Goal: Task Accomplishment & Management: Use online tool/utility

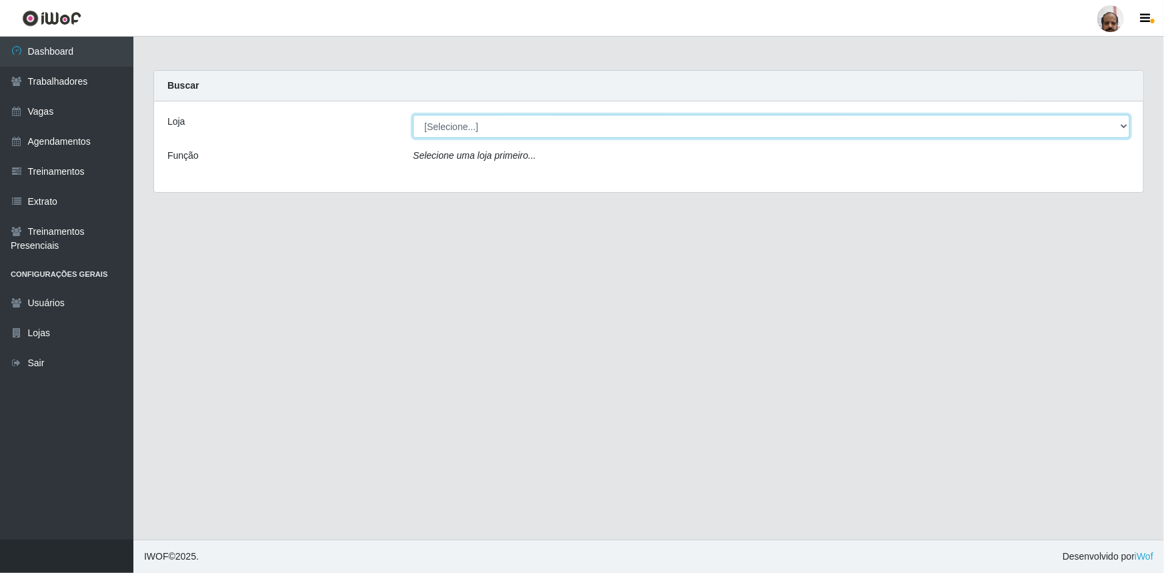
click at [1123, 124] on select "[Selecione...] Mar Vermelho - Loja 05" at bounding box center [771, 126] width 717 height 23
select select "252"
click at [413, 115] on select "[Selecione...] Mar Vermelho - Loja 05" at bounding box center [771, 126] width 717 height 23
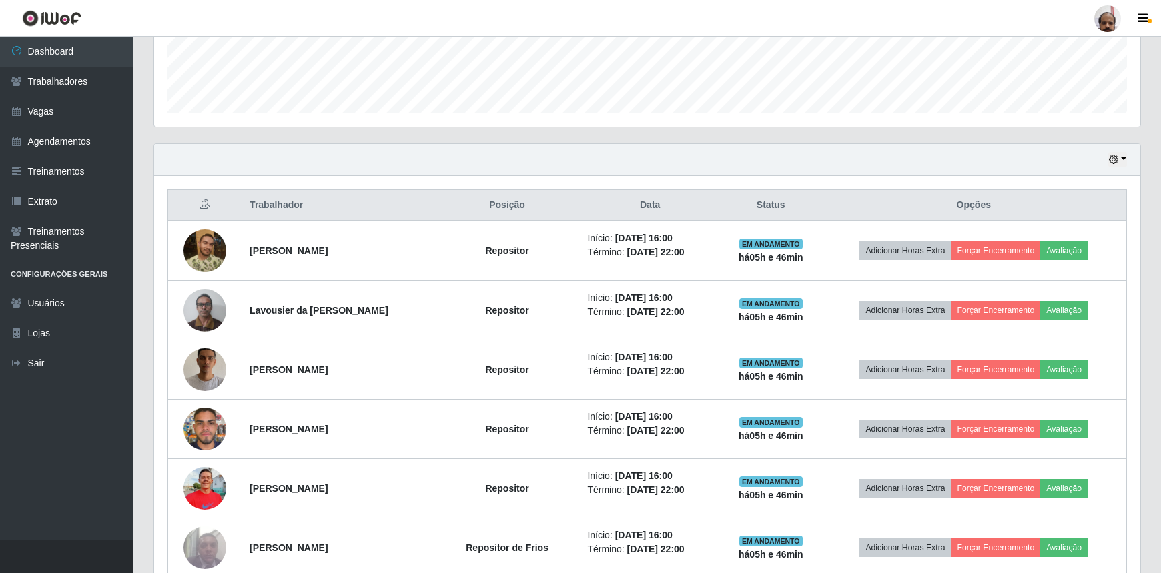
scroll to position [303, 0]
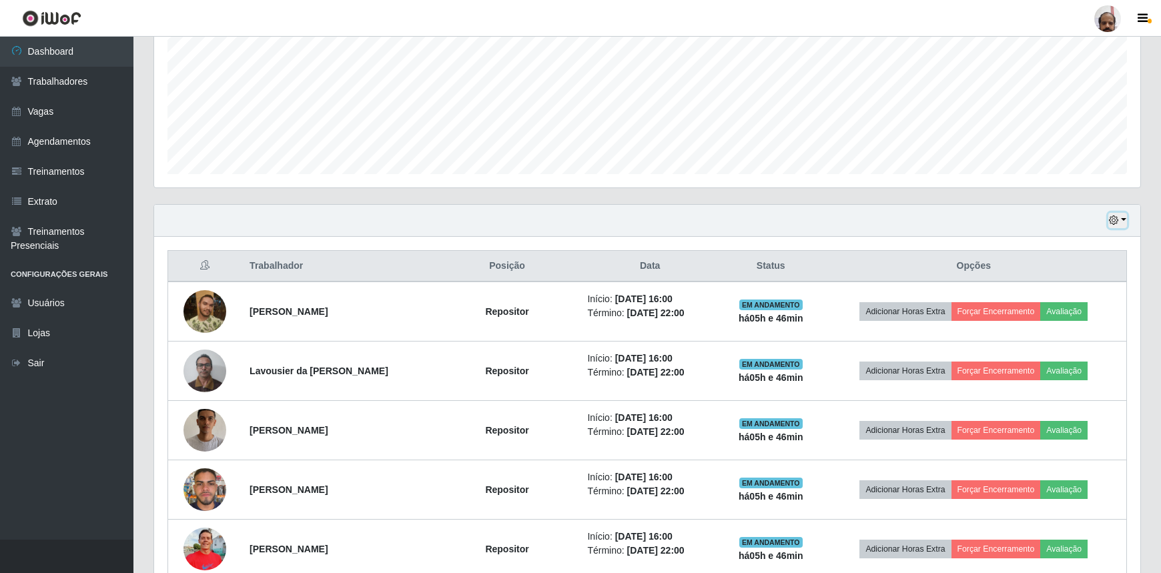
click at [1124, 220] on button "button" at bounding box center [1117, 220] width 19 height 15
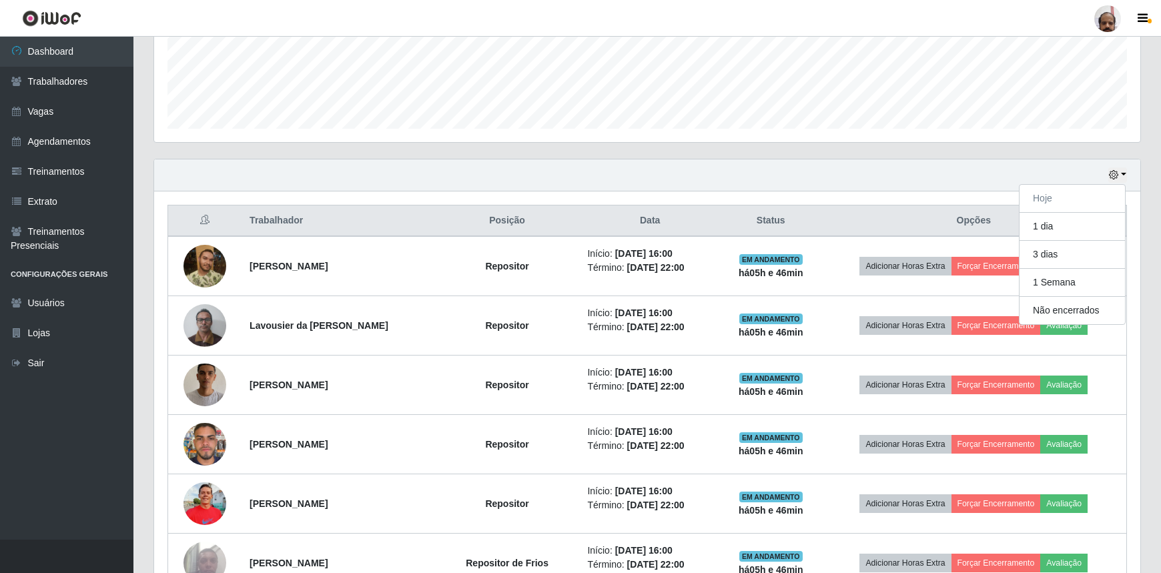
scroll to position [347, 0]
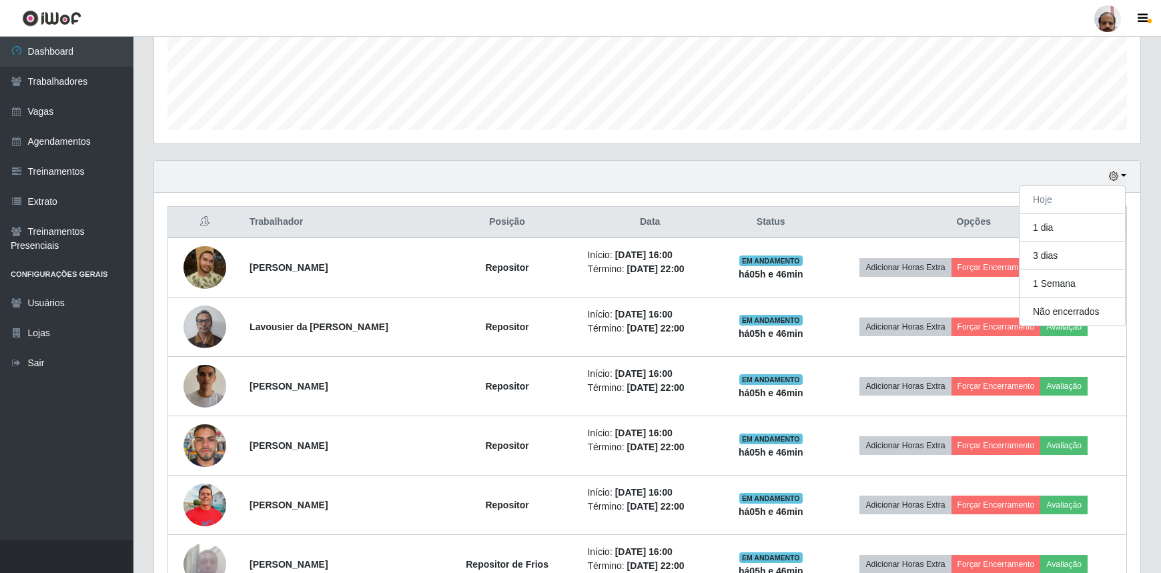
click at [887, 181] on div "Hoje 1 dia 3 dias 1 Semana Não encerrados" at bounding box center [647, 177] width 986 height 32
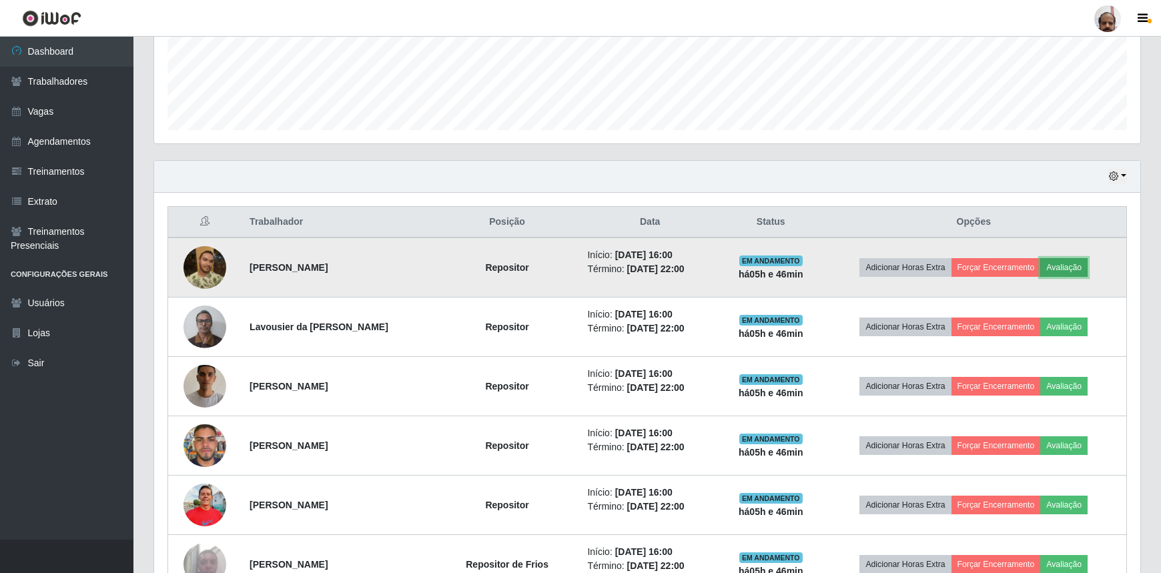
click at [1080, 262] on button "Avaliação" at bounding box center [1063, 267] width 47 height 19
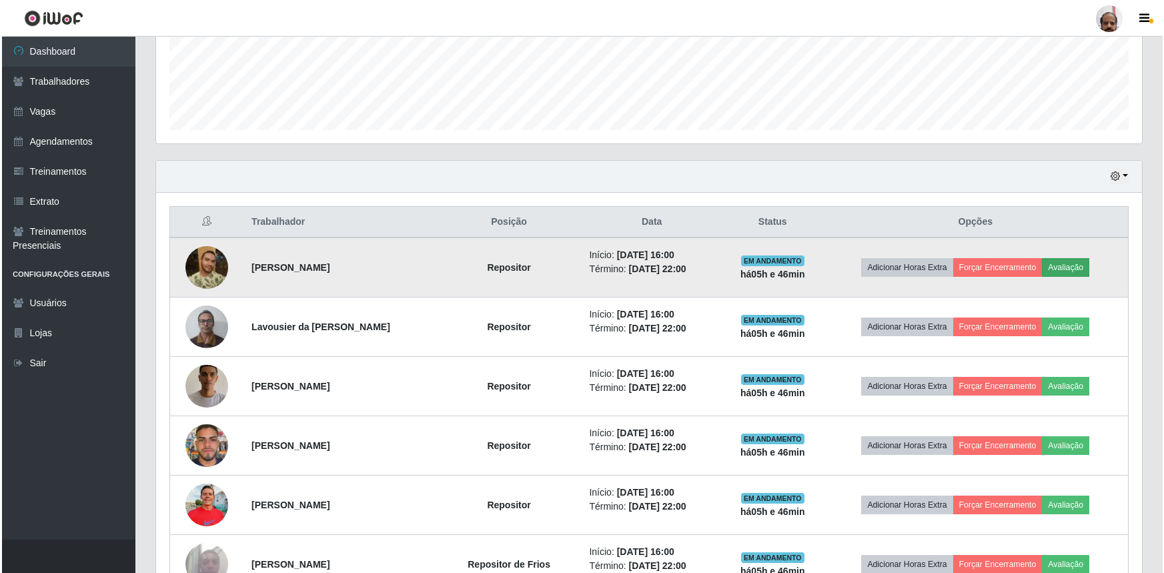
scroll to position [277, 980]
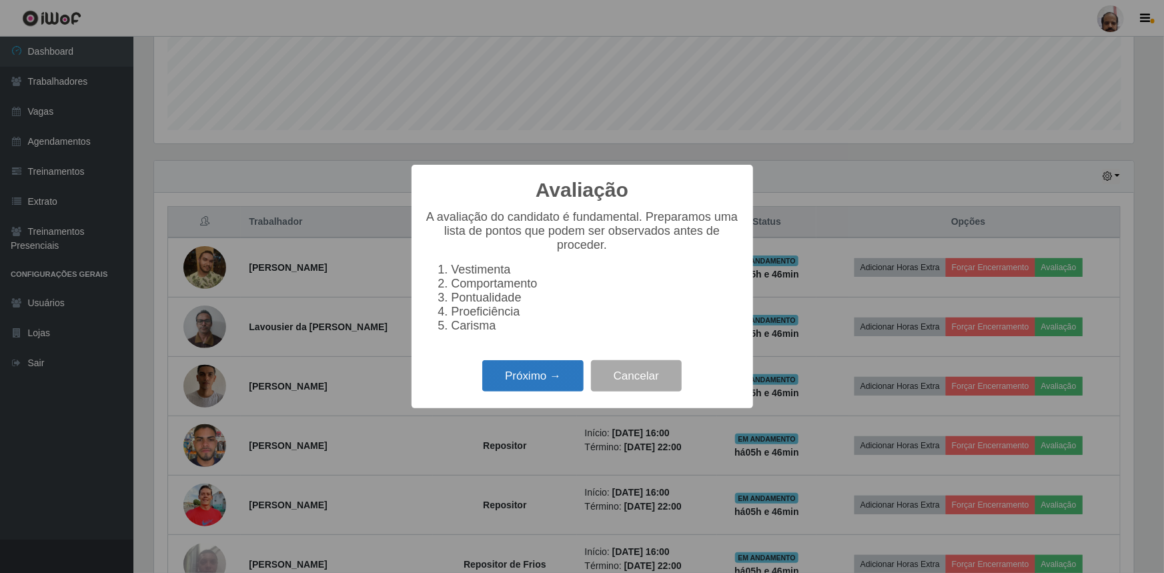
click at [517, 378] on button "Próximo →" at bounding box center [532, 375] width 101 height 31
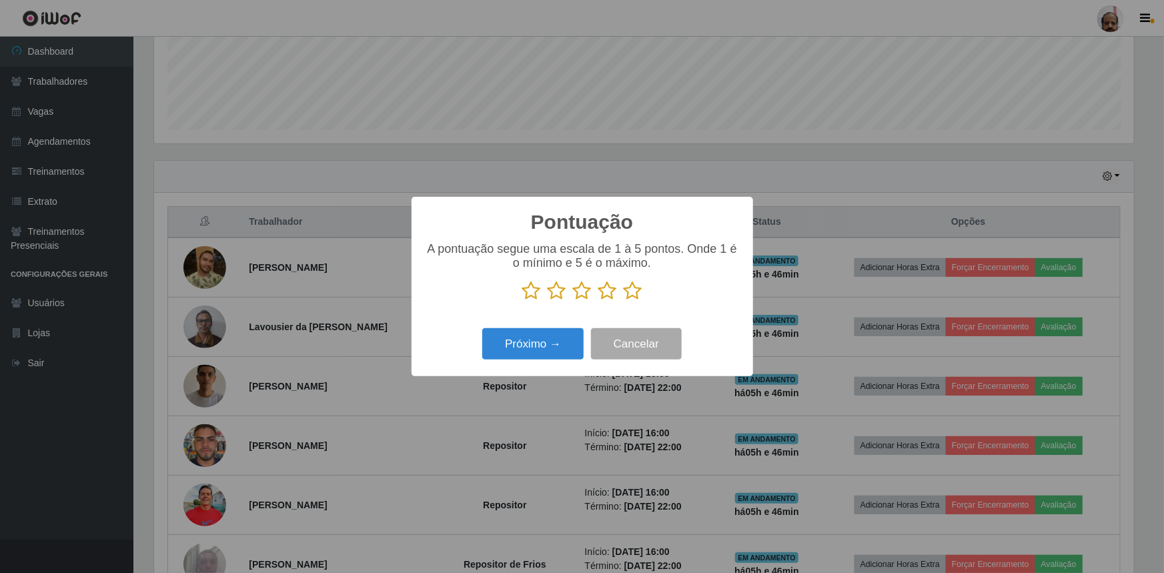
scroll to position [666958, 666254]
click at [635, 294] on icon at bounding box center [633, 291] width 19 height 20
click at [624, 301] on input "radio" at bounding box center [624, 301] width 0 height 0
click at [576, 341] on button "Próximo →" at bounding box center [532, 343] width 101 height 31
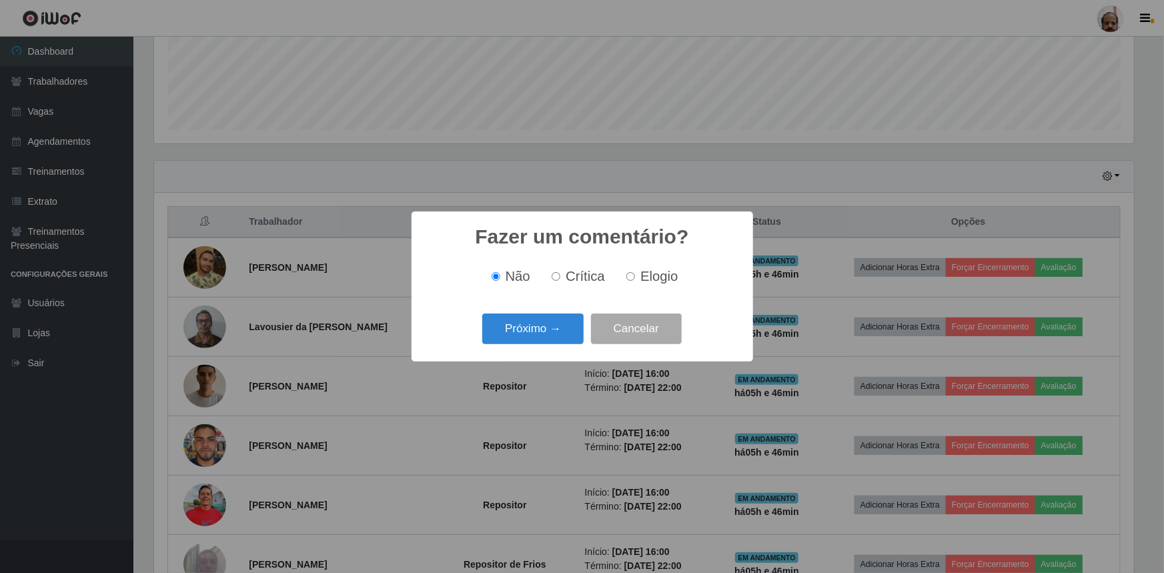
click at [633, 274] on input "Elogio" at bounding box center [631, 276] width 9 height 9
radio input "true"
click at [536, 334] on button "Próximo →" at bounding box center [532, 329] width 101 height 31
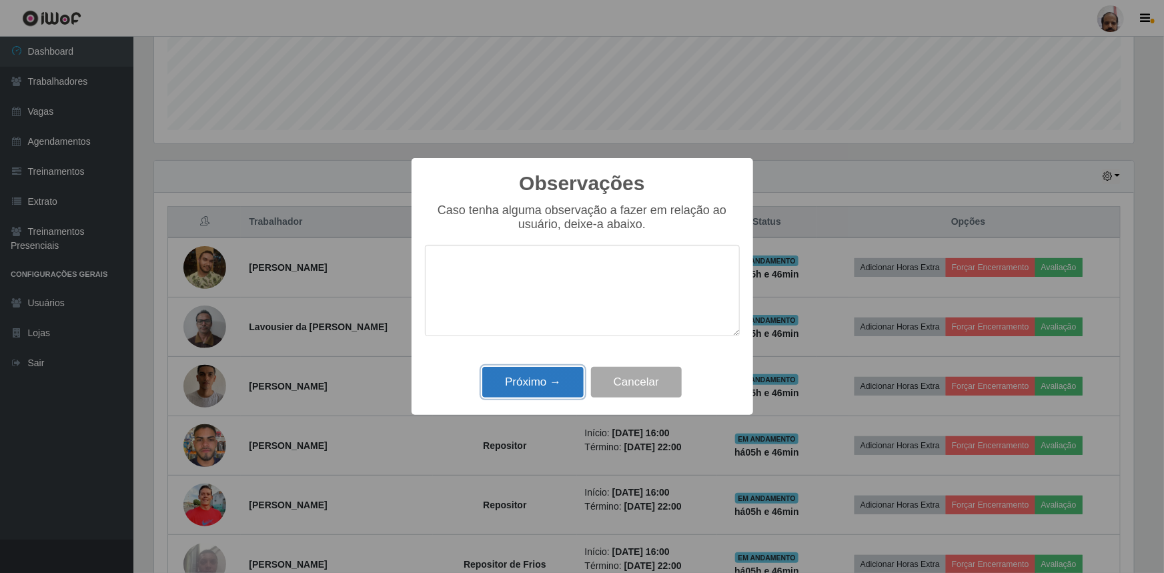
click at [527, 381] on button "Próximo →" at bounding box center [532, 382] width 101 height 31
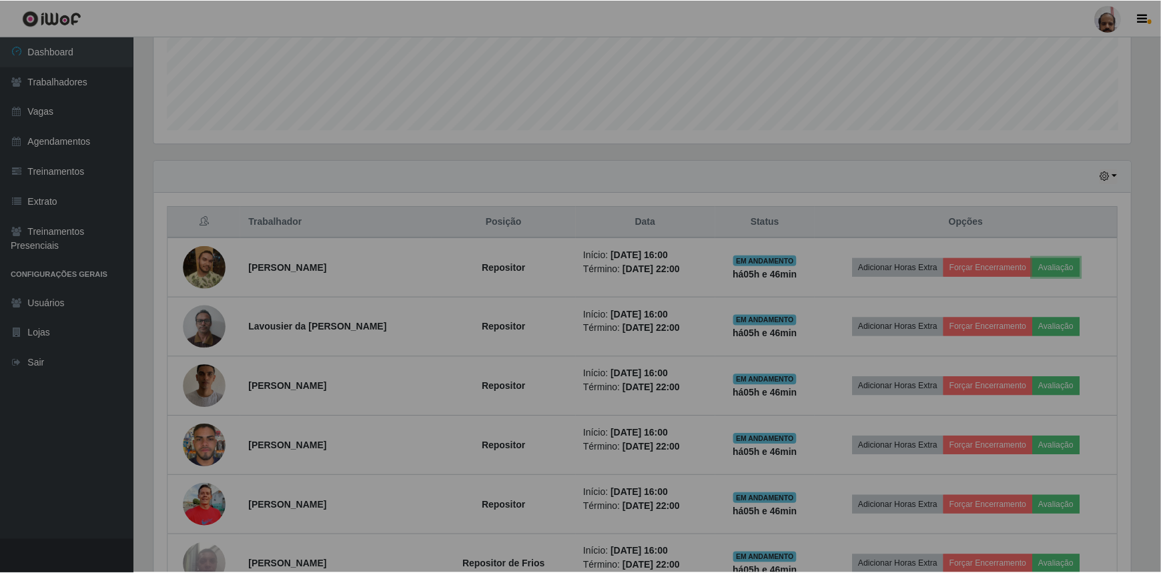
scroll to position [277, 986]
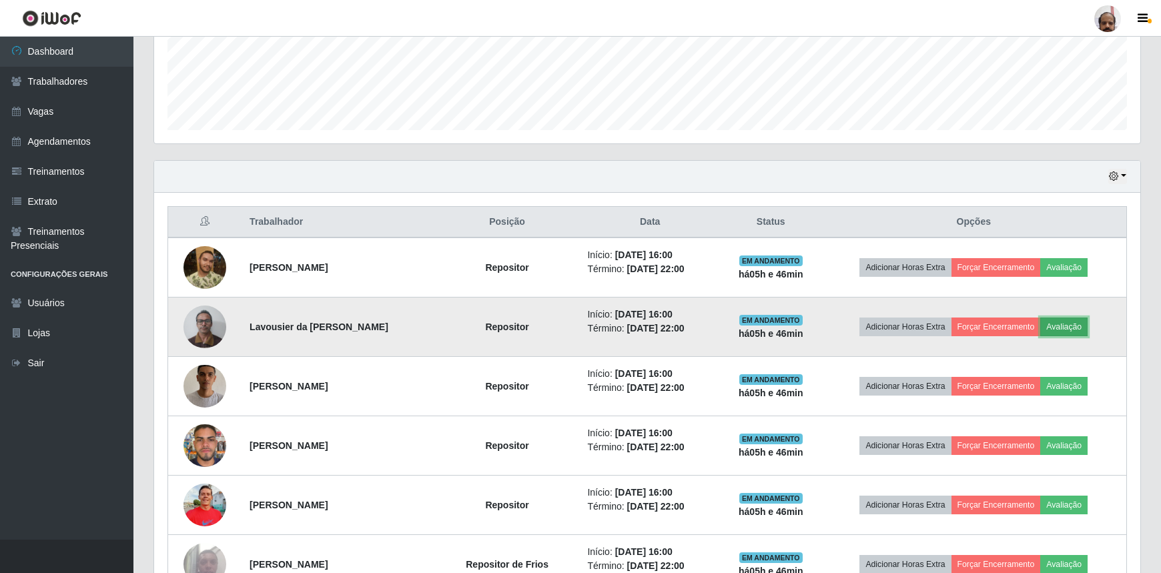
click at [1084, 322] on button "Avaliação" at bounding box center [1063, 327] width 47 height 19
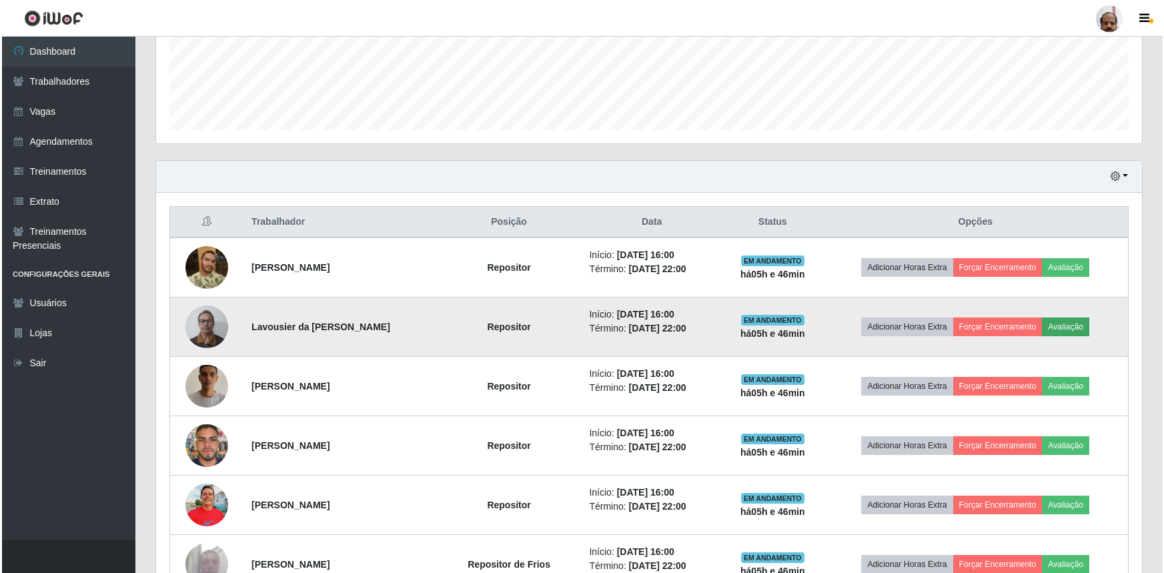
scroll to position [277, 980]
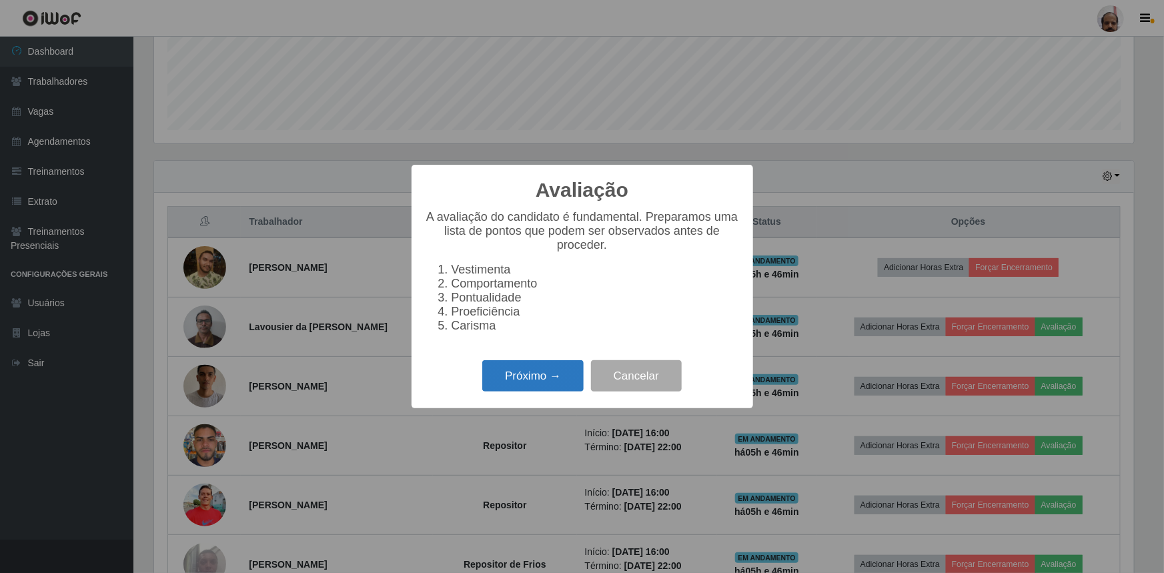
click at [529, 386] on button "Próximo →" at bounding box center [532, 375] width 101 height 31
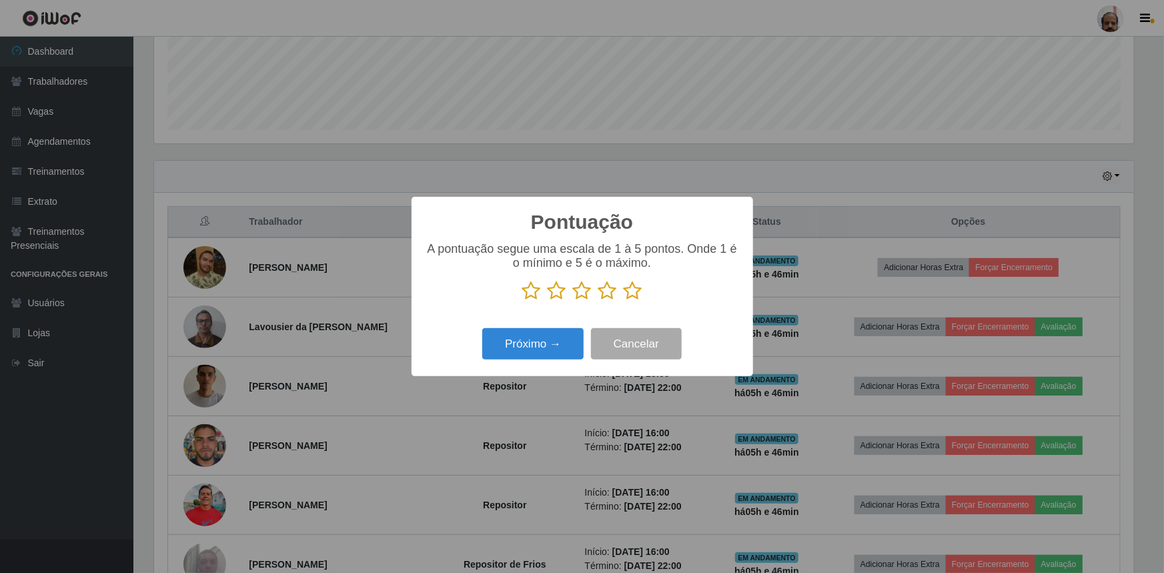
click at [629, 290] on icon at bounding box center [633, 291] width 19 height 20
click at [624, 301] on input "radio" at bounding box center [624, 301] width 0 height 0
click at [556, 354] on button "Próximo →" at bounding box center [532, 343] width 101 height 31
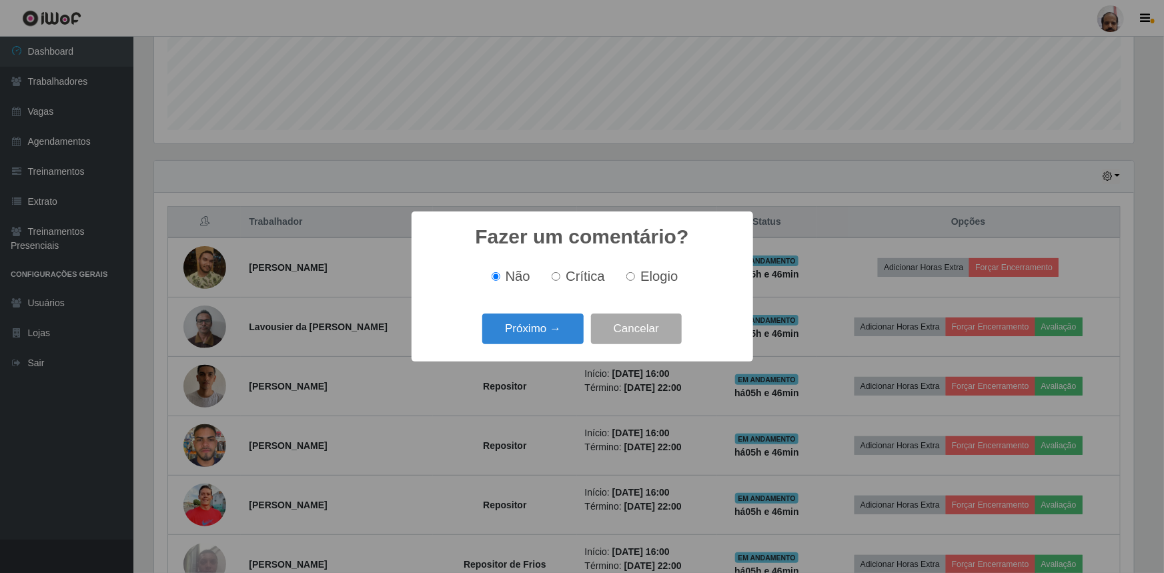
click at [629, 280] on input "Elogio" at bounding box center [631, 276] width 9 height 9
radio input "true"
click at [528, 344] on button "Próximo →" at bounding box center [532, 329] width 101 height 31
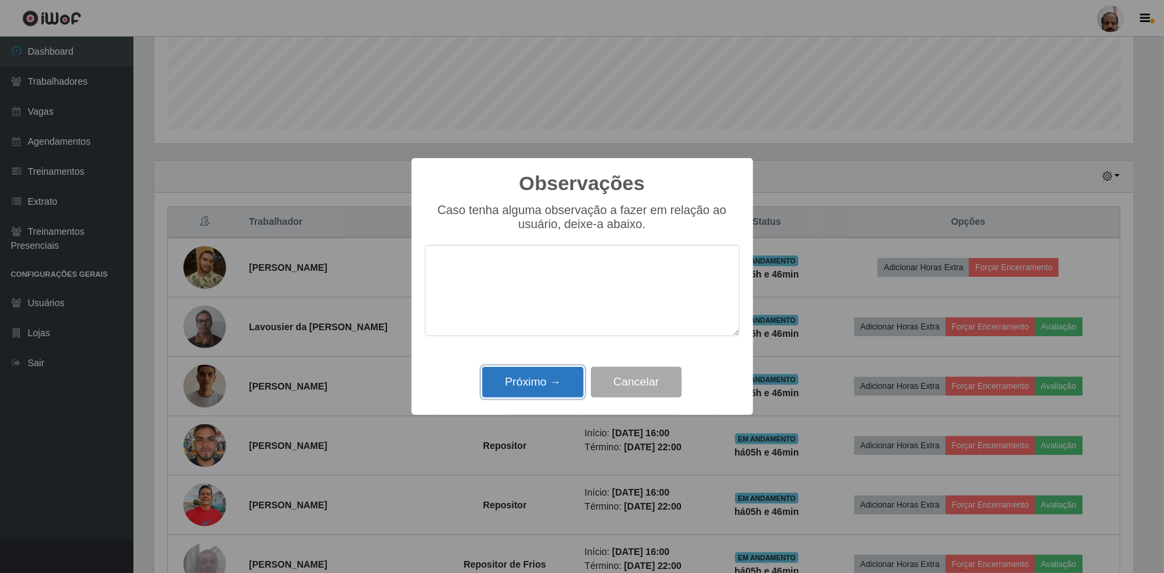
click at [528, 391] on button "Próximo →" at bounding box center [532, 382] width 101 height 31
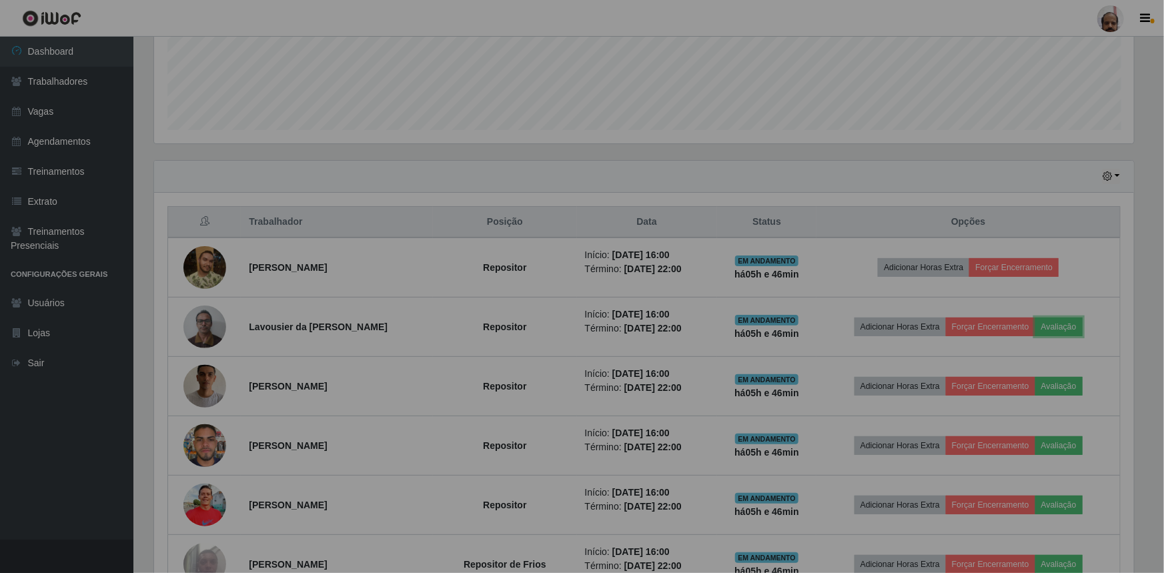
scroll to position [277, 986]
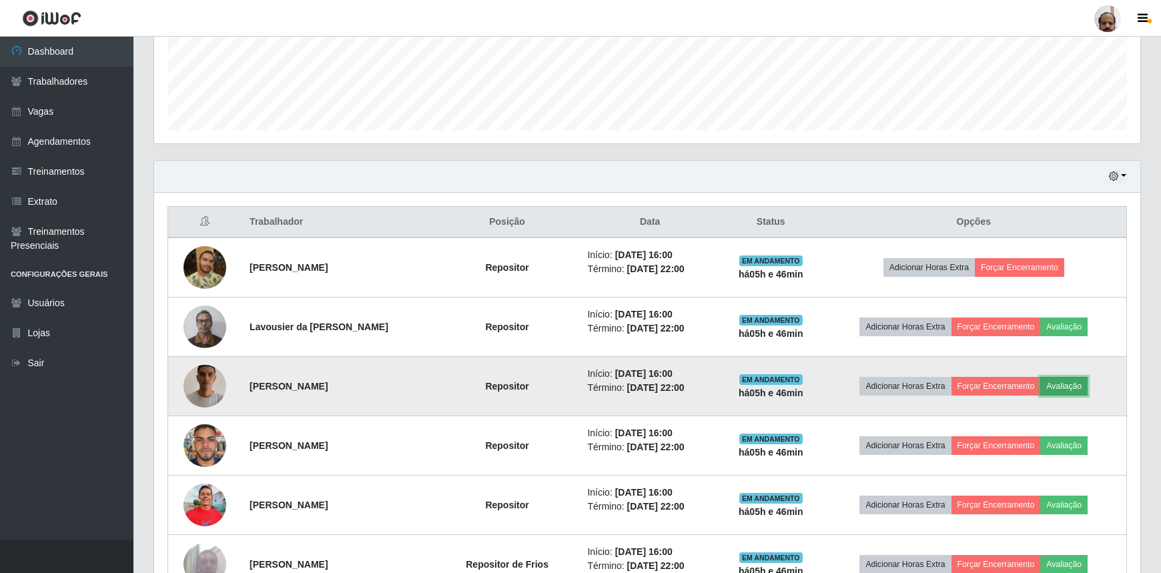
click at [1082, 390] on button "Avaliação" at bounding box center [1063, 386] width 47 height 19
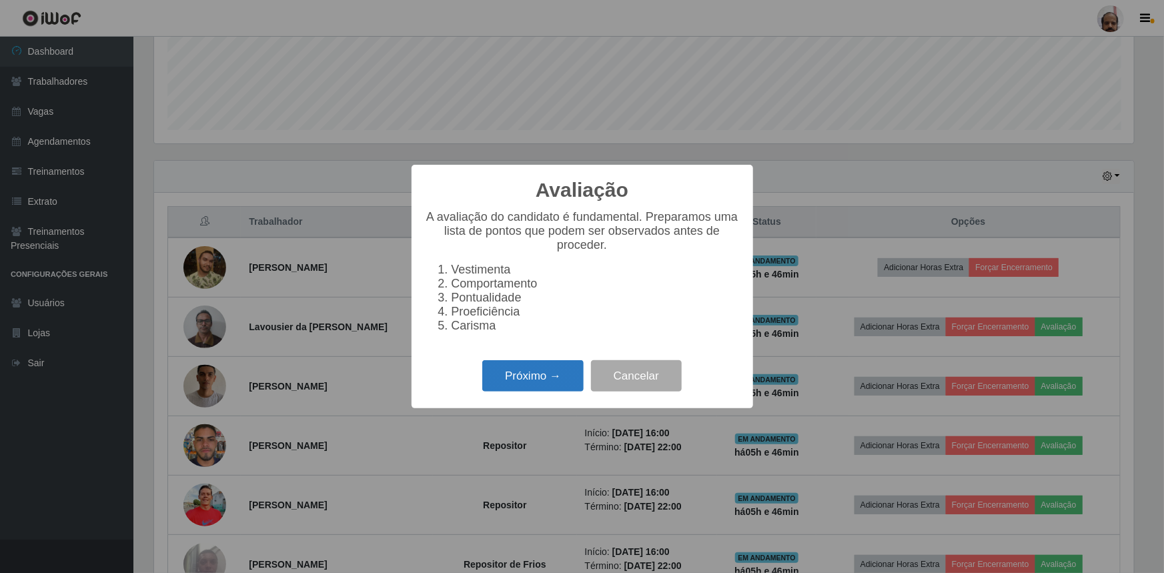
click at [520, 380] on button "Próximo →" at bounding box center [532, 375] width 101 height 31
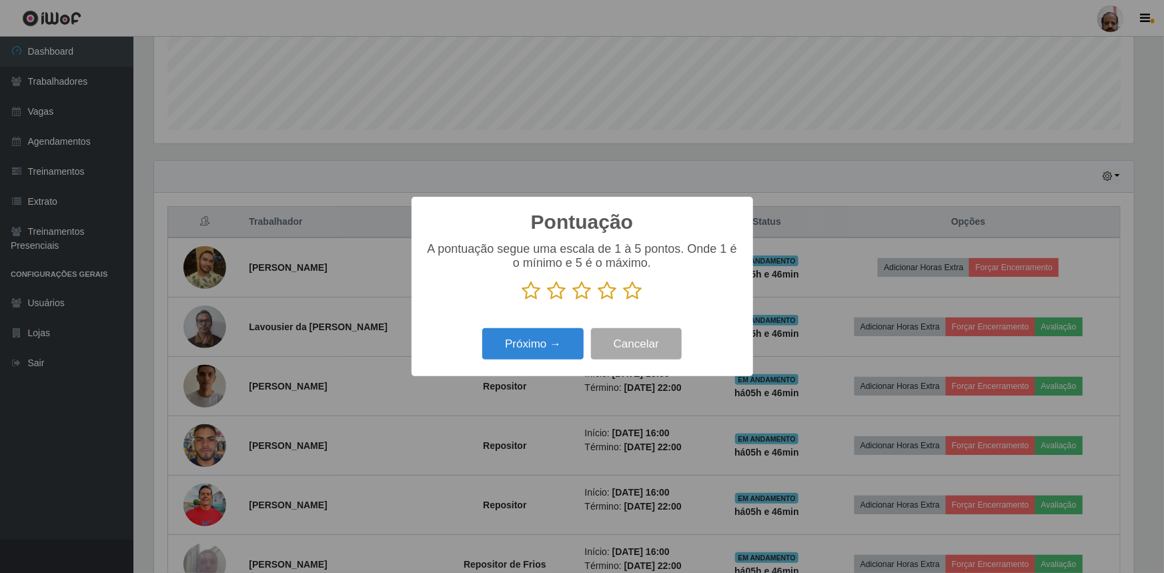
click at [630, 288] on icon at bounding box center [633, 291] width 19 height 20
click at [624, 301] on input "radio" at bounding box center [624, 301] width 0 height 0
click at [520, 338] on button "Próximo →" at bounding box center [532, 343] width 101 height 31
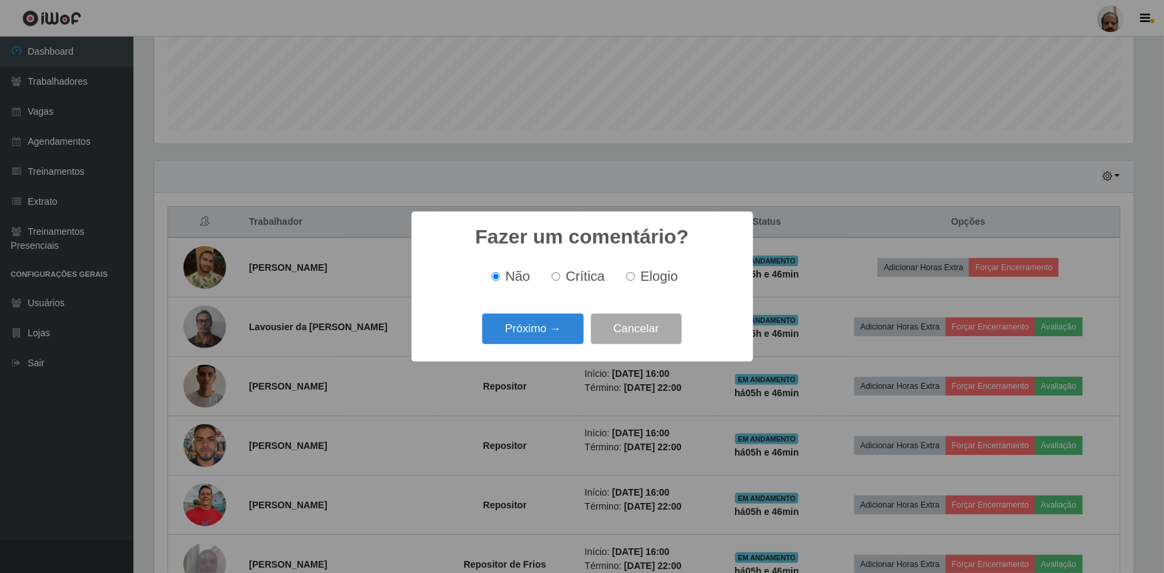
click at [655, 269] on span "Elogio" at bounding box center [659, 276] width 37 height 15
click at [635, 272] on input "Elogio" at bounding box center [631, 276] width 9 height 9
radio input "true"
click at [510, 324] on button "Próximo →" at bounding box center [532, 329] width 101 height 31
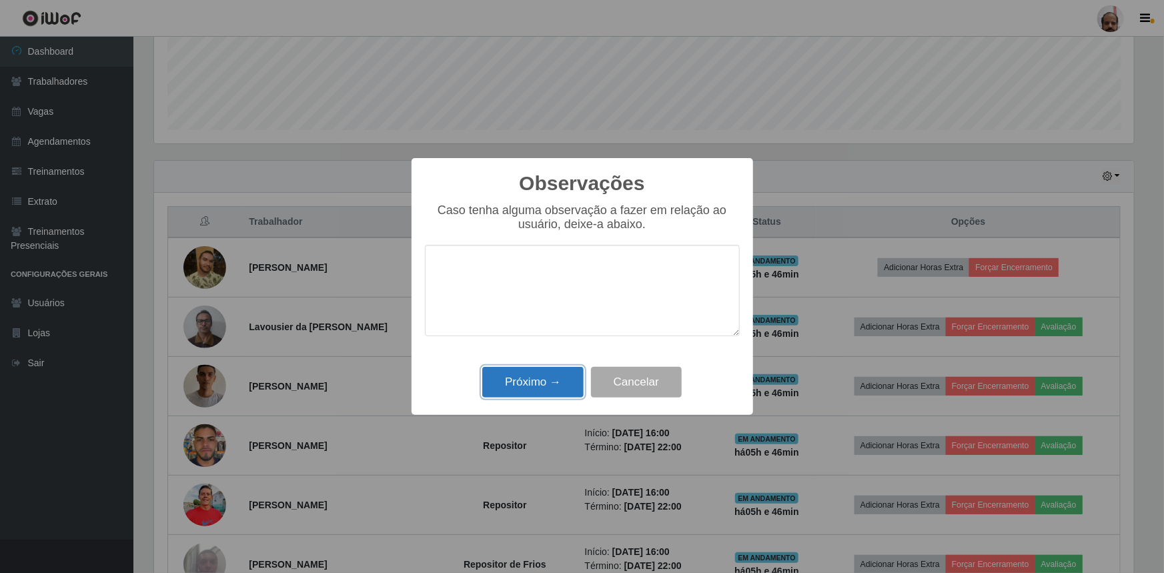
click at [515, 385] on button "Próximo →" at bounding box center [532, 382] width 101 height 31
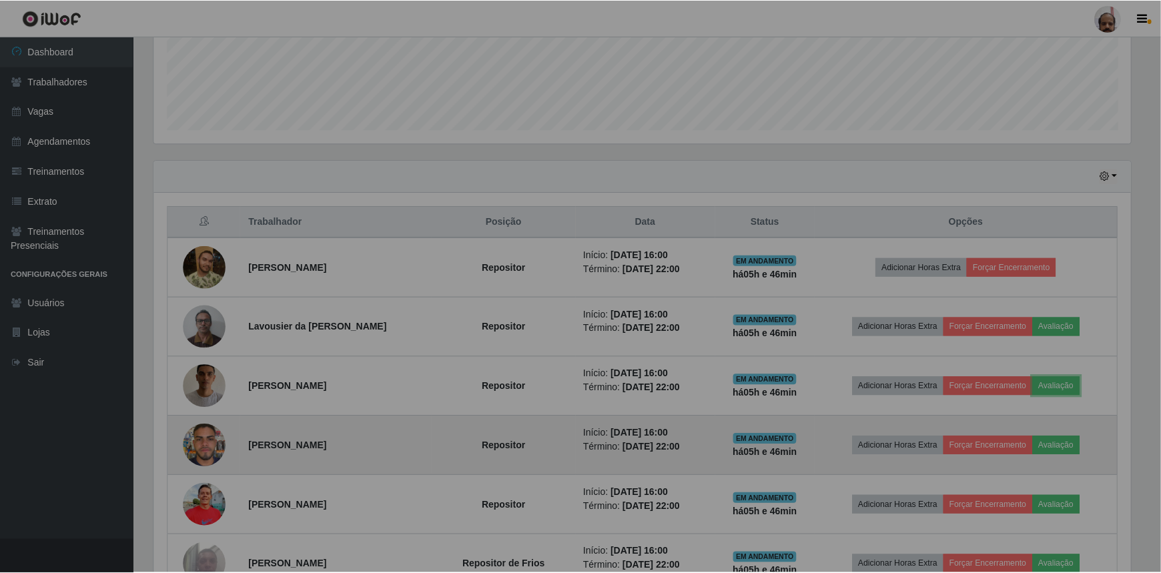
scroll to position [277, 986]
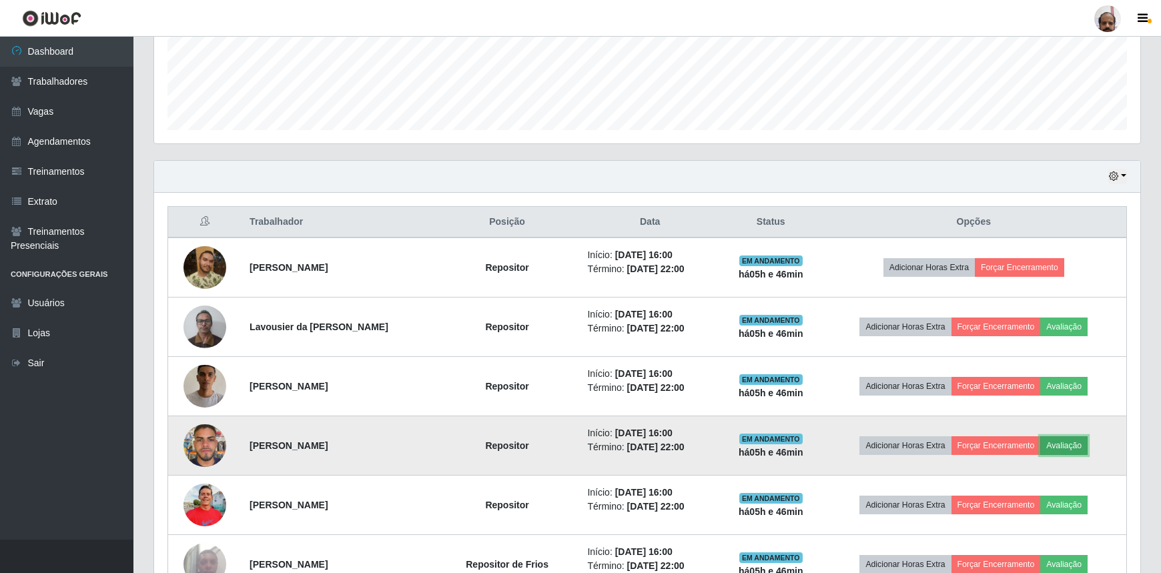
click at [1079, 446] on button "Avaliação" at bounding box center [1063, 445] width 47 height 19
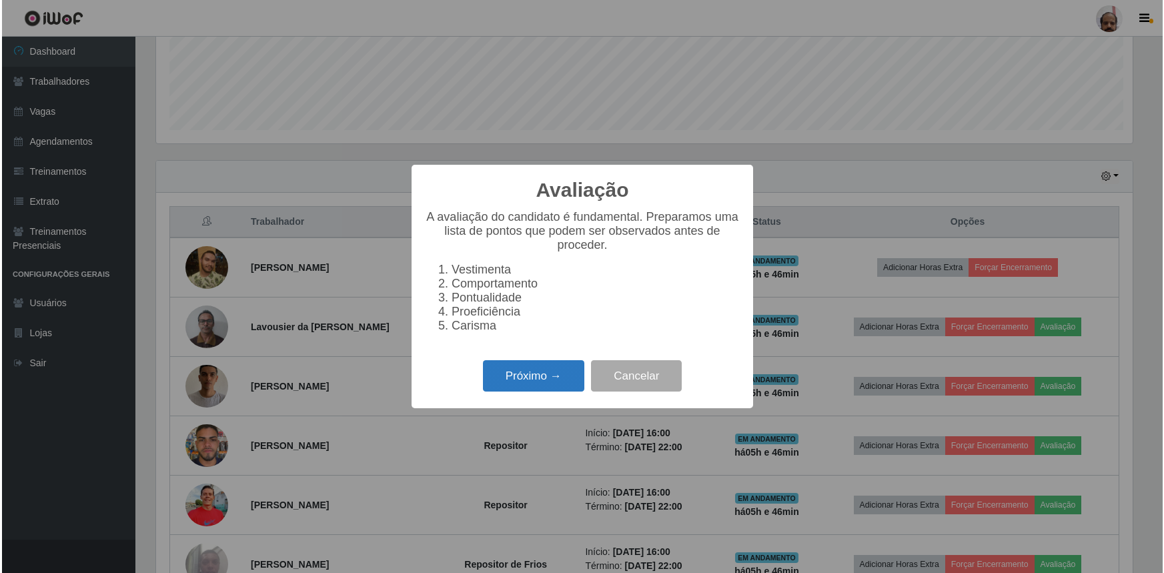
scroll to position [277, 980]
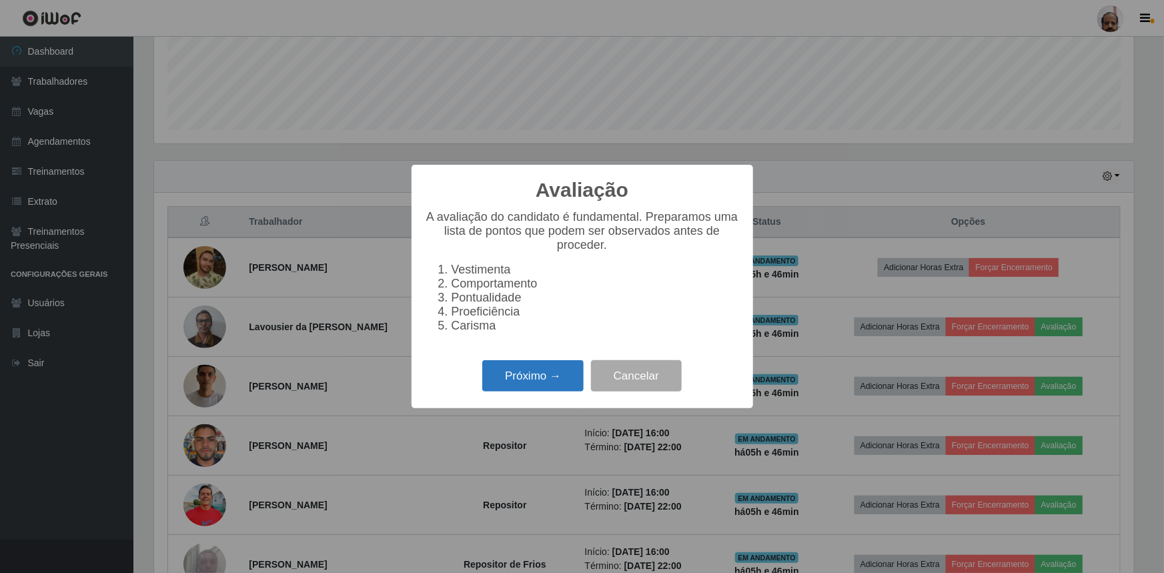
click at [520, 375] on button "Próximo →" at bounding box center [532, 375] width 101 height 31
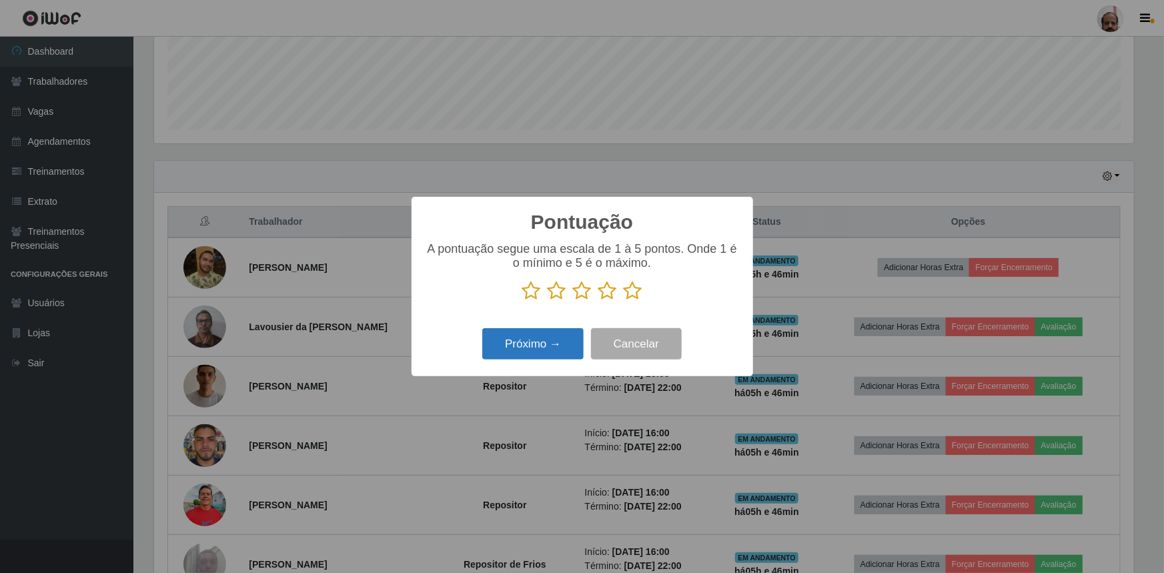
scroll to position [666958, 666254]
click at [635, 294] on icon at bounding box center [633, 291] width 19 height 20
click at [624, 301] on input "radio" at bounding box center [624, 301] width 0 height 0
click at [583, 332] on button "Próximo →" at bounding box center [532, 343] width 101 height 31
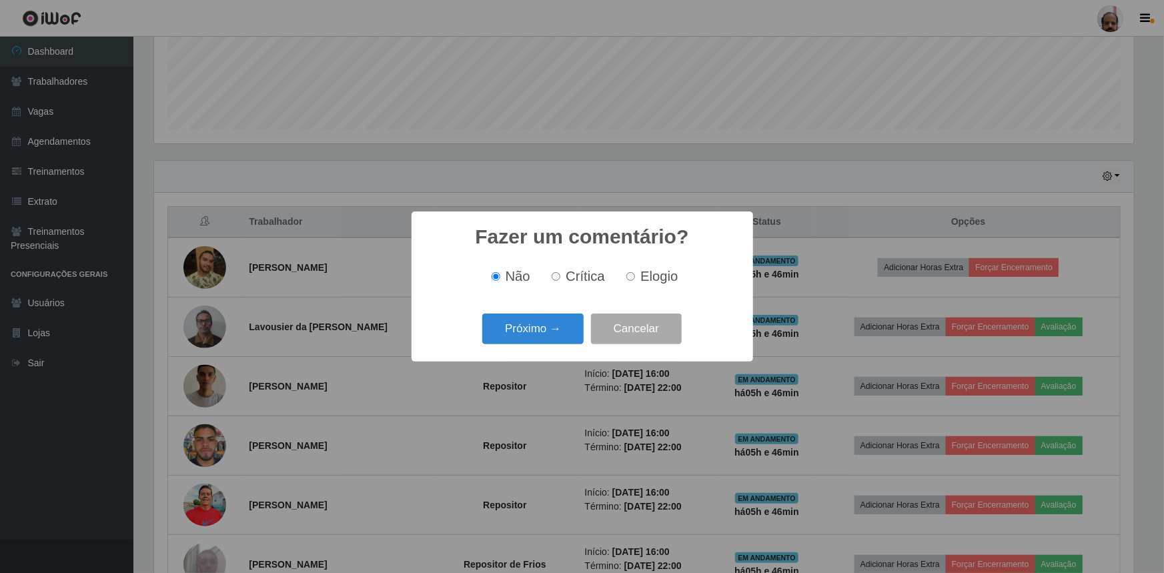
click at [658, 280] on span "Elogio" at bounding box center [659, 276] width 37 height 15
click at [635, 280] on input "Elogio" at bounding box center [631, 276] width 9 height 9
radio input "true"
click at [540, 331] on button "Próximo →" at bounding box center [532, 329] width 101 height 31
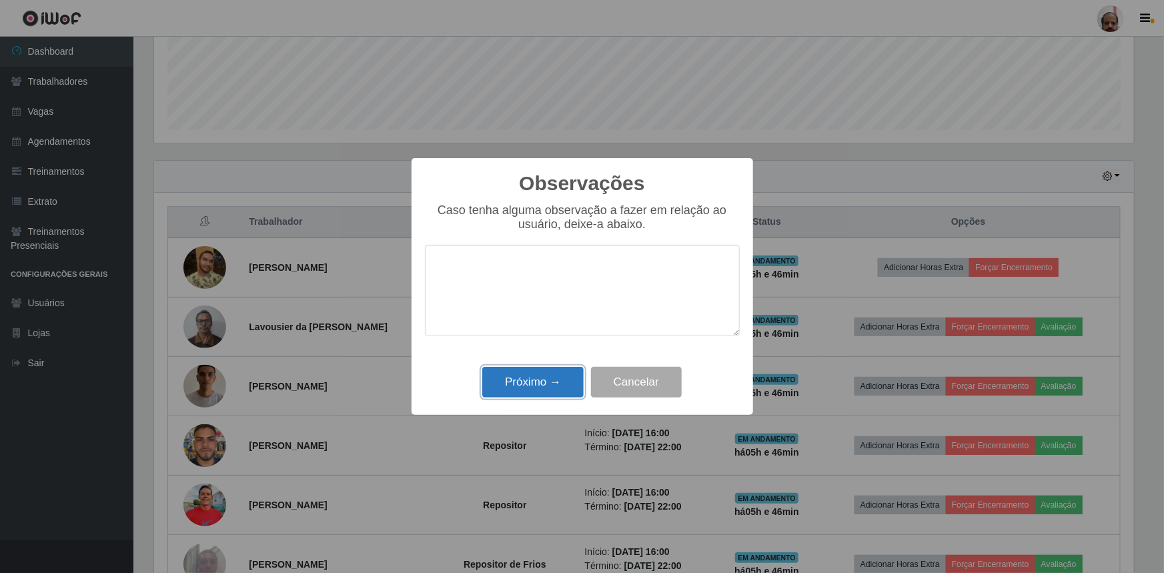
click at [514, 394] on button "Próximo →" at bounding box center [532, 382] width 101 height 31
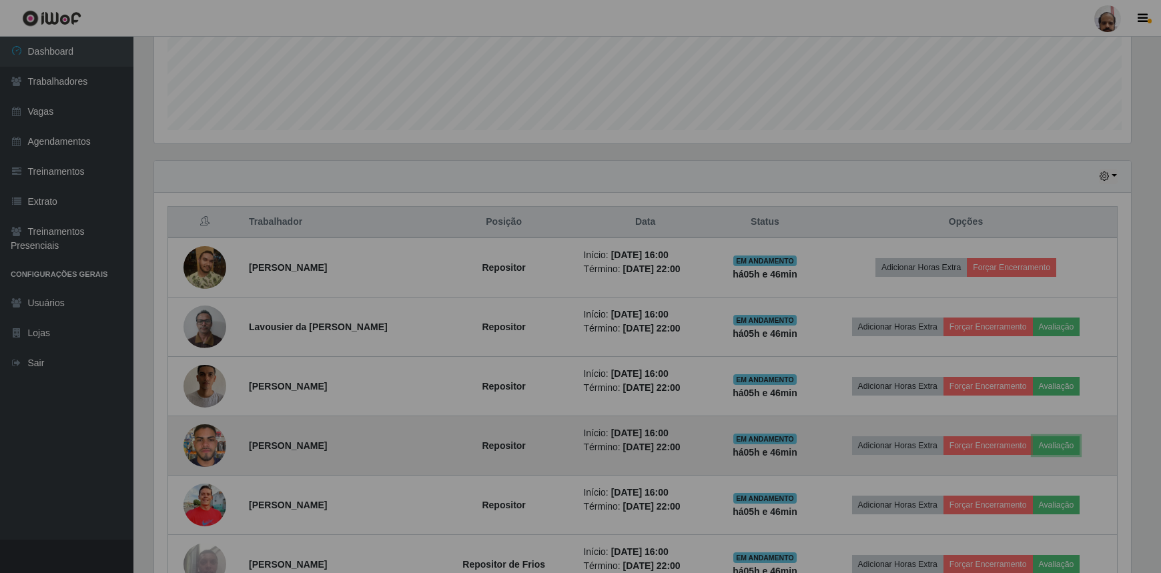
scroll to position [0, 0]
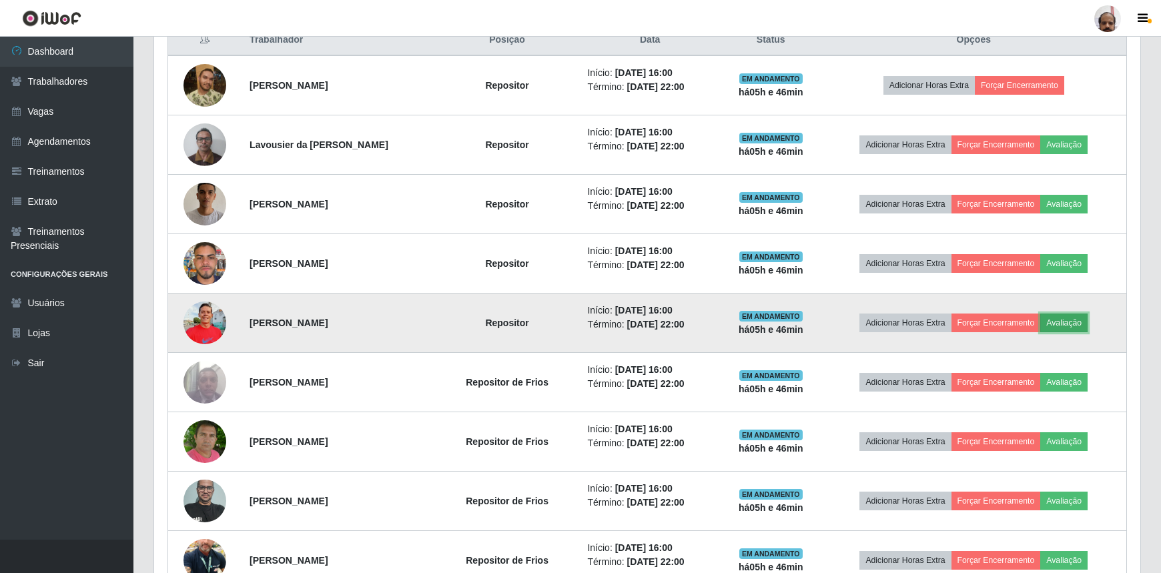
click at [1066, 319] on button "Avaliação" at bounding box center [1063, 323] width 47 height 19
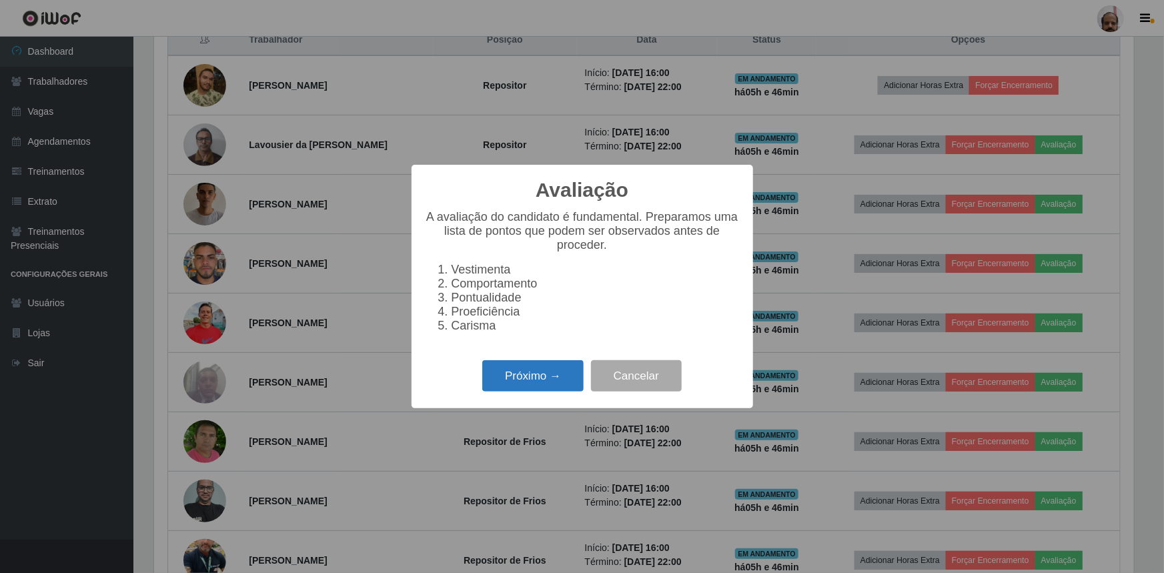
click at [546, 383] on button "Próximo →" at bounding box center [532, 375] width 101 height 31
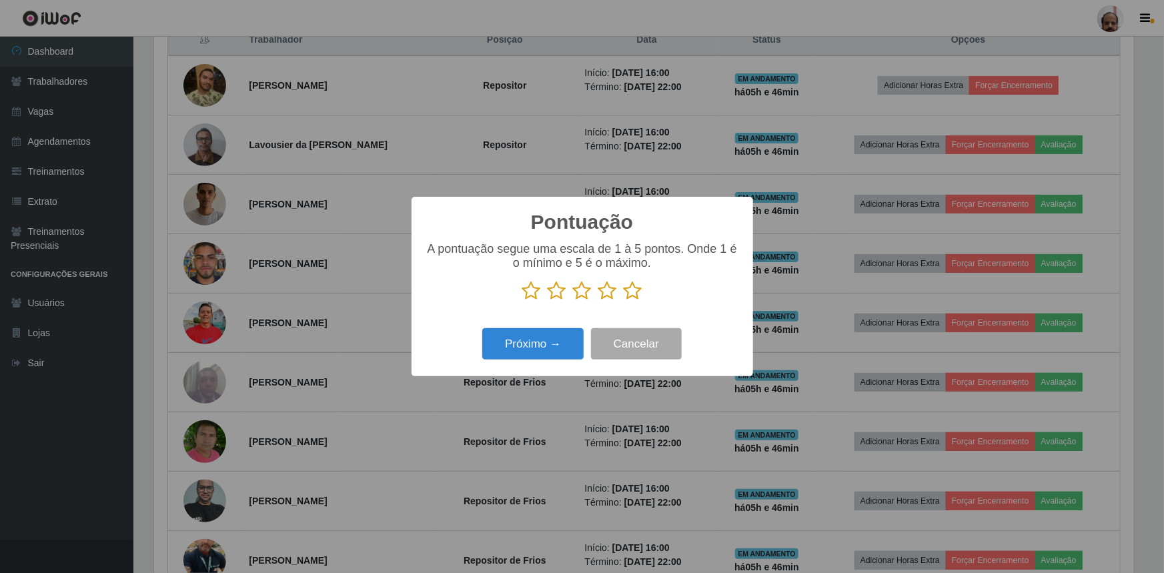
click at [629, 285] on icon at bounding box center [633, 291] width 19 height 20
click at [624, 301] on input "radio" at bounding box center [624, 301] width 0 height 0
click at [543, 365] on div "Pontuação × A pontuação segue uma escala de 1 à 5 pontos. Onde 1 é o mínimo e 5…" at bounding box center [583, 286] width 342 height 179
click at [560, 343] on button "Próximo →" at bounding box center [532, 343] width 101 height 31
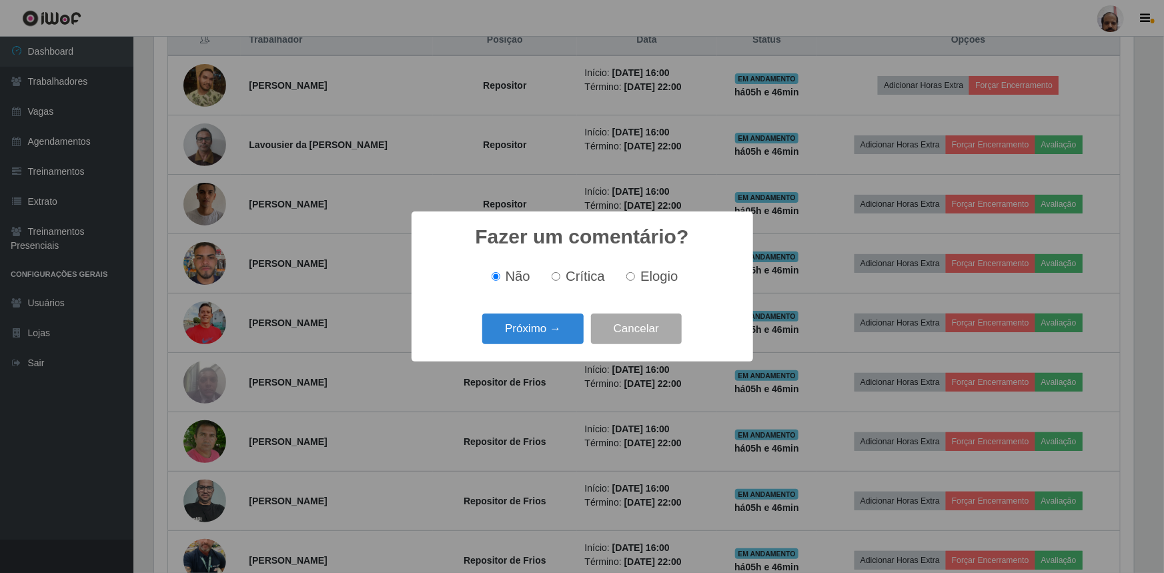
drag, startPoint x: 644, startPoint y: 282, endPoint x: 633, endPoint y: 294, distance: 16.6
click at [644, 281] on span "Elogio" at bounding box center [659, 276] width 37 height 15
click at [635, 281] on input "Elogio" at bounding box center [631, 276] width 9 height 9
radio input "true"
click at [519, 337] on button "Próximo →" at bounding box center [532, 329] width 101 height 31
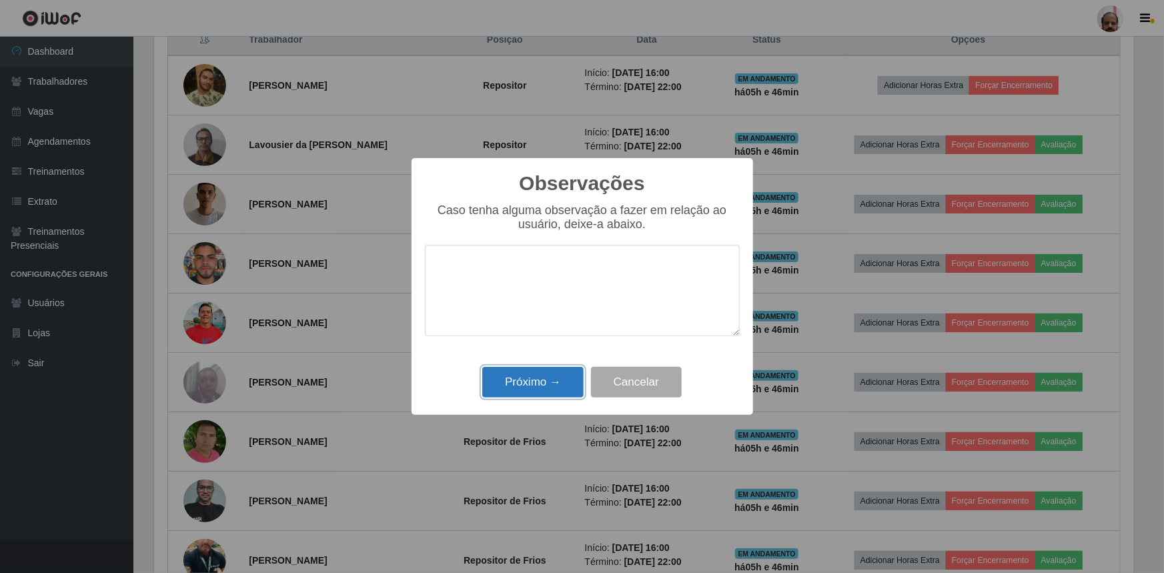
click at [510, 387] on button "Próximo →" at bounding box center [532, 382] width 101 height 31
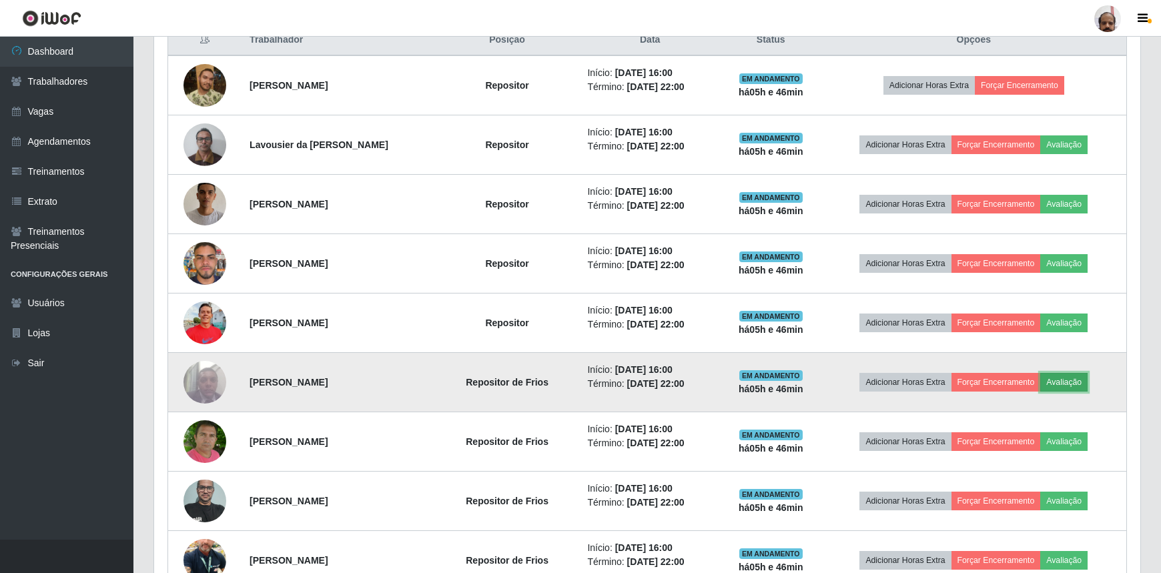
click at [1072, 380] on button "Avaliação" at bounding box center [1063, 382] width 47 height 19
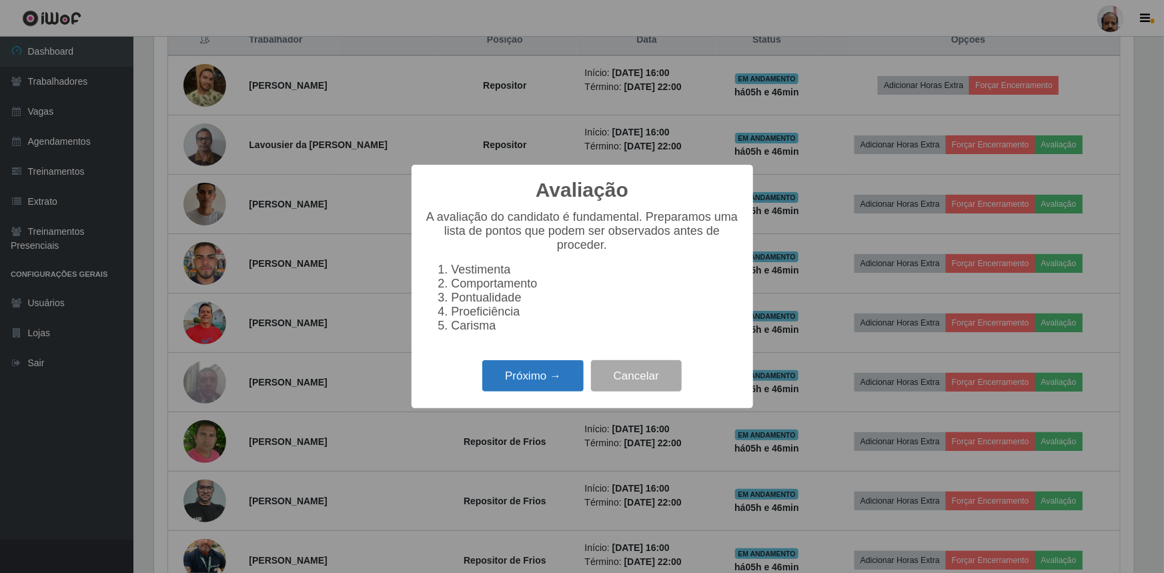
click at [541, 382] on button "Próximo →" at bounding box center [532, 375] width 101 height 31
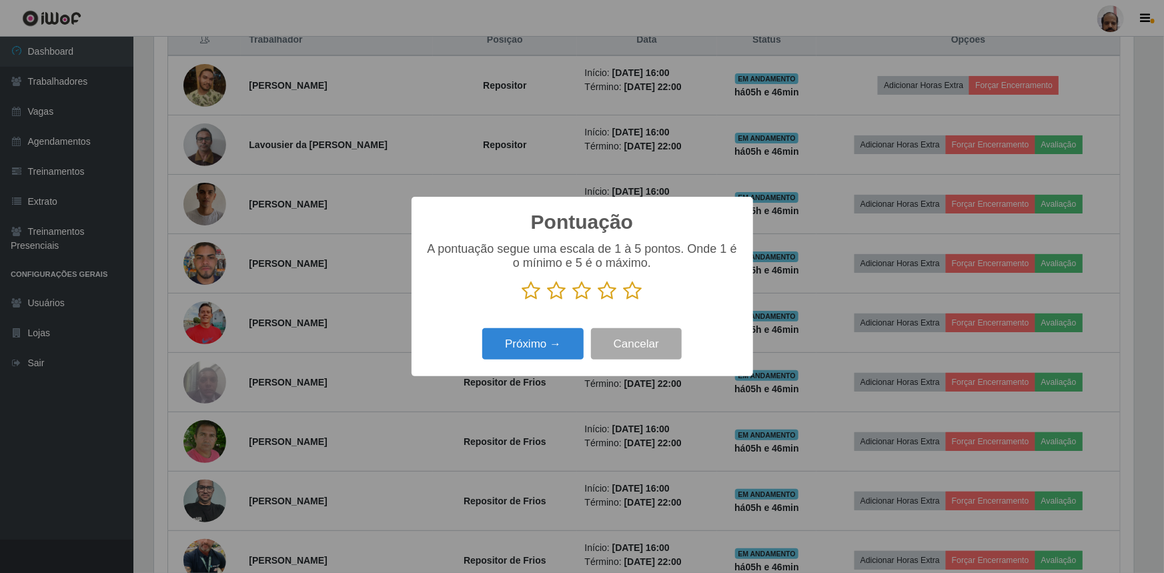
click at [629, 295] on icon at bounding box center [633, 291] width 19 height 20
click at [624, 301] on input "radio" at bounding box center [624, 301] width 0 height 0
click at [567, 350] on button "Próximo →" at bounding box center [532, 343] width 101 height 31
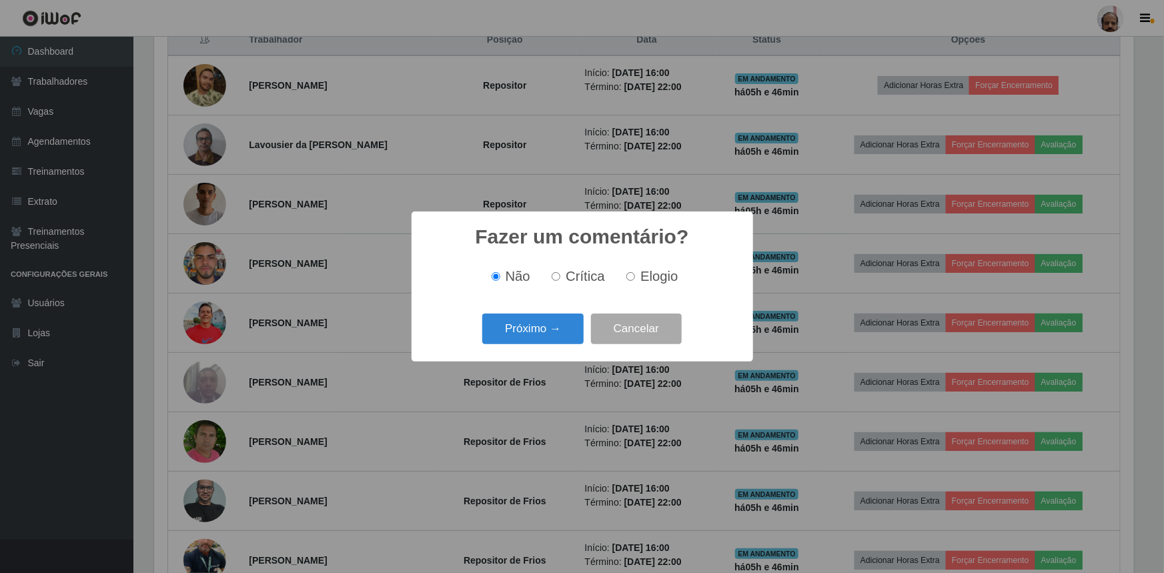
click at [647, 271] on span "Elogio" at bounding box center [659, 276] width 37 height 15
click at [635, 272] on input "Elogio" at bounding box center [631, 276] width 9 height 9
radio input "true"
click at [538, 329] on button "Próximo →" at bounding box center [532, 329] width 101 height 31
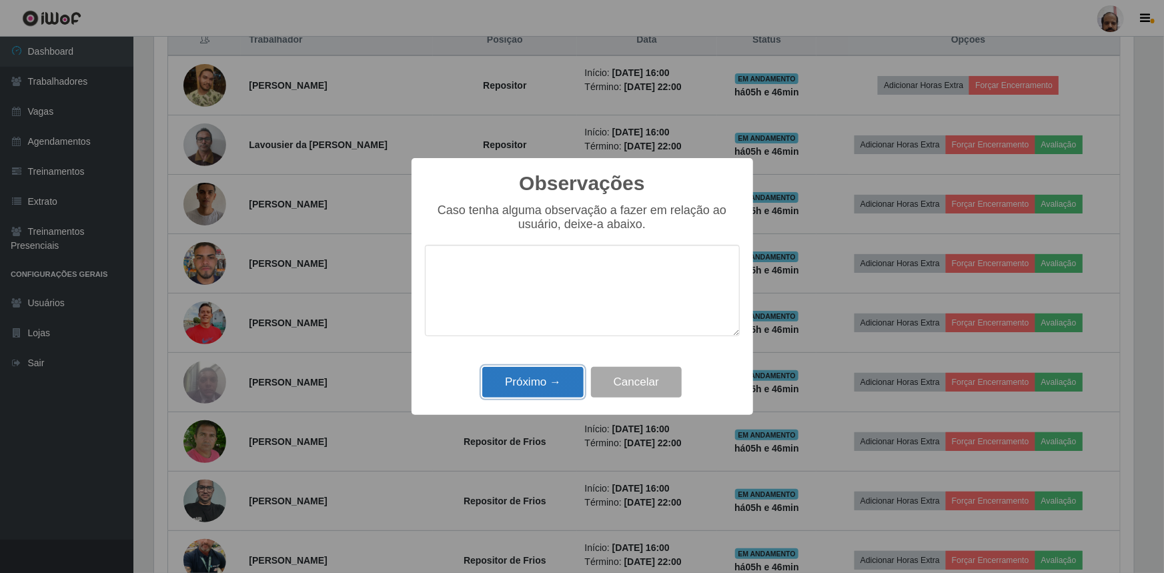
click at [521, 383] on button "Próximo →" at bounding box center [532, 382] width 101 height 31
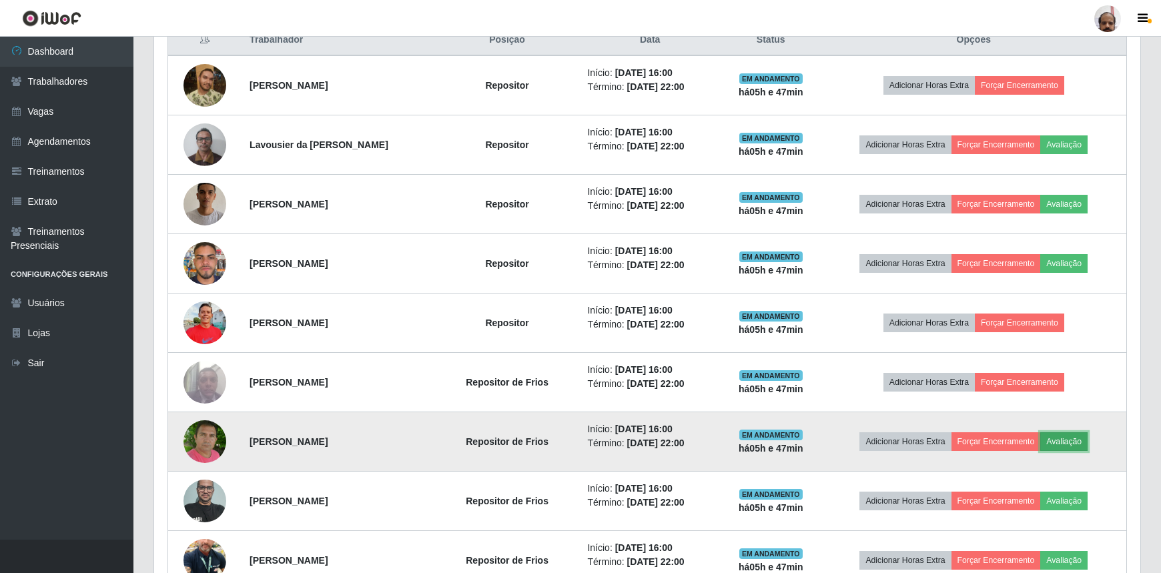
click at [1062, 432] on button "Avaliação" at bounding box center [1063, 441] width 47 height 19
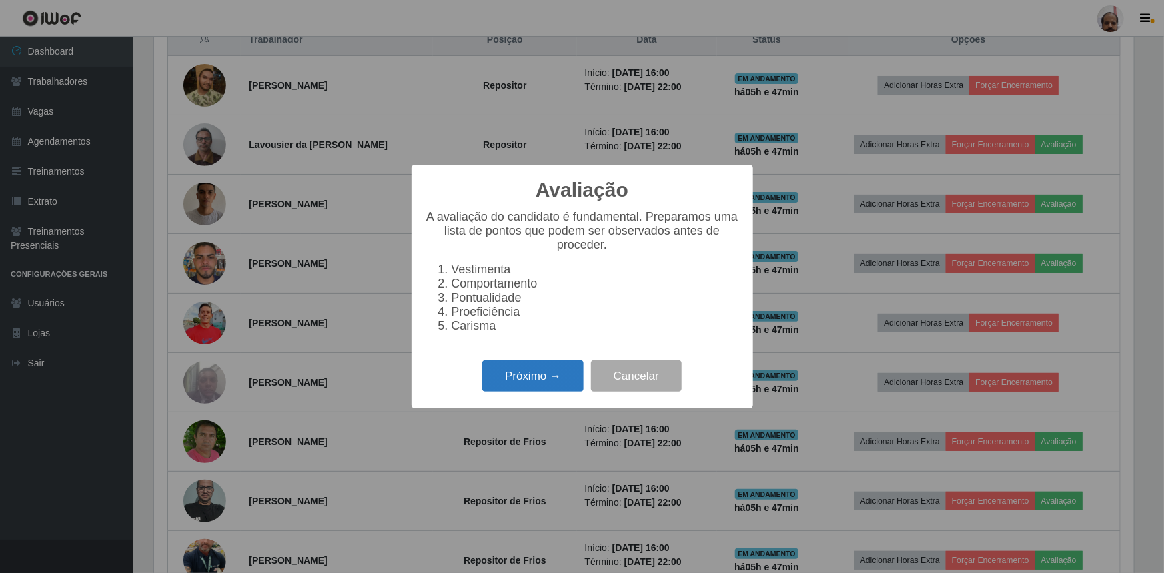
click at [537, 376] on button "Próximo →" at bounding box center [532, 375] width 101 height 31
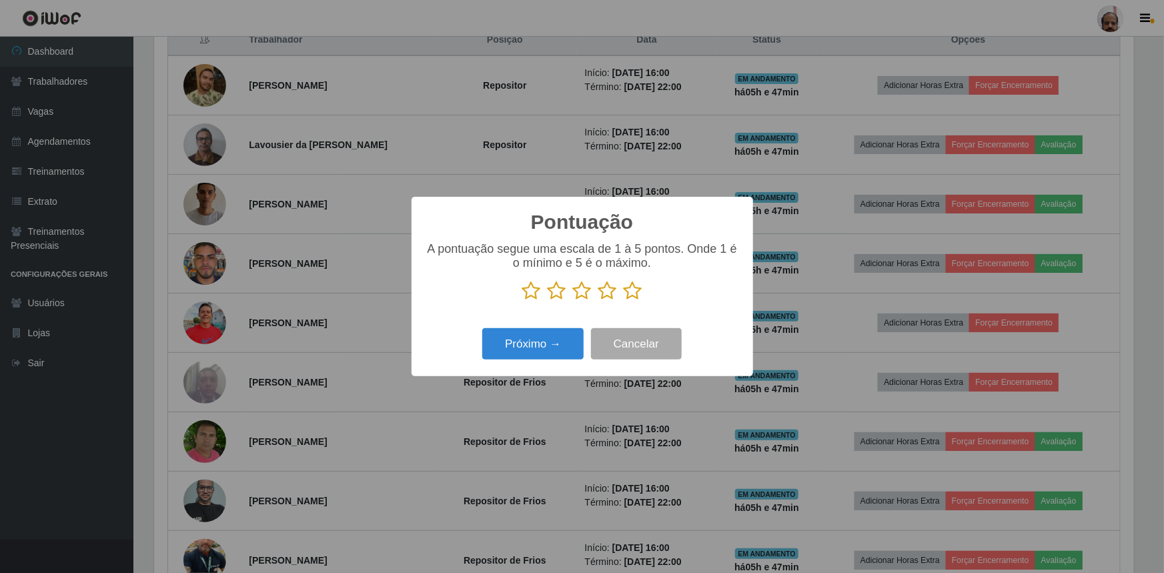
click at [635, 289] on icon at bounding box center [633, 291] width 19 height 20
click at [624, 301] on input "radio" at bounding box center [624, 301] width 0 height 0
click at [513, 355] on button "Próximo →" at bounding box center [532, 343] width 101 height 31
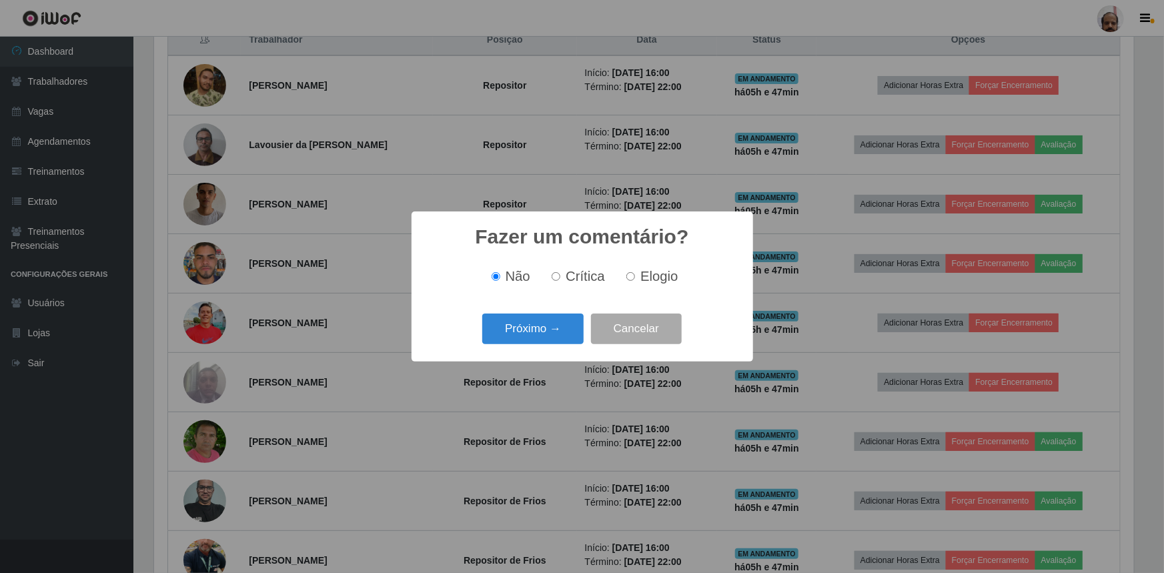
click at [651, 278] on span "Elogio" at bounding box center [659, 276] width 37 height 15
click at [635, 278] on input "Elogio" at bounding box center [631, 276] width 9 height 9
radio input "true"
click at [554, 340] on button "Próximo →" at bounding box center [532, 329] width 101 height 31
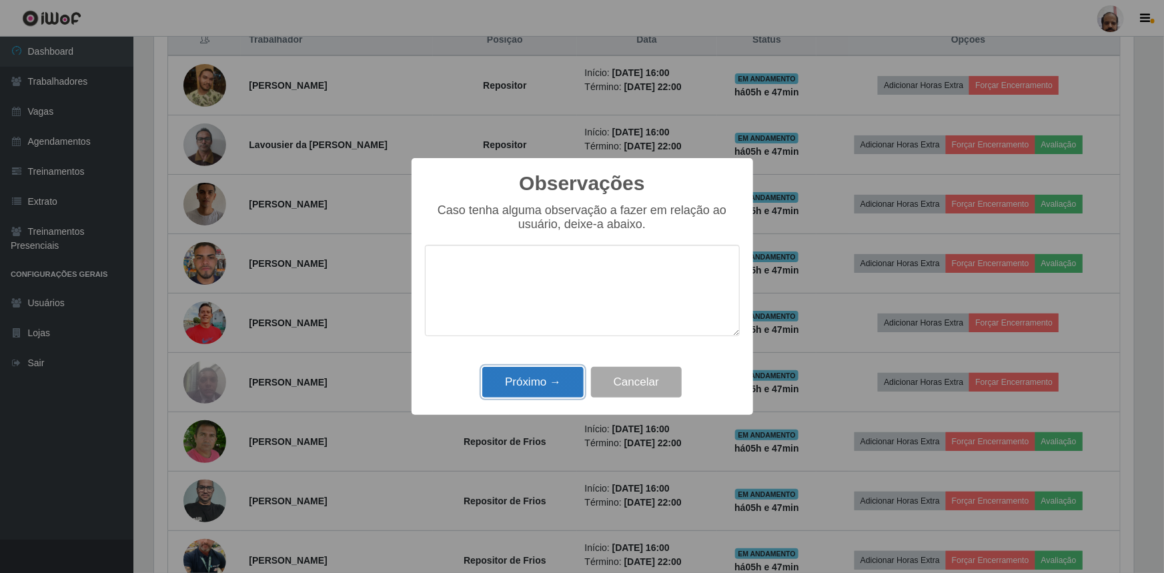
click at [531, 394] on button "Próximo →" at bounding box center [532, 382] width 101 height 31
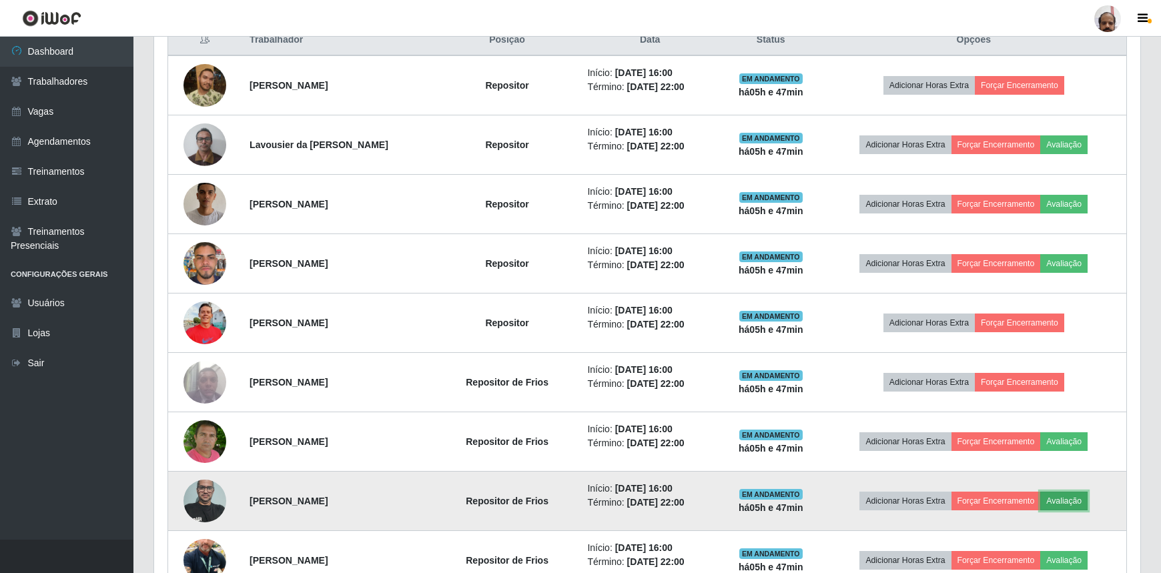
click at [1071, 492] on button "Avaliação" at bounding box center [1063, 501] width 47 height 19
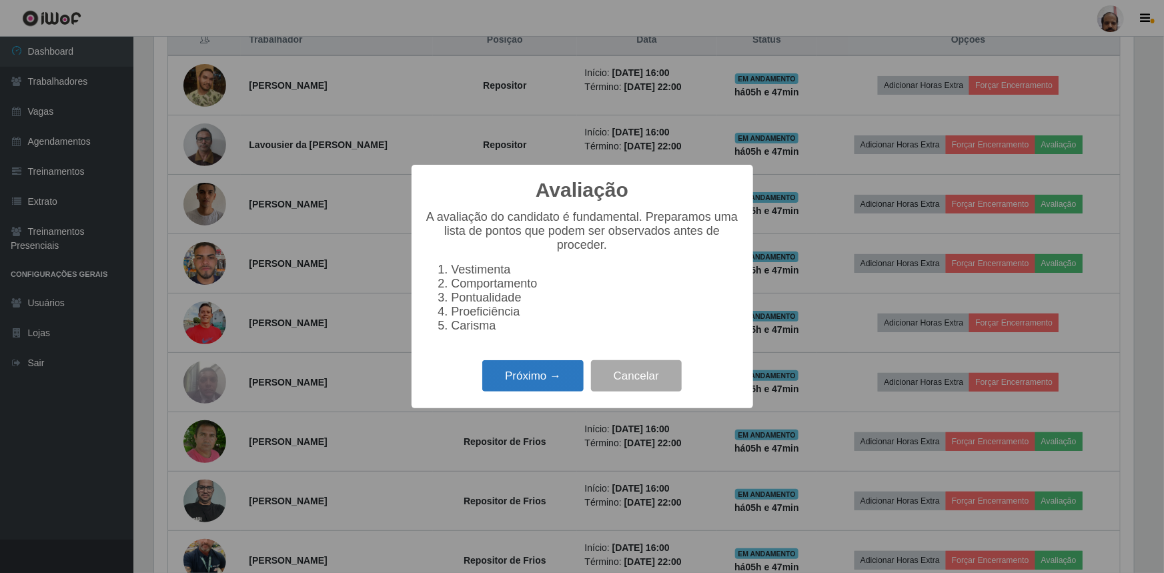
click at [569, 378] on button "Próximo →" at bounding box center [532, 375] width 101 height 31
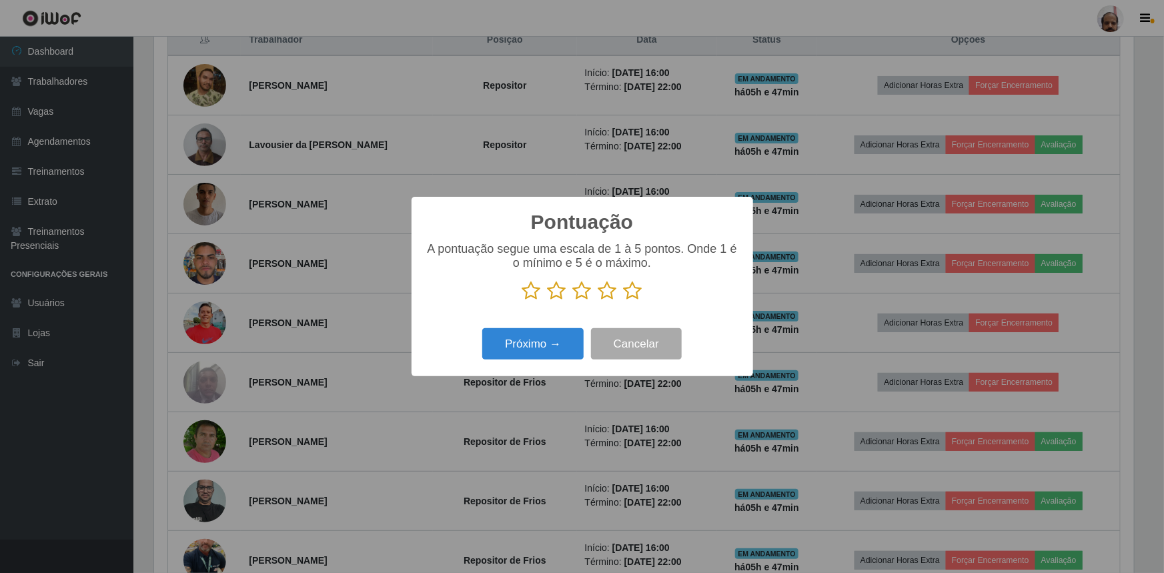
click at [634, 288] on icon at bounding box center [633, 291] width 19 height 20
click at [624, 301] on input "radio" at bounding box center [624, 301] width 0 height 0
click at [587, 320] on div "Pontuação × A pontuação segue uma escala de 1 à 5 pontos. Onde 1 é o mínimo e 5…" at bounding box center [583, 286] width 342 height 179
click at [540, 341] on button "Próximo →" at bounding box center [532, 343] width 101 height 31
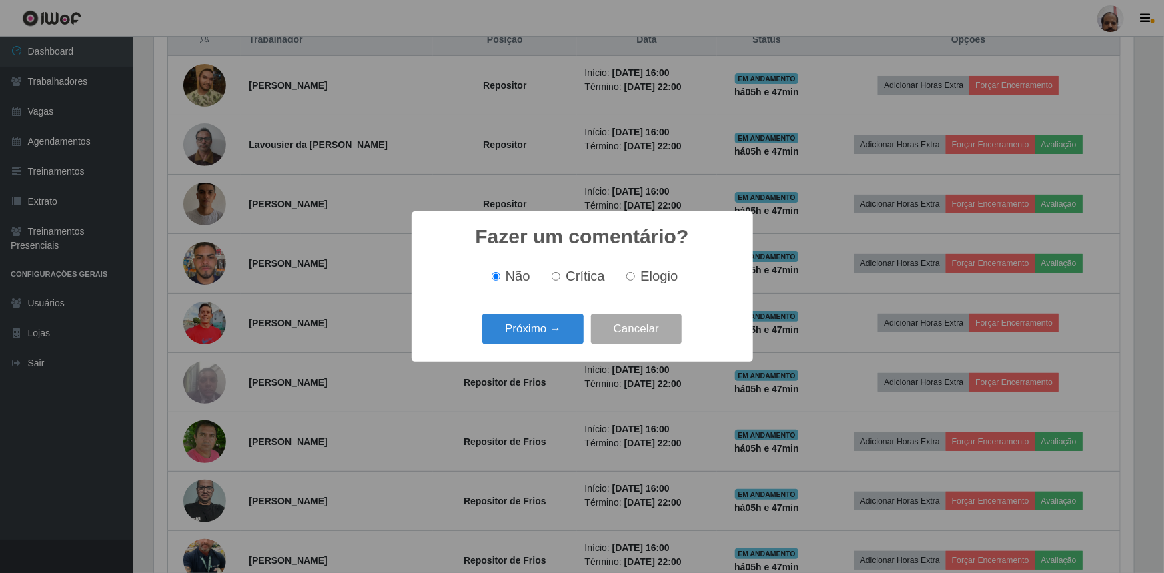
click at [635, 272] on label "Elogio" at bounding box center [649, 276] width 57 height 15
click at [635, 272] on input "Elogio" at bounding box center [631, 276] width 9 height 9
radio input "true"
click at [505, 320] on button "Próximo →" at bounding box center [532, 329] width 101 height 31
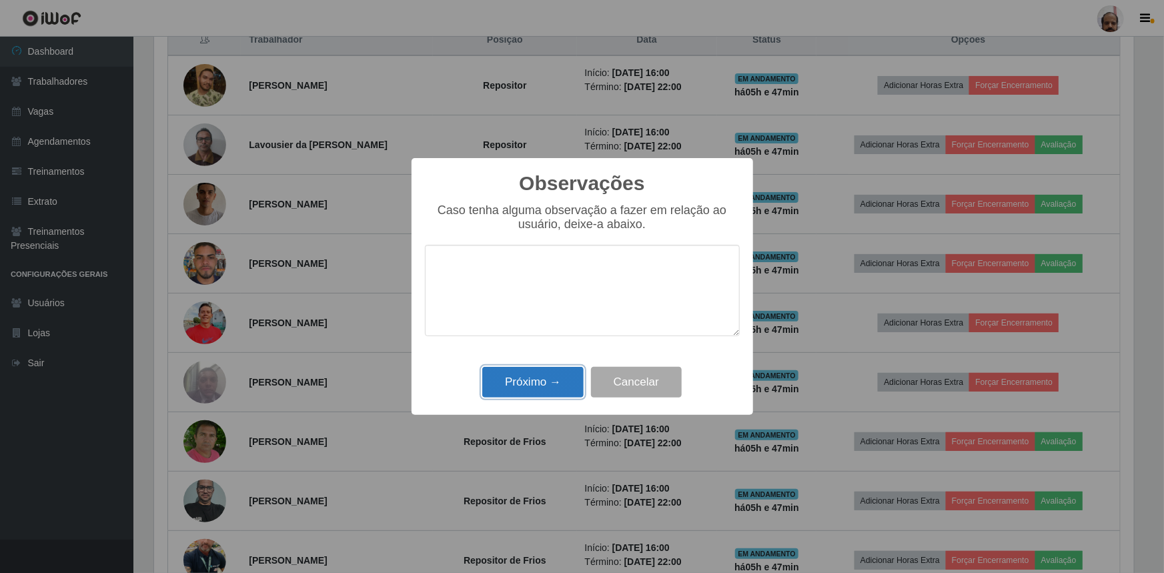
click at [507, 380] on button "Próximo →" at bounding box center [532, 382] width 101 height 31
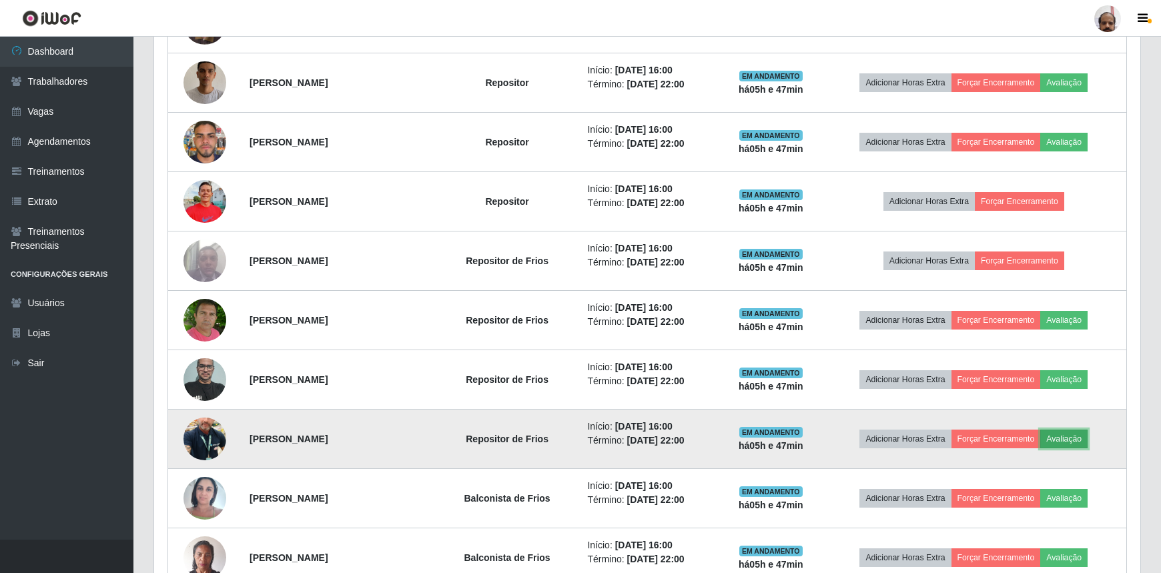
click at [1088, 443] on button "Avaliação" at bounding box center [1063, 439] width 47 height 19
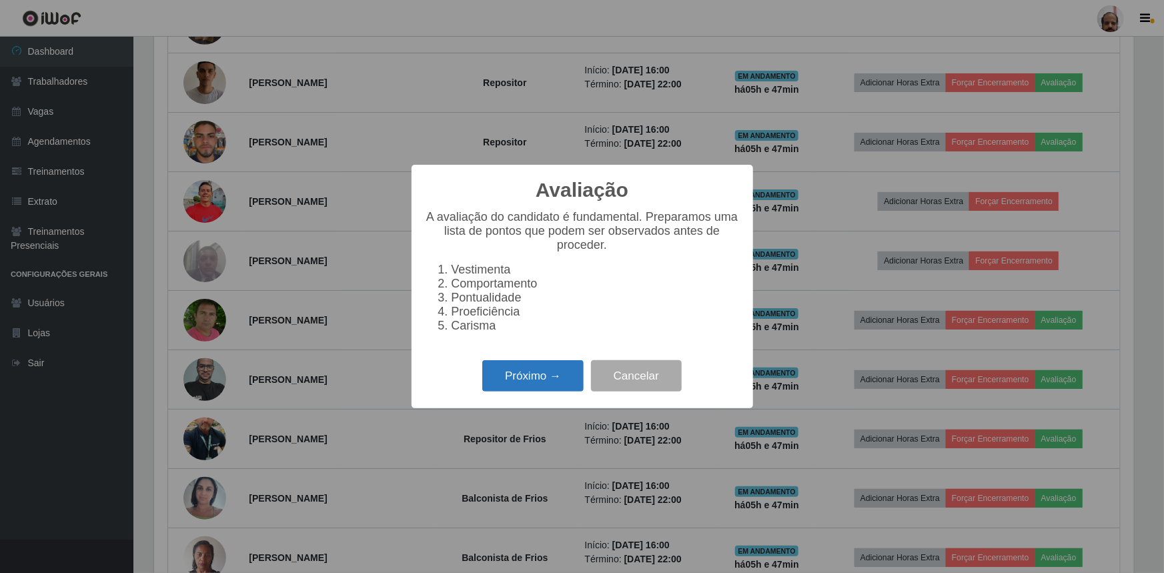
click at [536, 385] on button "Próximo →" at bounding box center [532, 375] width 101 height 31
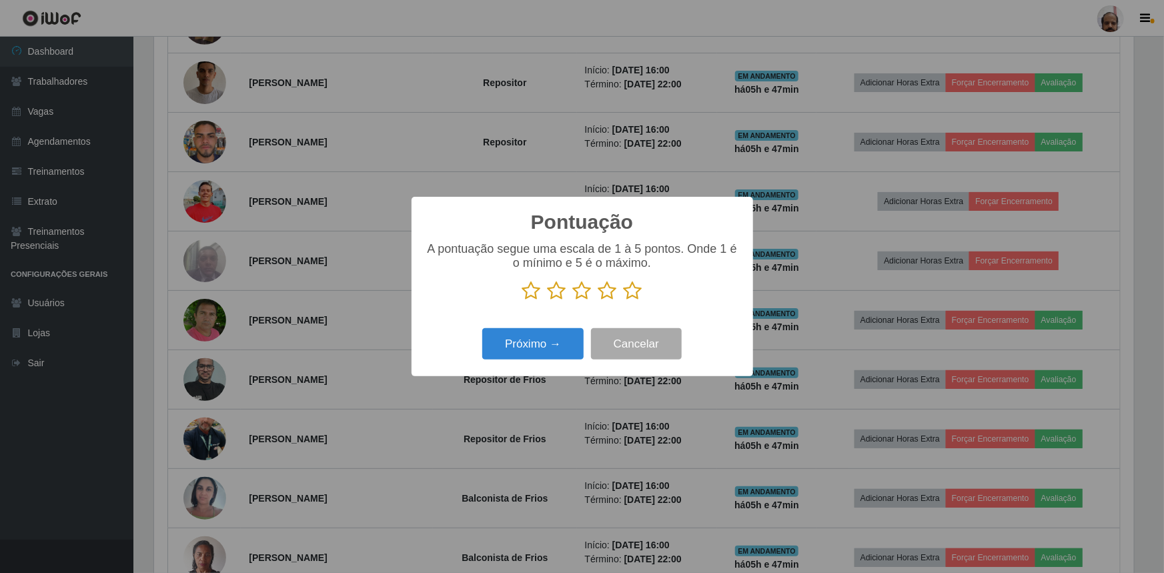
click at [633, 293] on icon at bounding box center [633, 291] width 19 height 20
click at [624, 301] on input "radio" at bounding box center [624, 301] width 0 height 0
click at [555, 340] on button "Próximo →" at bounding box center [532, 343] width 101 height 31
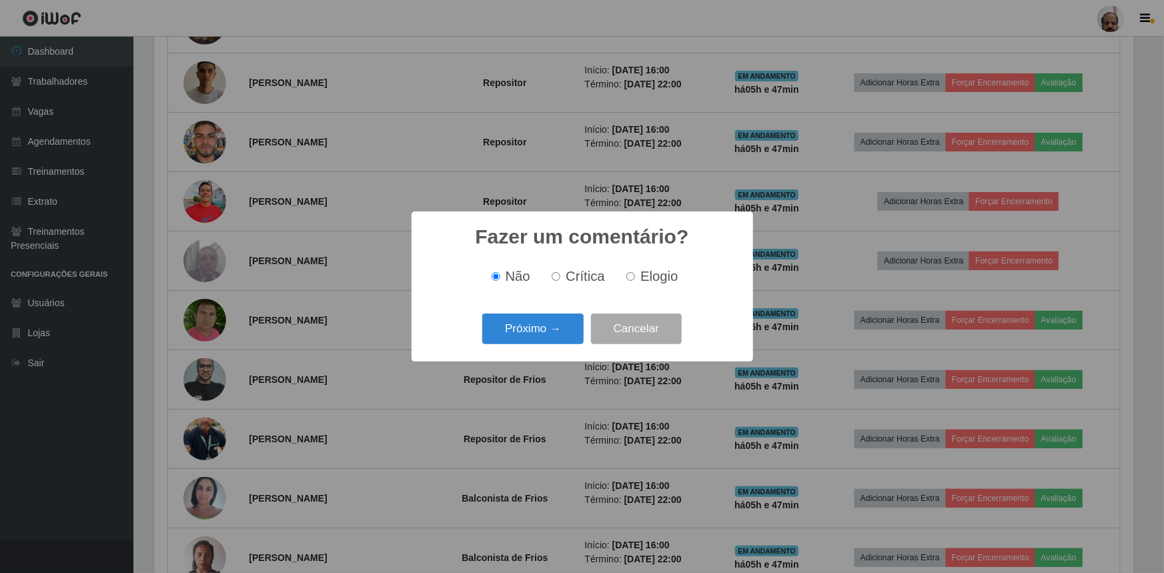
click at [647, 278] on span "Elogio" at bounding box center [659, 276] width 37 height 15
click at [635, 278] on input "Elogio" at bounding box center [631, 276] width 9 height 9
radio input "true"
click at [544, 324] on button "Próximo →" at bounding box center [532, 329] width 101 height 31
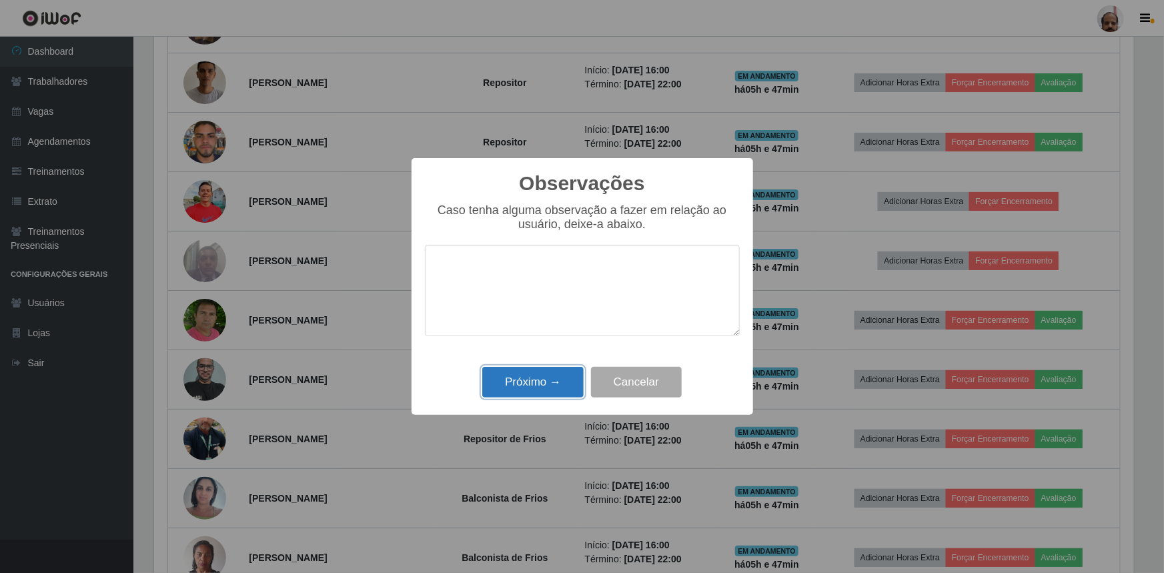
click at [536, 387] on button "Próximo →" at bounding box center [532, 382] width 101 height 31
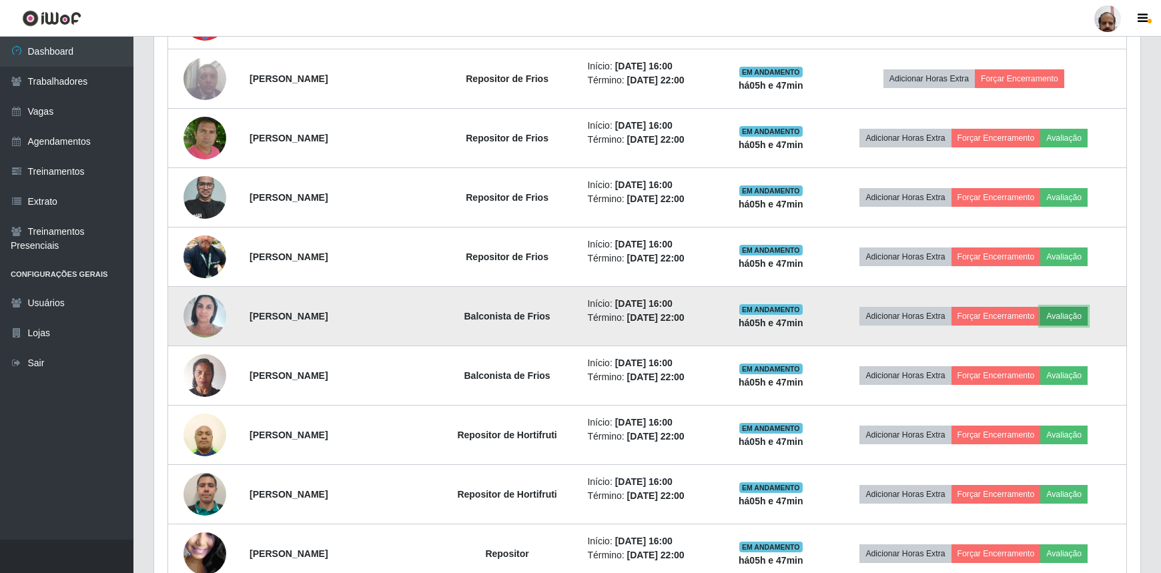
click at [1059, 312] on button "Avaliação" at bounding box center [1063, 316] width 47 height 19
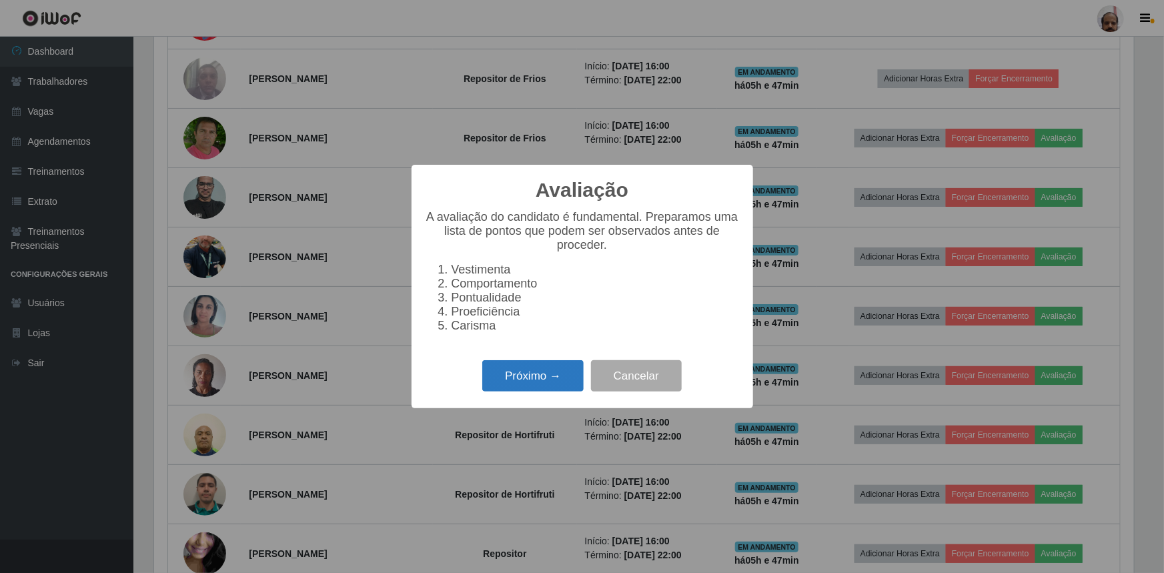
click at [544, 382] on button "Próximo →" at bounding box center [532, 375] width 101 height 31
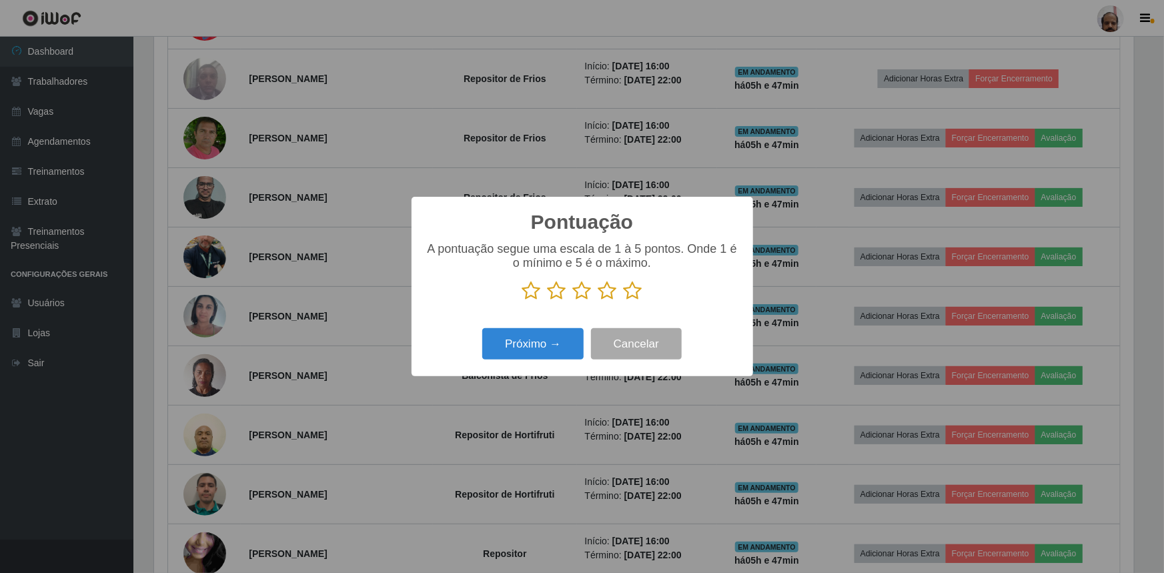
click at [625, 290] on icon at bounding box center [633, 291] width 19 height 20
click at [624, 301] on input "radio" at bounding box center [624, 301] width 0 height 0
click at [547, 342] on button "Próximo →" at bounding box center [532, 343] width 101 height 31
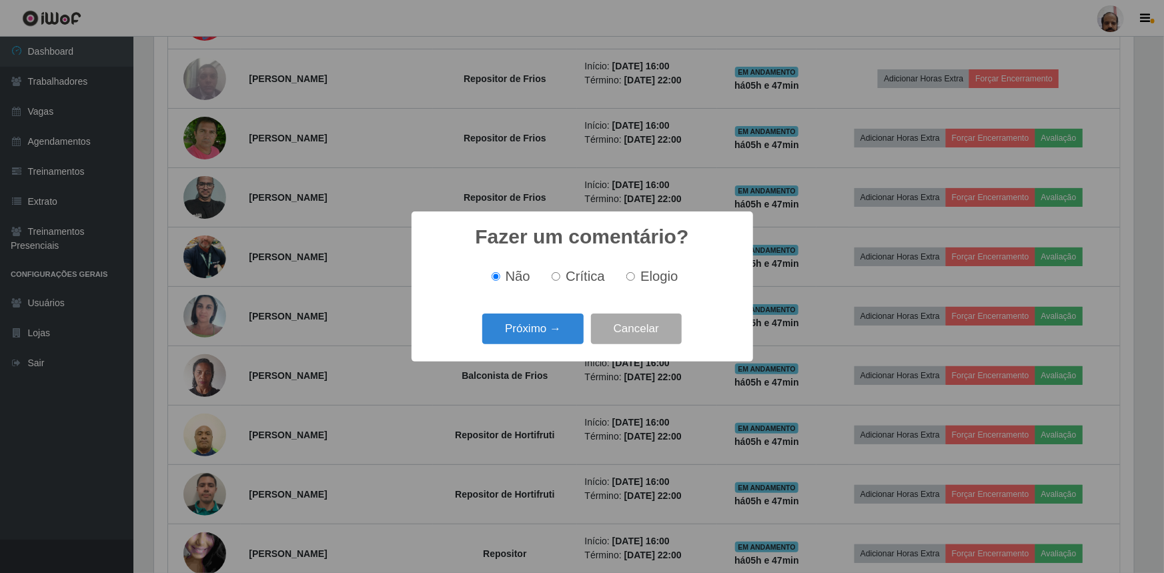
click at [643, 277] on span "Elogio" at bounding box center [659, 276] width 37 height 15
click at [635, 277] on input "Elogio" at bounding box center [631, 276] width 9 height 9
radio input "true"
click at [540, 347] on div "Próximo → Cancelar" at bounding box center [582, 329] width 315 height 38
click at [535, 333] on button "Próximo →" at bounding box center [532, 329] width 101 height 31
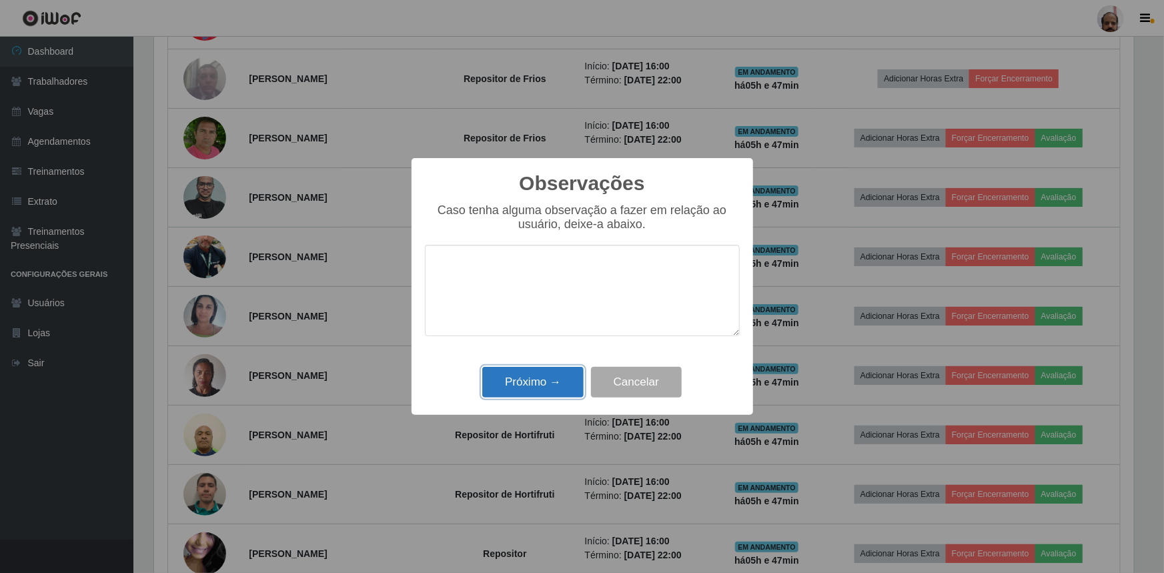
click at [523, 391] on button "Próximo →" at bounding box center [532, 382] width 101 height 31
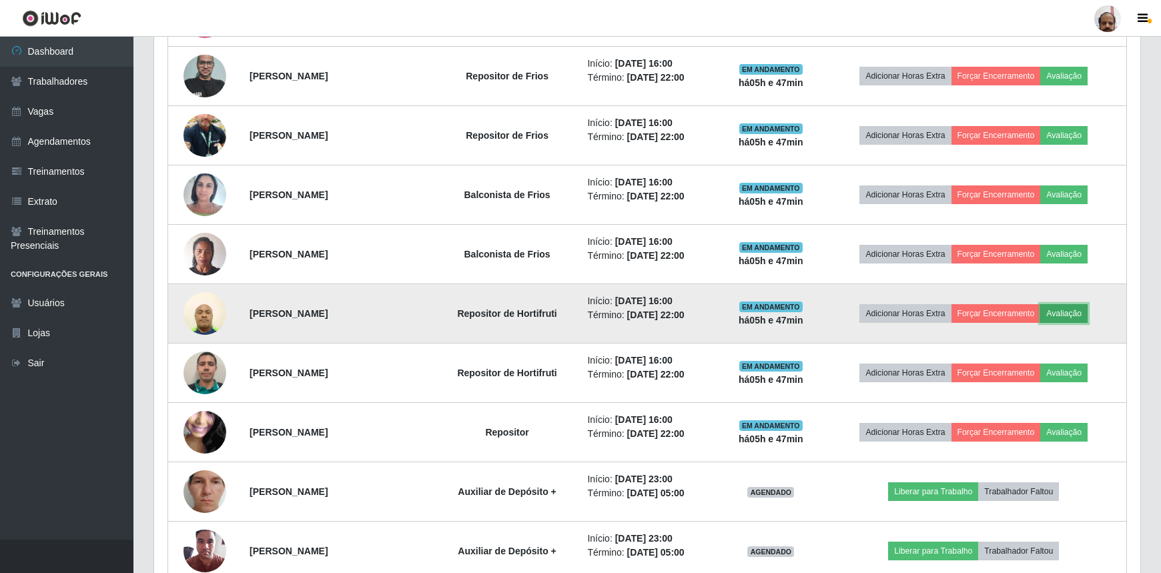
click at [1074, 310] on button "Avaliação" at bounding box center [1063, 313] width 47 height 19
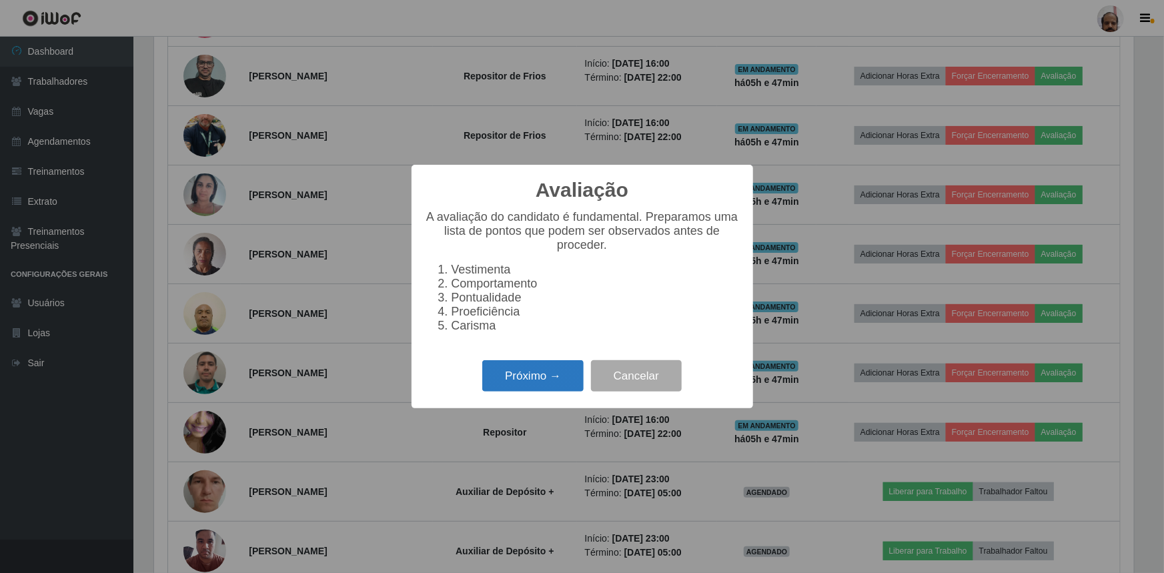
click at [548, 374] on button "Próximo →" at bounding box center [532, 375] width 101 height 31
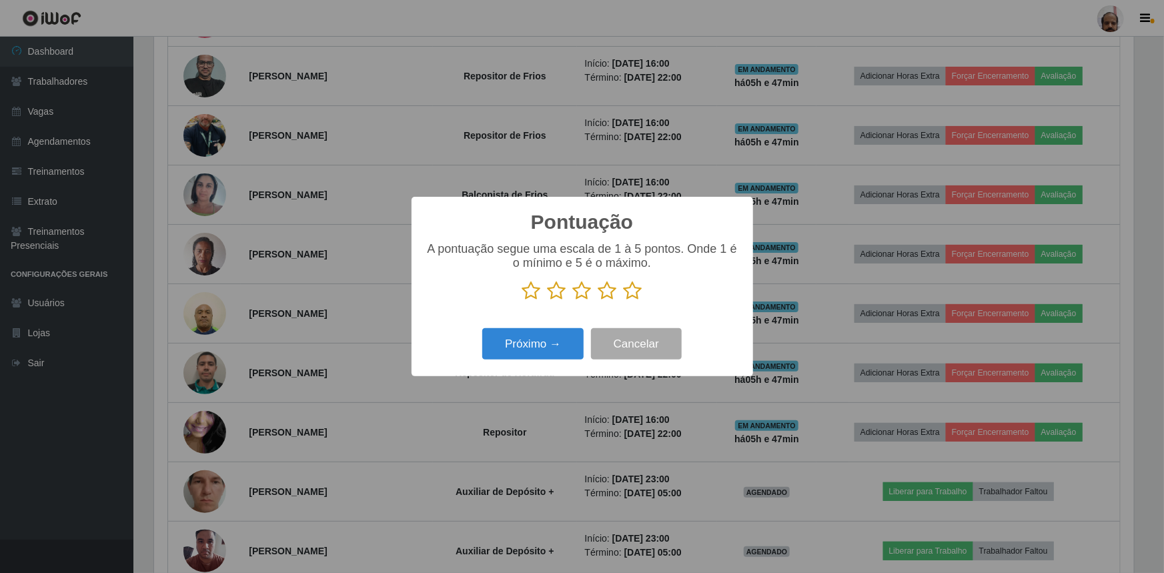
click at [635, 290] on icon at bounding box center [633, 291] width 19 height 20
click at [624, 301] on input "radio" at bounding box center [624, 301] width 0 height 0
click at [507, 349] on button "Próximo →" at bounding box center [532, 343] width 101 height 31
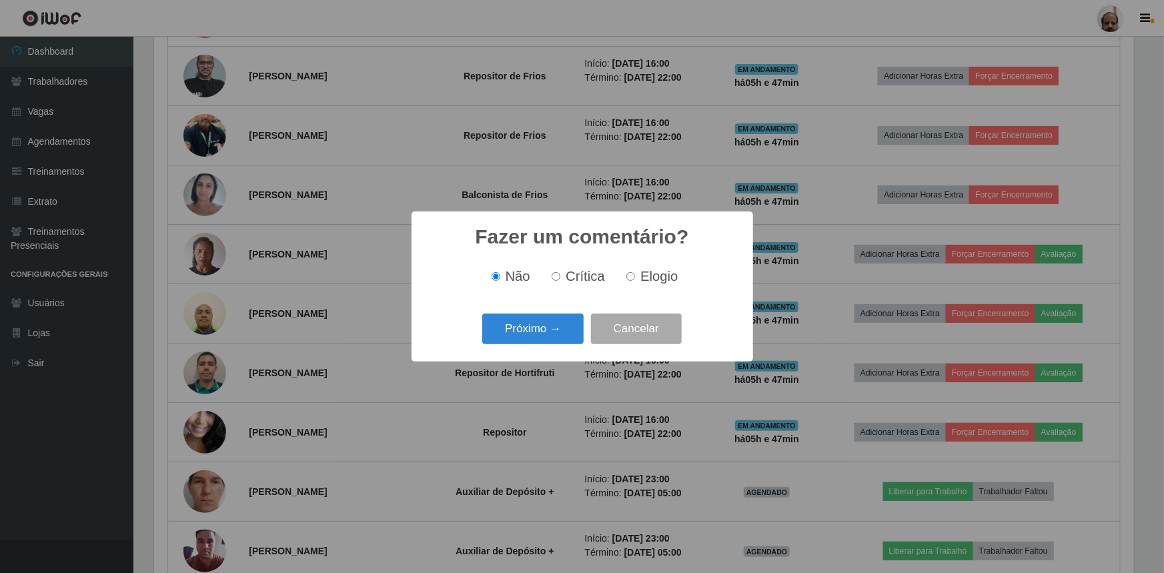
click at [653, 279] on span "Elogio" at bounding box center [659, 276] width 37 height 15
click at [635, 279] on input "Elogio" at bounding box center [631, 276] width 9 height 9
radio input "true"
click at [531, 338] on button "Próximo →" at bounding box center [532, 329] width 101 height 31
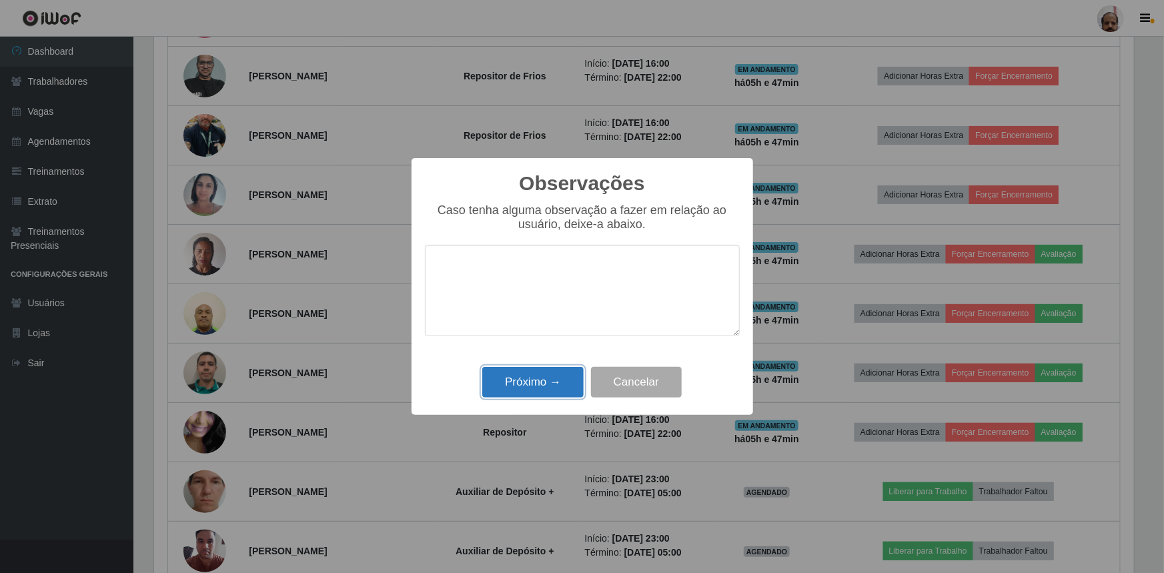
click at [518, 381] on button "Próximo →" at bounding box center [532, 382] width 101 height 31
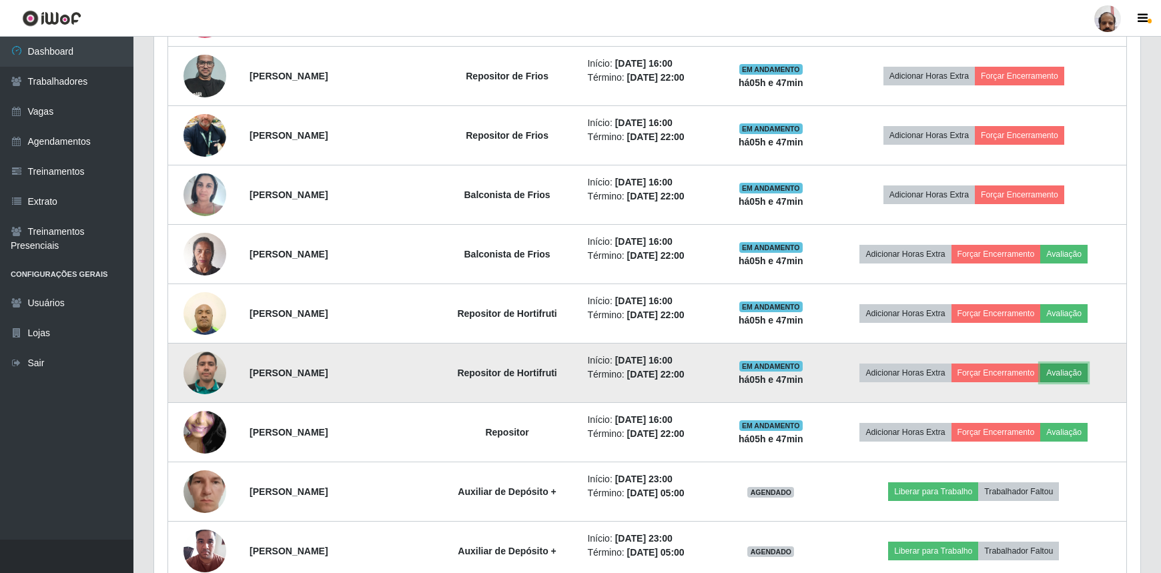
click at [1065, 372] on button "Avaliação" at bounding box center [1063, 373] width 47 height 19
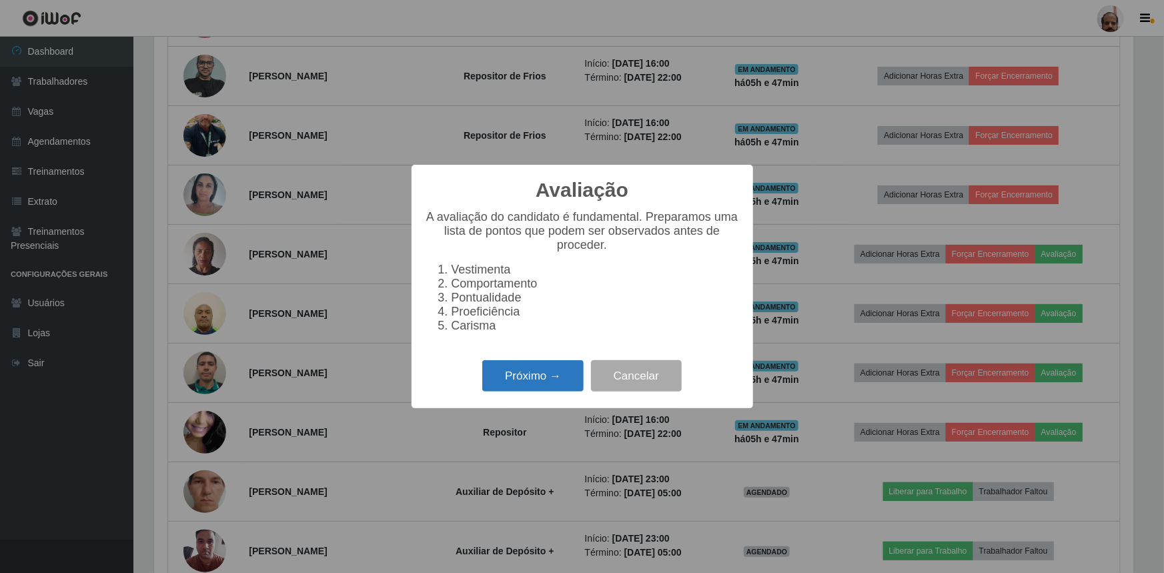
click at [554, 378] on button "Próximo →" at bounding box center [532, 375] width 101 height 31
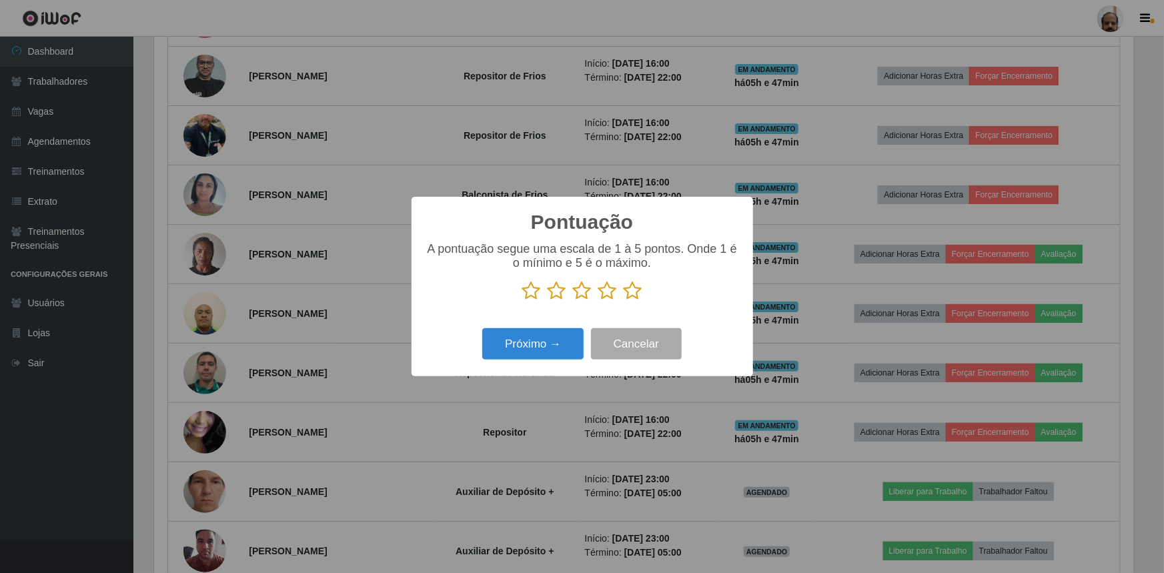
click at [633, 293] on icon at bounding box center [633, 291] width 19 height 20
click at [624, 301] on input "radio" at bounding box center [624, 301] width 0 height 0
click at [589, 324] on div "Pontuação × A pontuação segue uma escala de 1 à 5 pontos. Onde 1 é o mínimo e 5…" at bounding box center [583, 286] width 342 height 179
click at [568, 340] on button "Próximo →" at bounding box center [532, 343] width 101 height 31
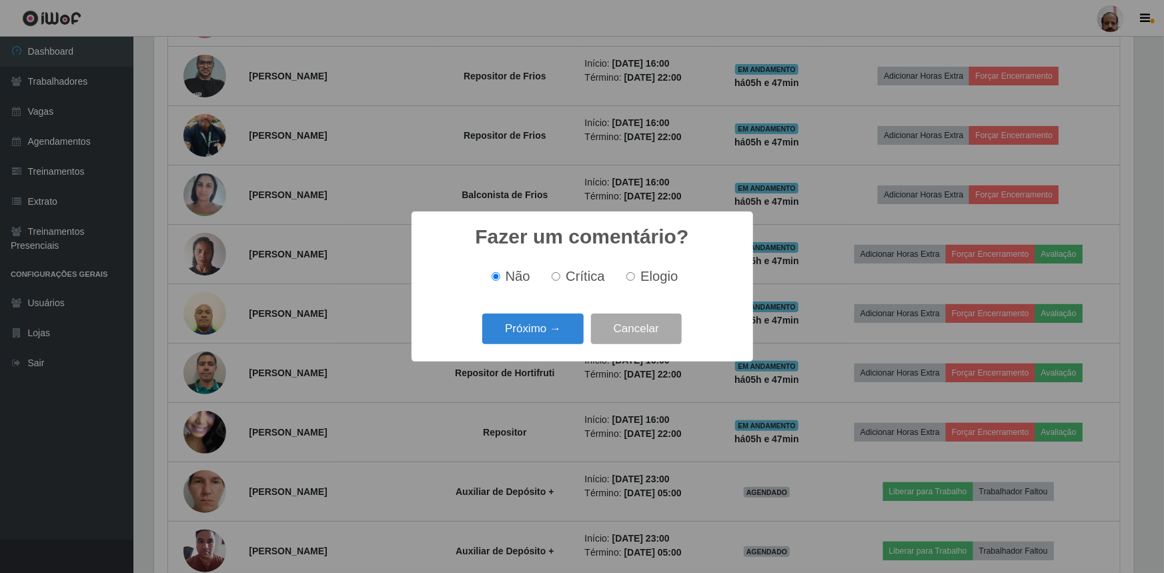
click at [651, 267] on div "Não Crítica Elogio" at bounding box center [582, 276] width 315 height 39
click at [644, 280] on span "Elogio" at bounding box center [659, 276] width 37 height 15
click at [635, 280] on input "Elogio" at bounding box center [631, 276] width 9 height 9
radio input "true"
click at [524, 318] on button "Próximo →" at bounding box center [532, 329] width 101 height 31
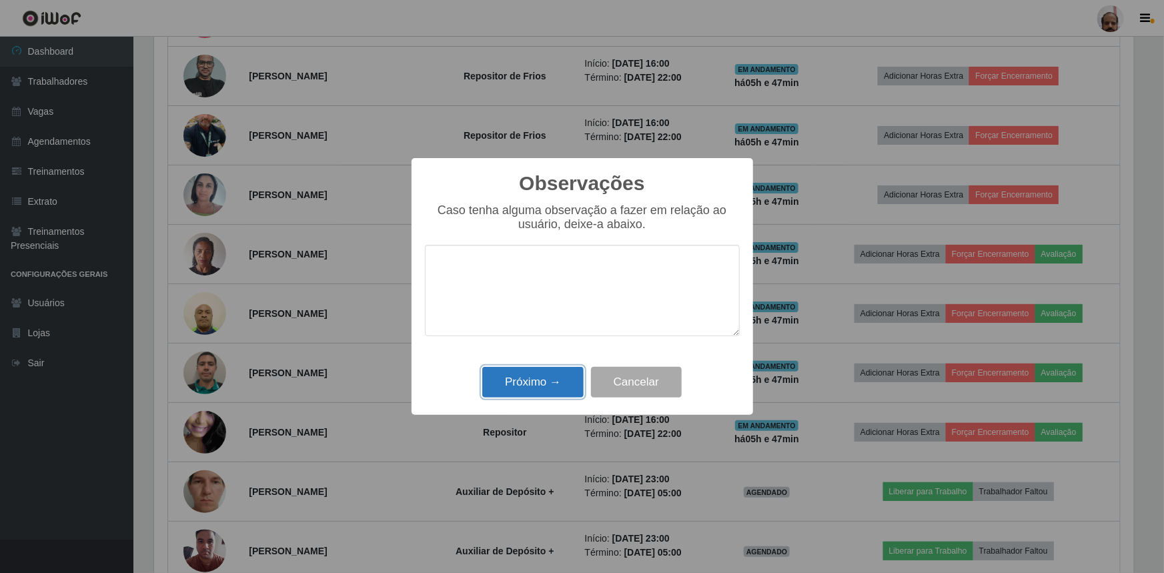
click at [516, 380] on button "Próximo →" at bounding box center [532, 382] width 101 height 31
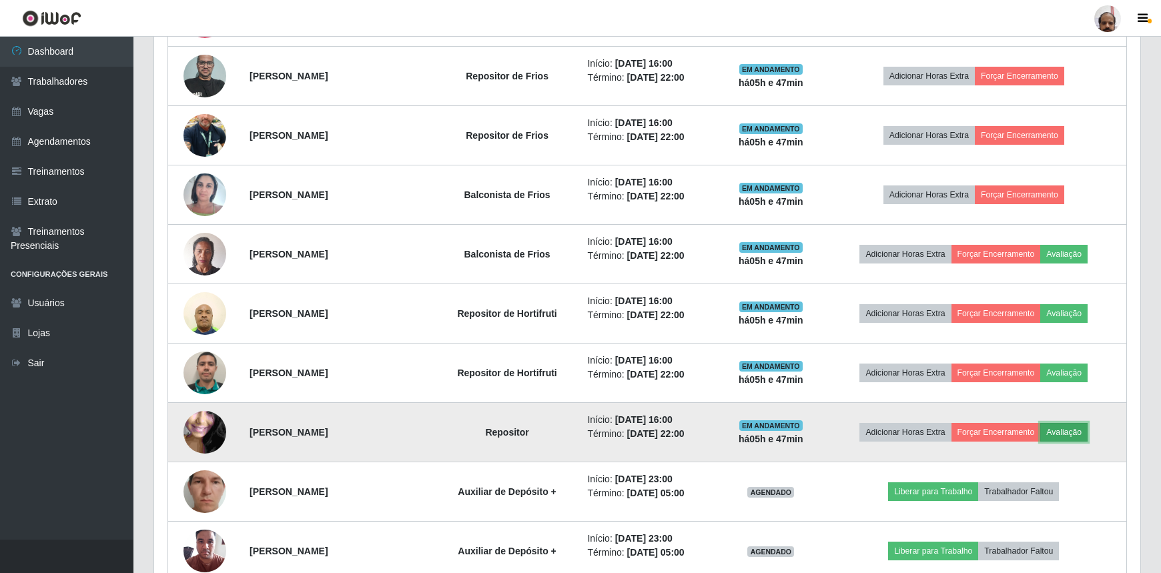
click at [1079, 433] on button "Avaliação" at bounding box center [1063, 432] width 47 height 19
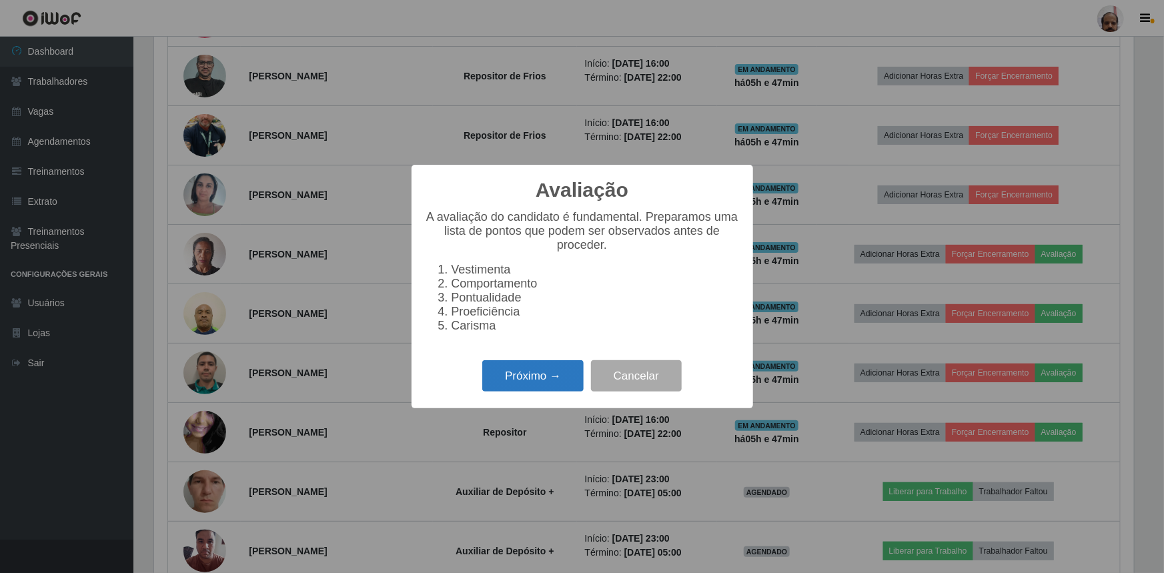
click at [519, 386] on button "Próximo →" at bounding box center [532, 375] width 101 height 31
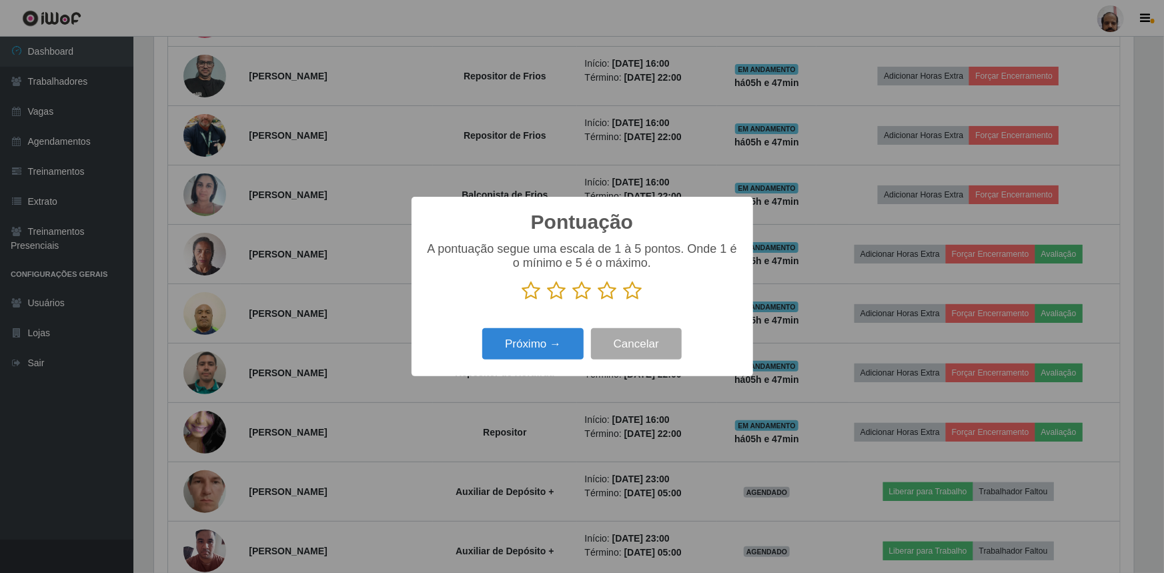
click at [628, 297] on icon at bounding box center [633, 291] width 19 height 20
click at [624, 301] on input "radio" at bounding box center [624, 301] width 0 height 0
click at [524, 360] on button "Próximo →" at bounding box center [532, 343] width 101 height 31
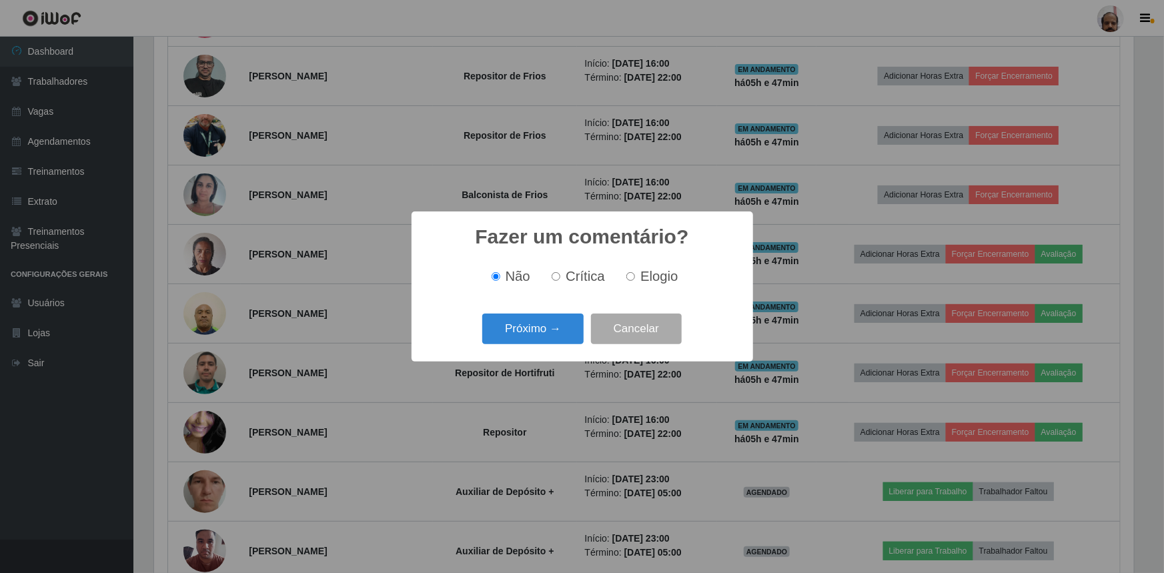
click at [644, 272] on span "Elogio" at bounding box center [659, 276] width 37 height 15
click at [635, 272] on input "Elogio" at bounding box center [631, 276] width 9 height 9
radio input "true"
click at [516, 329] on button "Próximo →" at bounding box center [532, 329] width 101 height 31
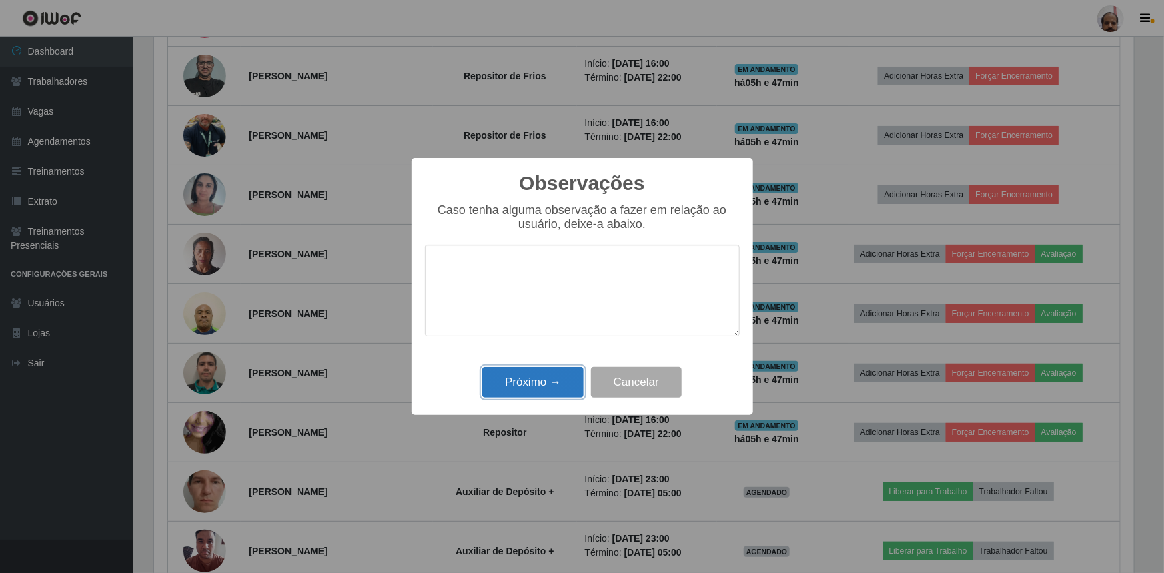
click at [522, 371] on button "Próximo →" at bounding box center [532, 382] width 101 height 31
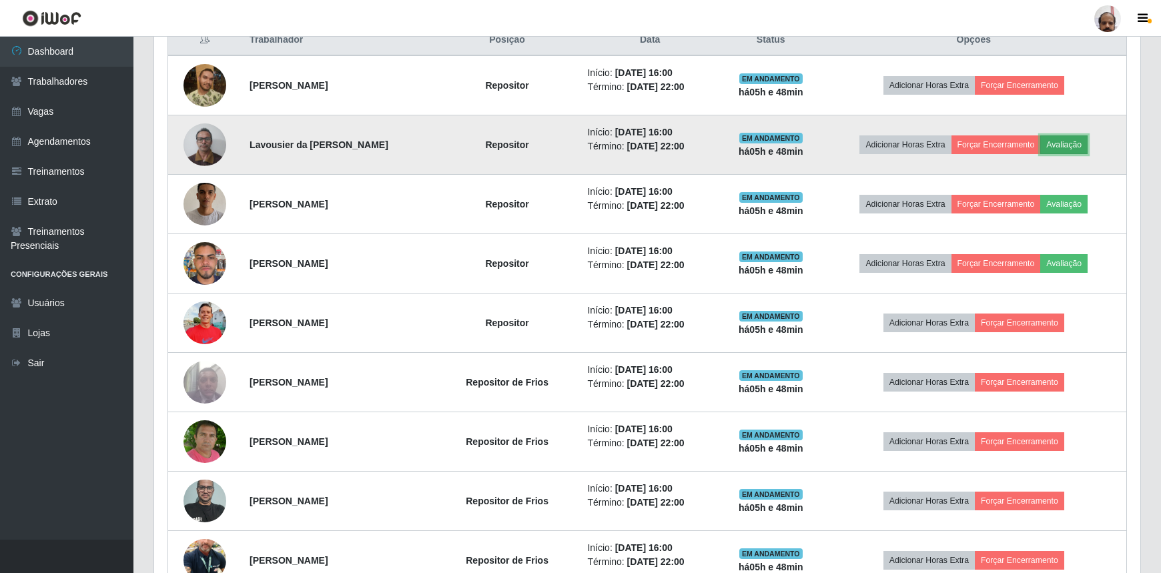
click at [1082, 143] on button "Avaliação" at bounding box center [1063, 144] width 47 height 19
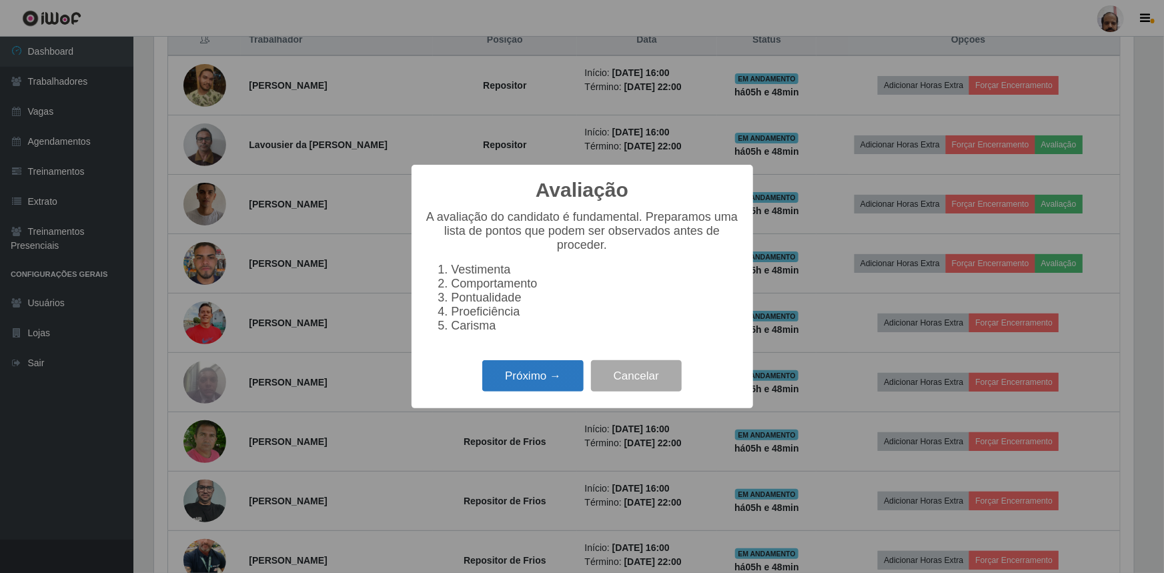
click at [516, 378] on button "Próximo →" at bounding box center [532, 375] width 101 height 31
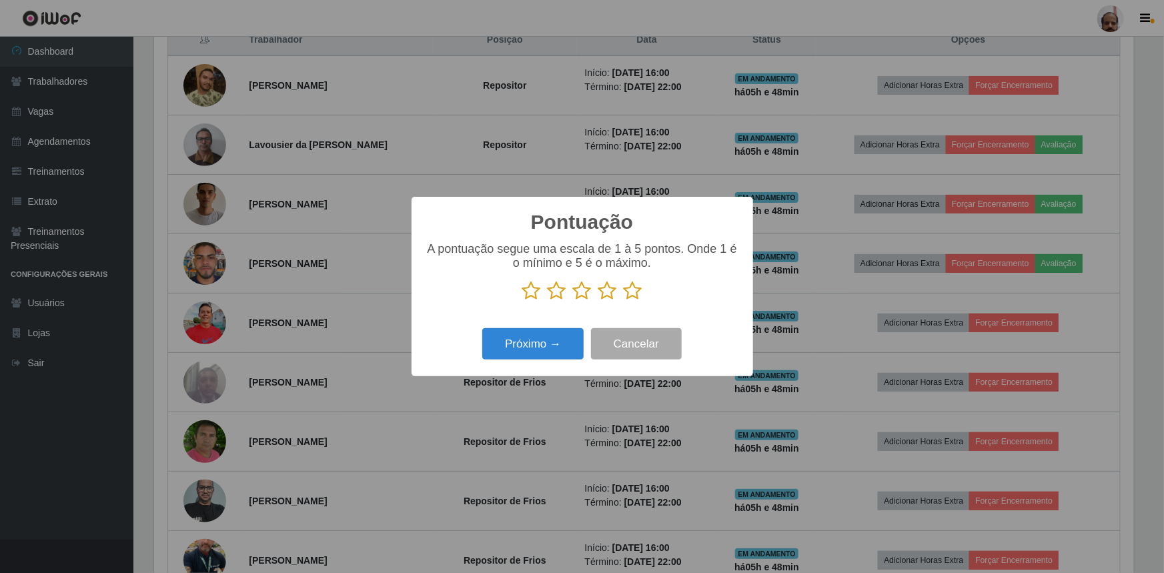
click at [640, 295] on icon at bounding box center [633, 291] width 19 height 20
click at [624, 301] on input "radio" at bounding box center [624, 301] width 0 height 0
click at [523, 342] on button "Próximo →" at bounding box center [532, 343] width 101 height 31
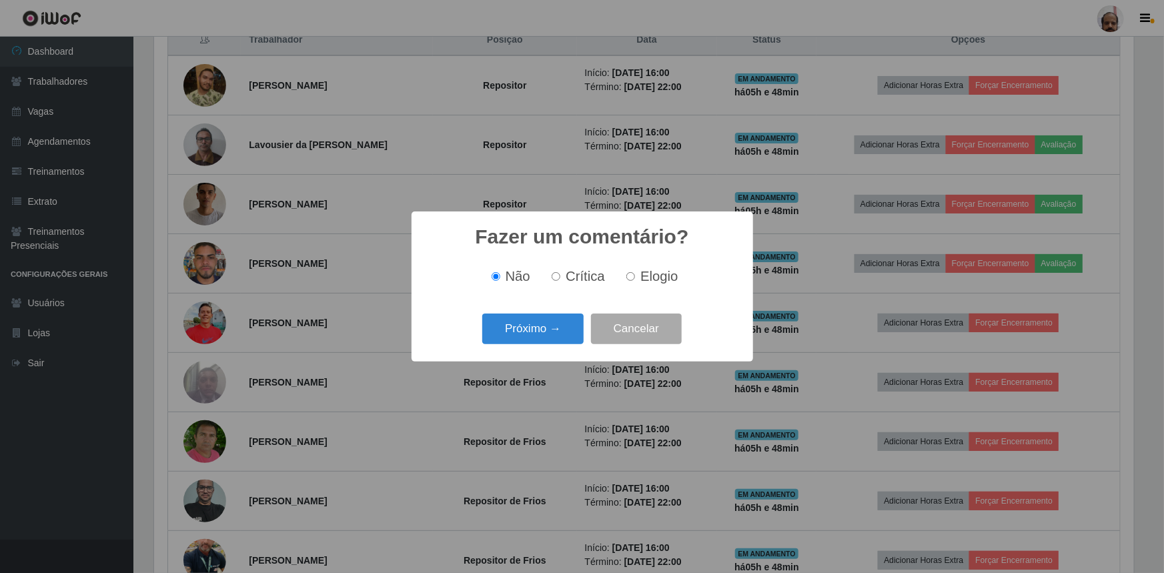
click at [625, 279] on label "Elogio" at bounding box center [649, 276] width 57 height 15
click at [627, 279] on input "Elogio" at bounding box center [631, 276] width 9 height 9
radio input "true"
click at [552, 337] on button "Próximo →" at bounding box center [532, 329] width 101 height 31
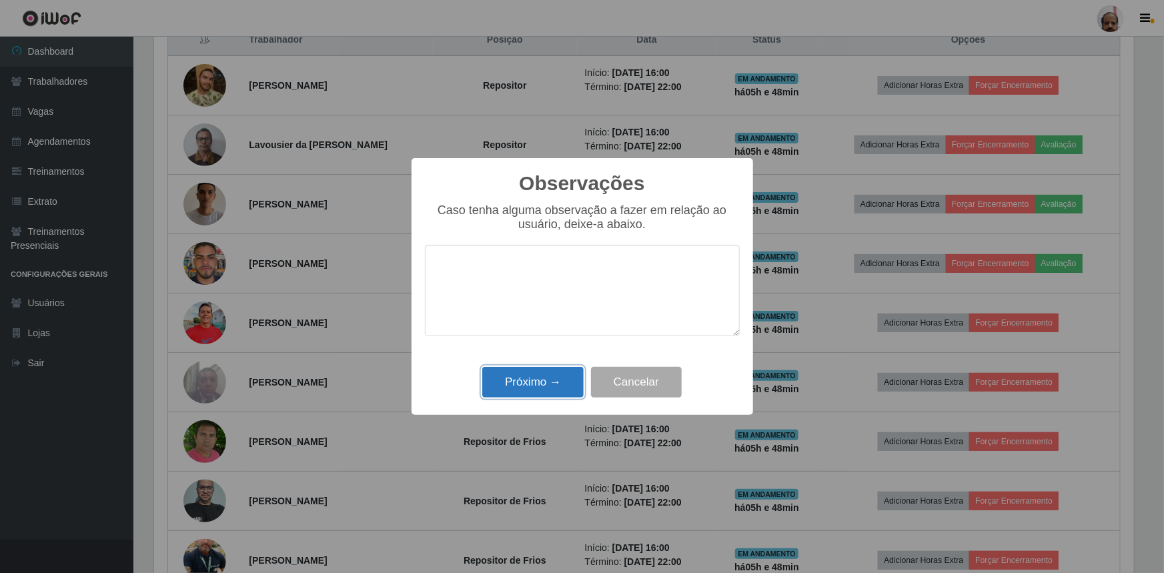
click at [544, 383] on button "Próximo →" at bounding box center [532, 382] width 101 height 31
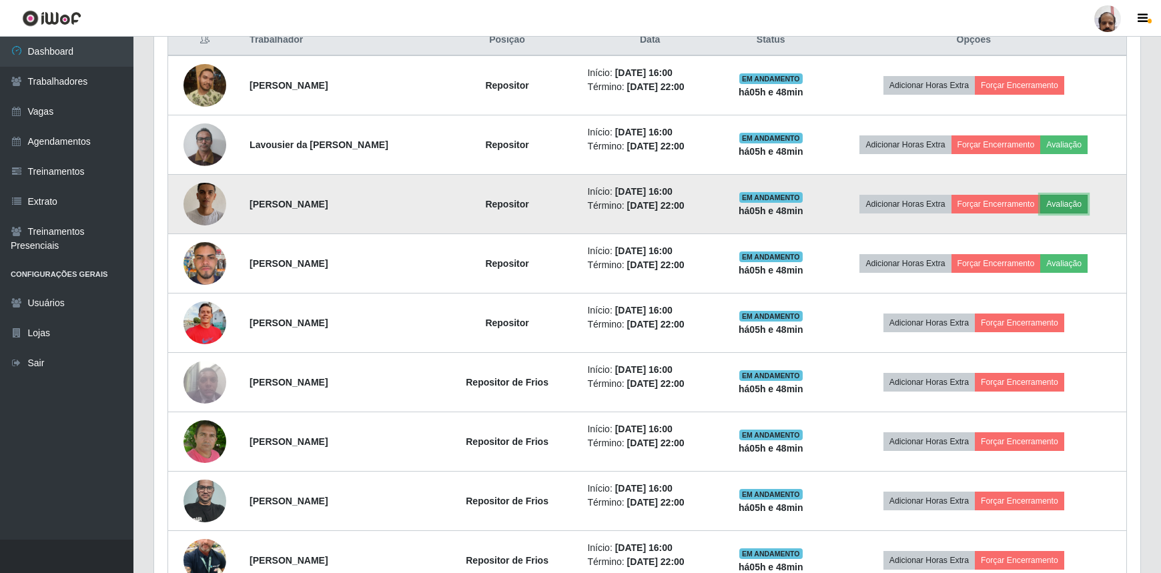
click at [1079, 197] on button "Avaliação" at bounding box center [1063, 204] width 47 height 19
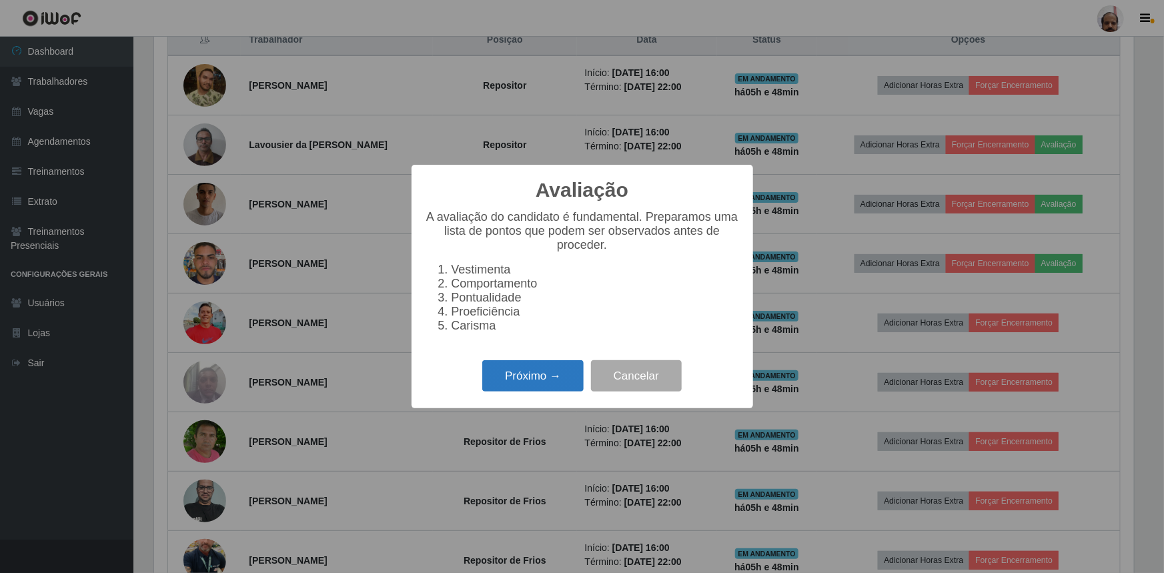
click at [532, 385] on button "Próximo →" at bounding box center [532, 375] width 101 height 31
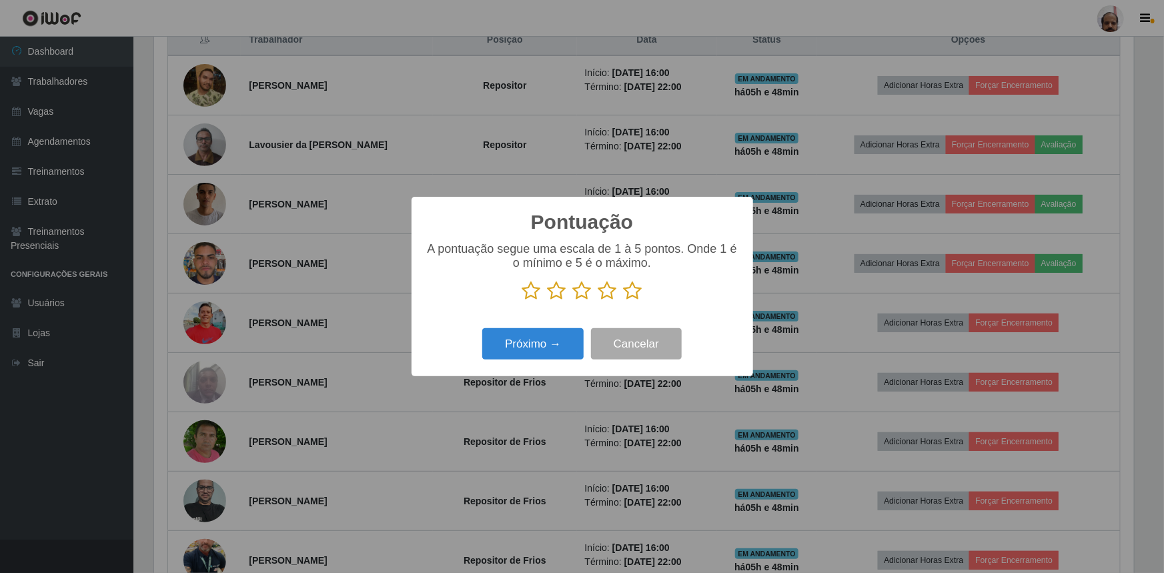
click at [633, 292] on icon at bounding box center [633, 291] width 19 height 20
click at [624, 301] on input "radio" at bounding box center [624, 301] width 0 height 0
click at [544, 344] on button "Próximo →" at bounding box center [532, 343] width 101 height 31
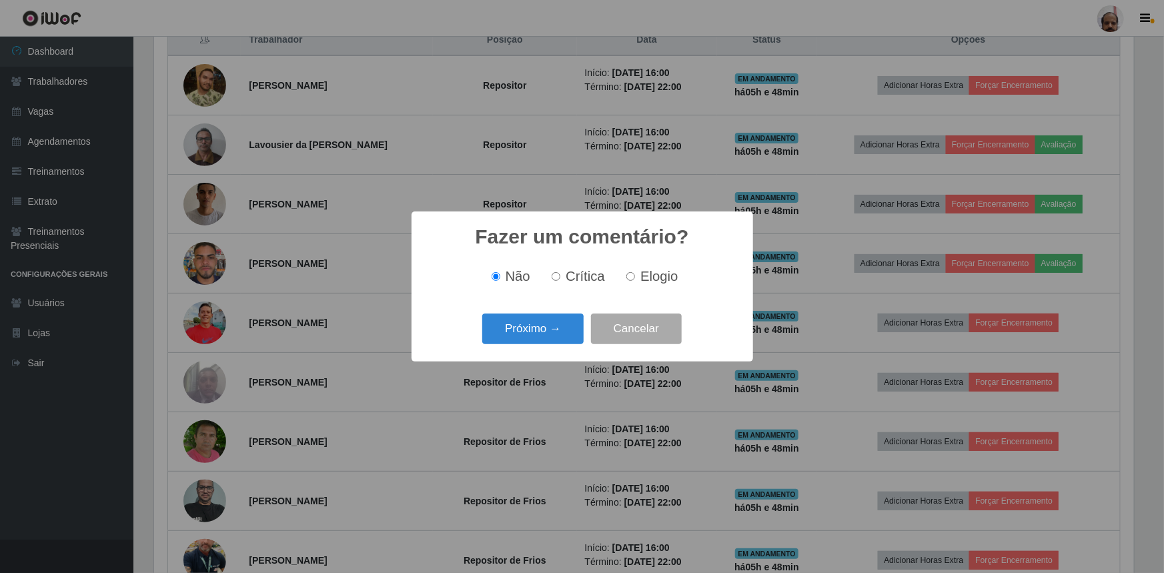
click at [633, 274] on input "Elogio" at bounding box center [631, 276] width 9 height 9
radio input "true"
click at [527, 341] on button "Próximo →" at bounding box center [532, 329] width 101 height 31
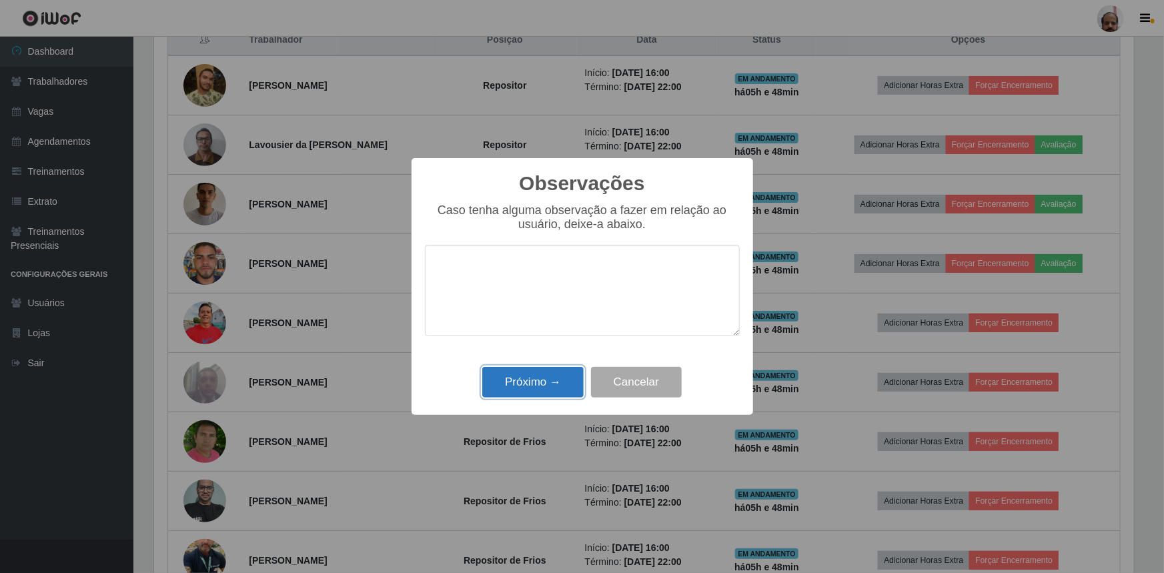
click at [516, 381] on button "Próximo →" at bounding box center [532, 382] width 101 height 31
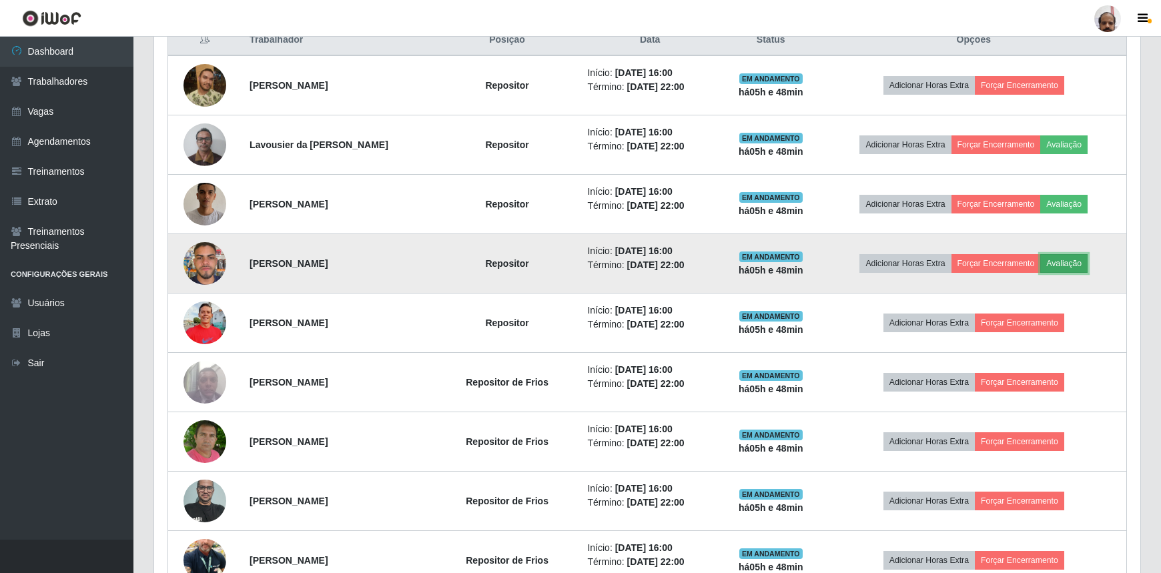
click at [1068, 260] on button "Avaliação" at bounding box center [1063, 263] width 47 height 19
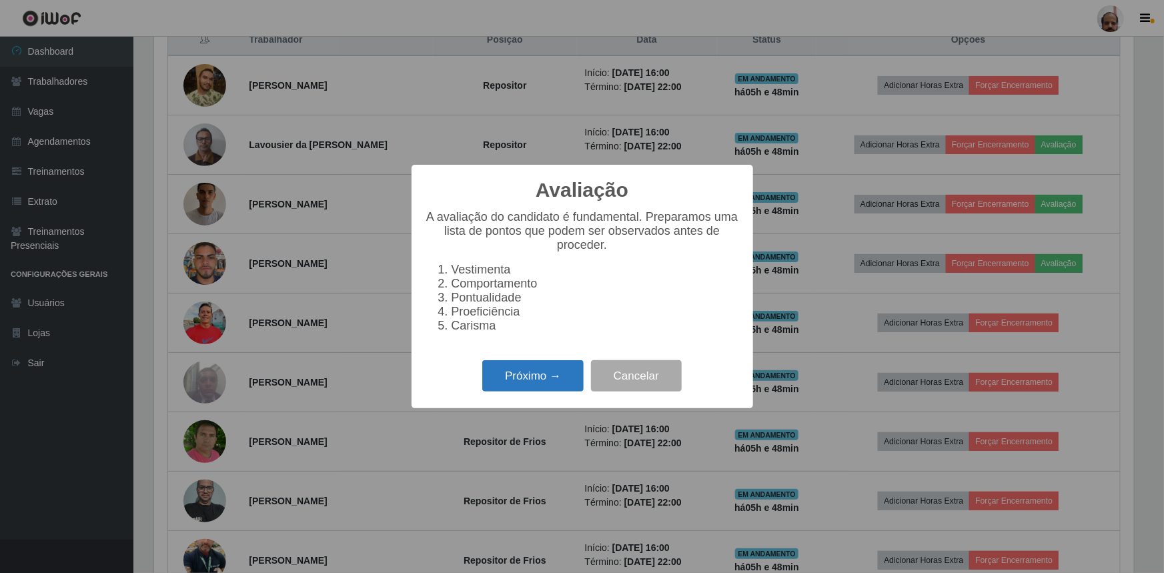
click at [541, 384] on button "Próximo →" at bounding box center [532, 375] width 101 height 31
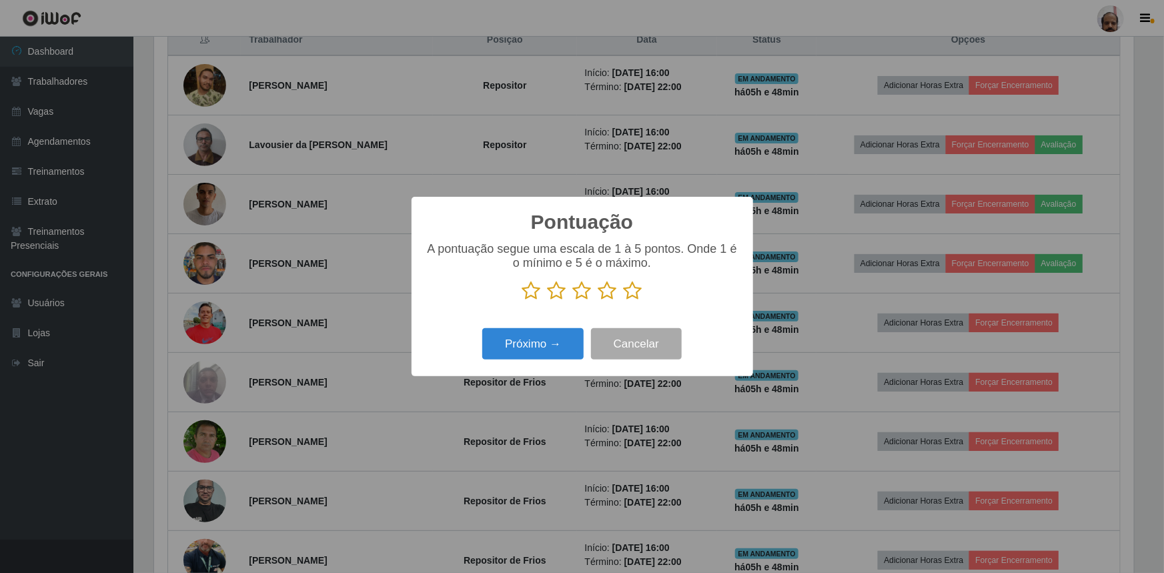
click at [630, 288] on icon at bounding box center [633, 291] width 19 height 20
click at [624, 301] on input "radio" at bounding box center [624, 301] width 0 height 0
click at [527, 368] on div "Pontuação × A pontuação segue uma escala de 1 à 5 pontos. Onde 1 é o mínimo e 5…" at bounding box center [583, 286] width 342 height 179
click at [557, 350] on button "Próximo →" at bounding box center [532, 343] width 101 height 31
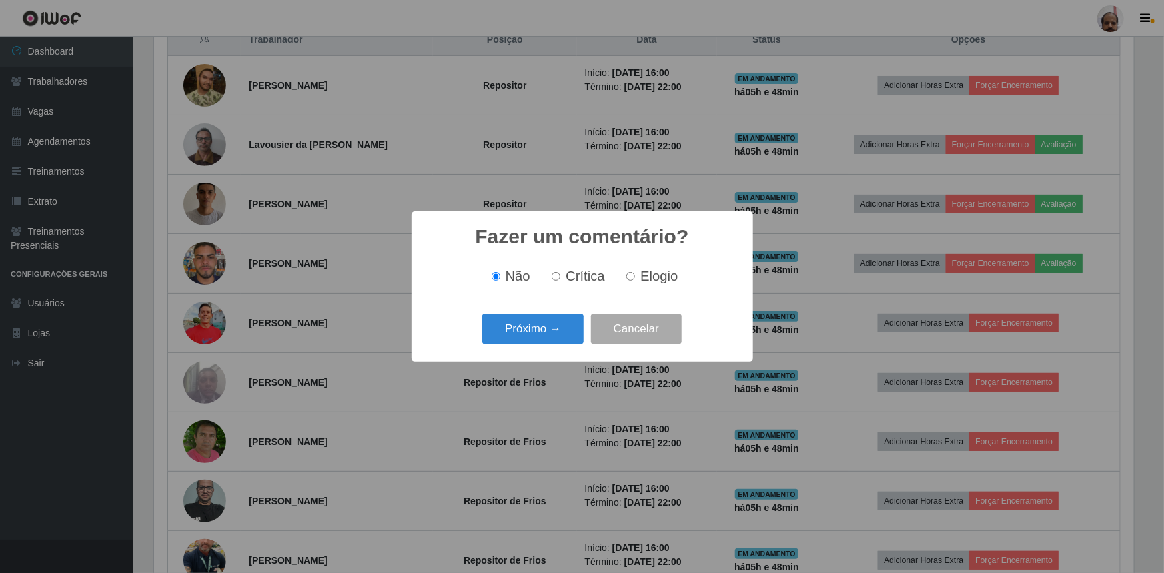
click at [635, 281] on label "Elogio" at bounding box center [649, 276] width 57 height 15
click at [635, 281] on input "Elogio" at bounding box center [631, 276] width 9 height 9
radio input "true"
click at [543, 323] on button "Próximo →" at bounding box center [532, 329] width 101 height 31
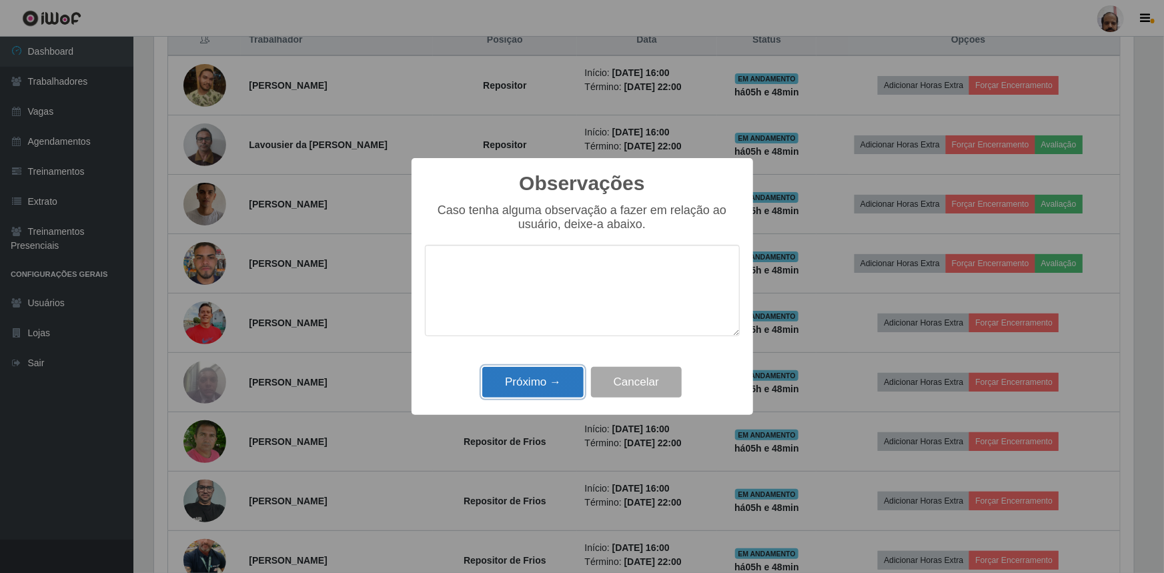
click at [538, 385] on button "Próximo →" at bounding box center [532, 382] width 101 height 31
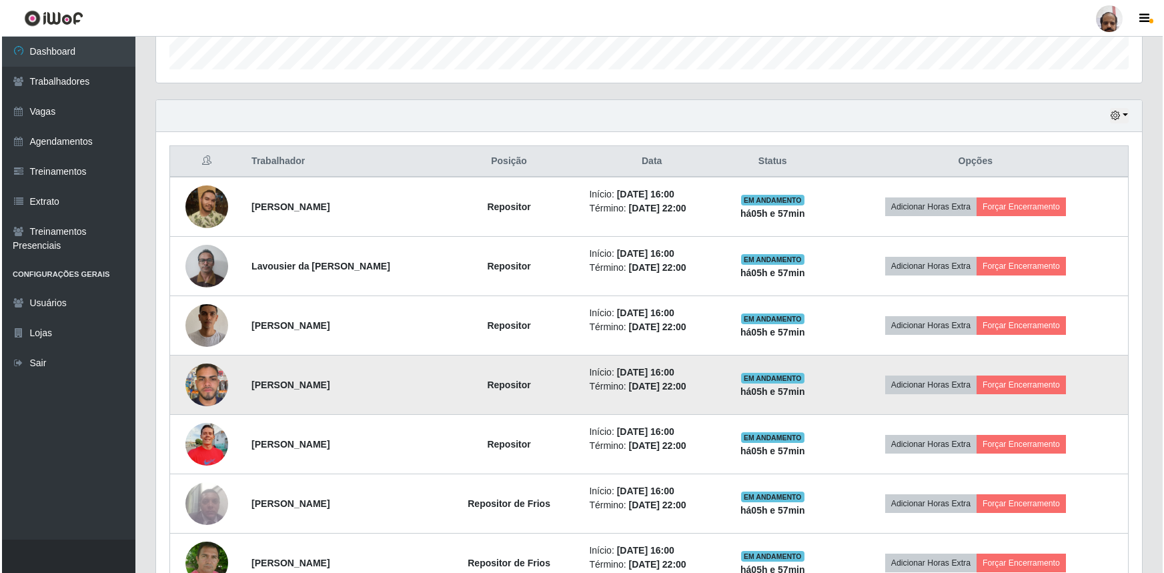
scroll to position [468, 0]
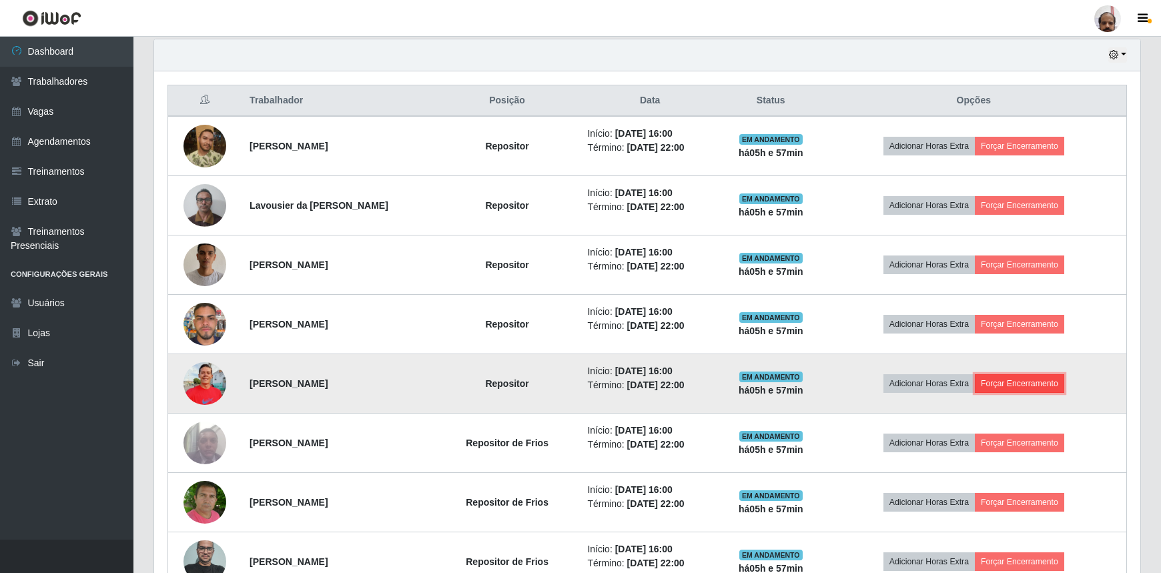
click at [1022, 380] on button "Forçar Encerramento" at bounding box center [1019, 383] width 89 height 19
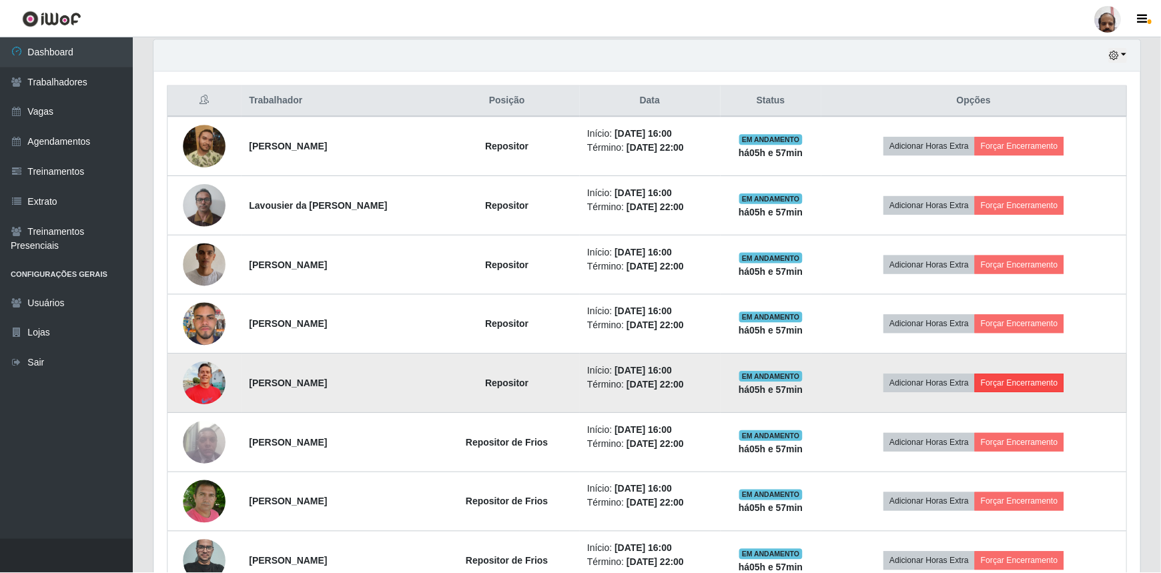
scroll to position [277, 980]
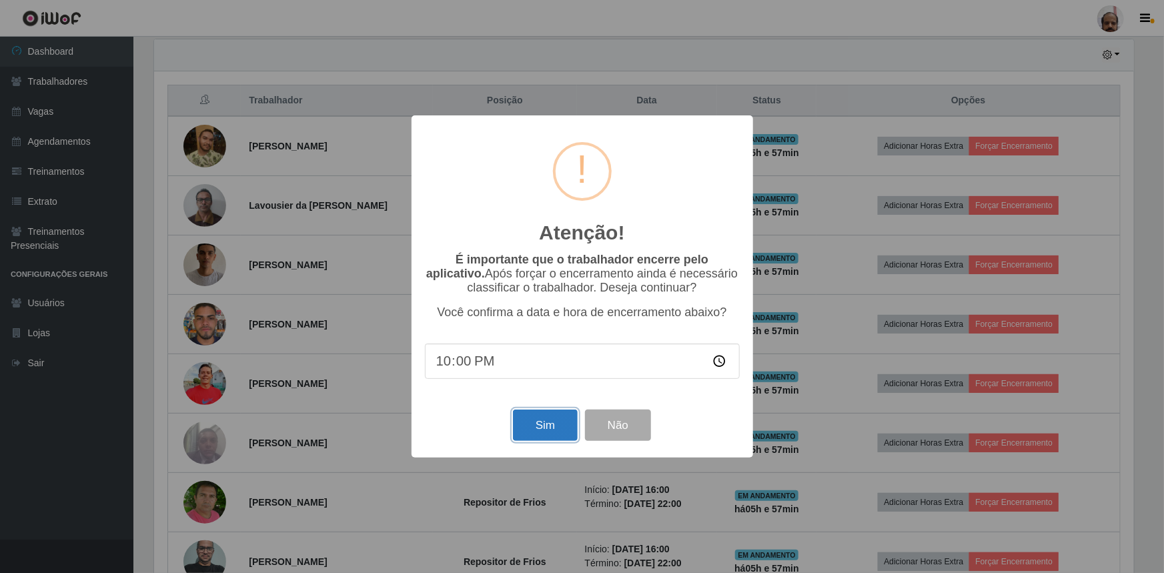
click at [516, 430] on button "Sim" at bounding box center [545, 425] width 65 height 31
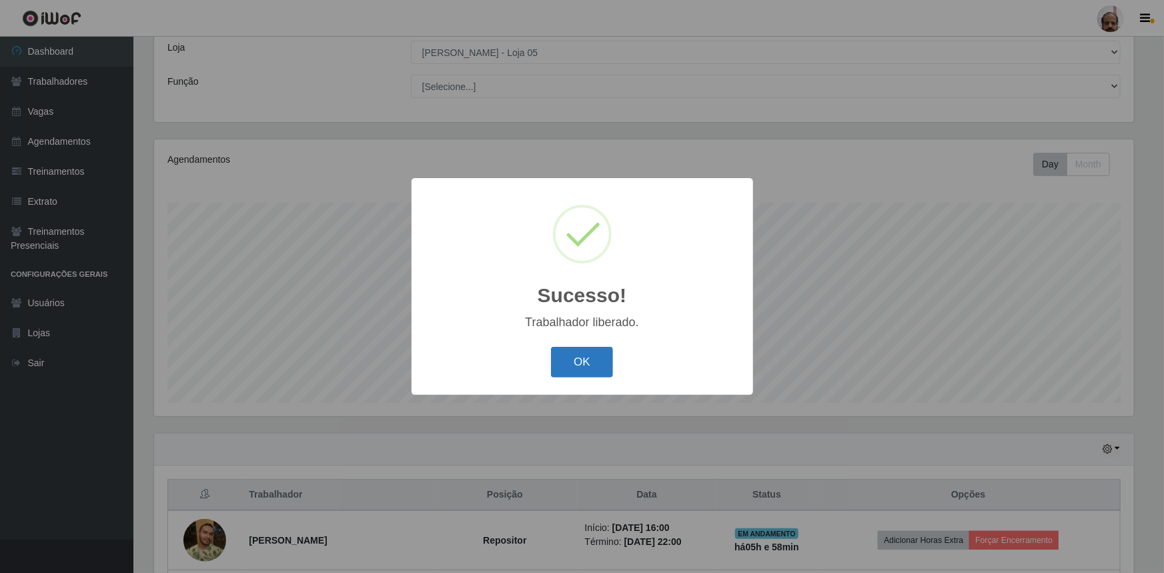
click at [580, 371] on button "OK" at bounding box center [582, 362] width 62 height 31
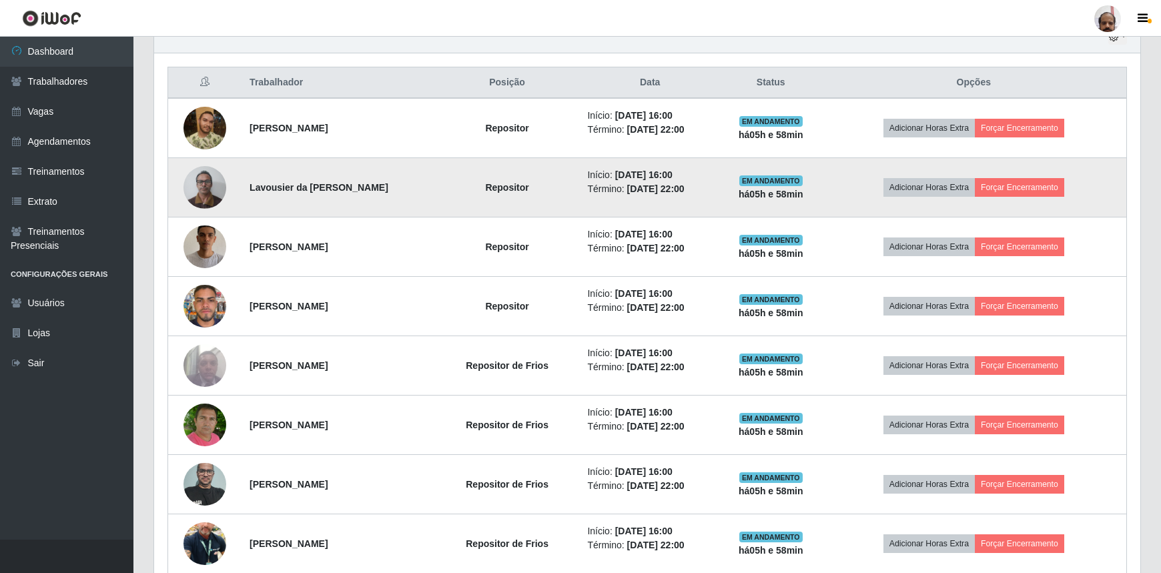
scroll to position [560, 0]
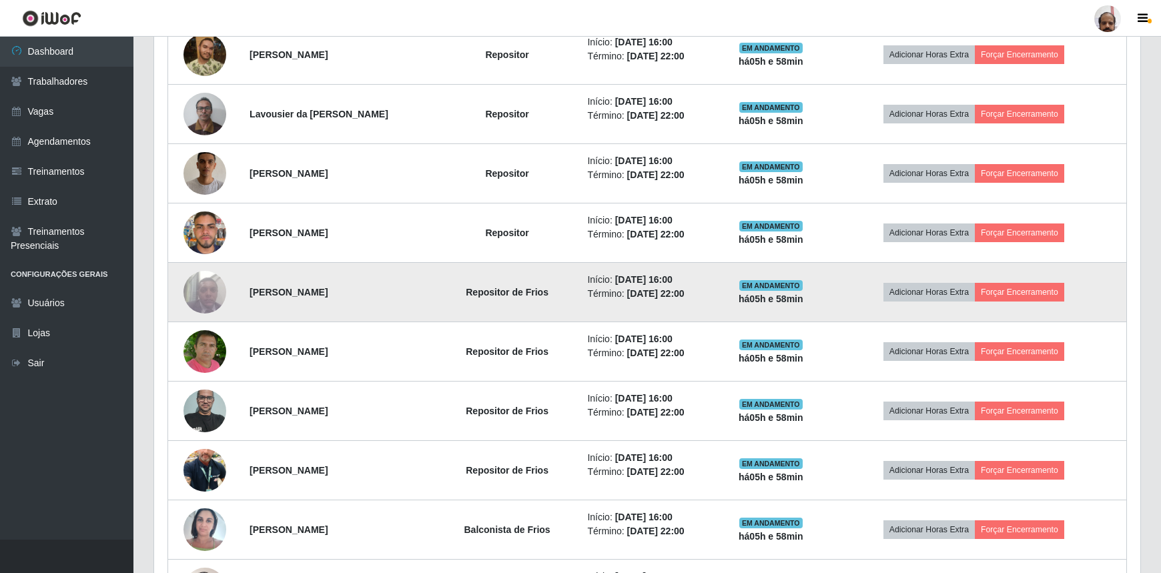
click at [1043, 301] on td "Adicionar Horas Extra Forçar Encerramento" at bounding box center [974, 292] width 306 height 59
click at [1041, 292] on button "Forçar Encerramento" at bounding box center [1019, 292] width 89 height 19
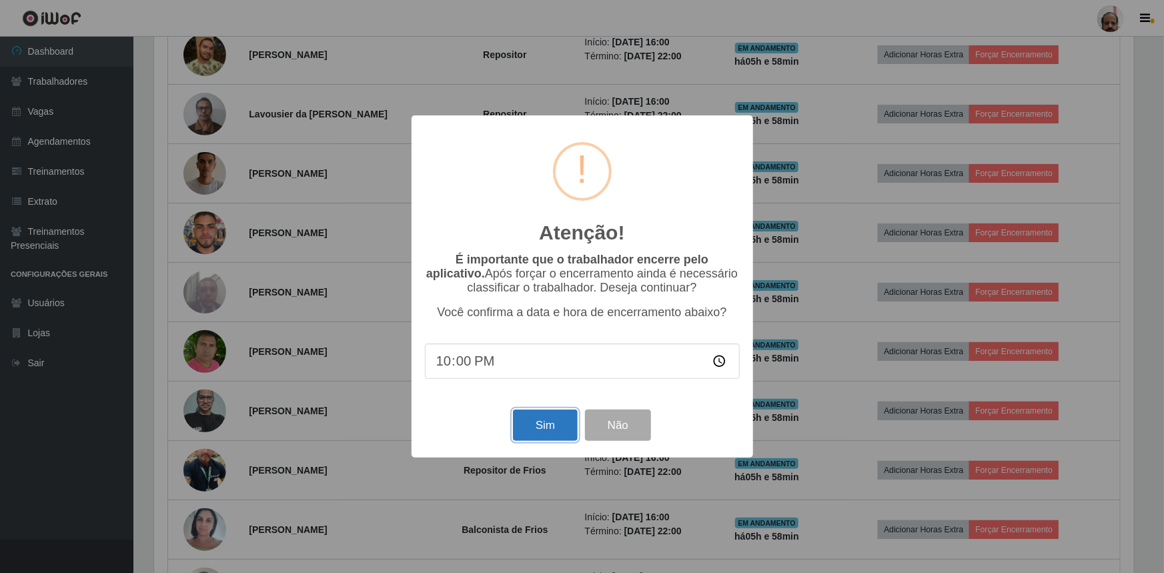
click at [552, 421] on button "Sim" at bounding box center [545, 425] width 65 height 31
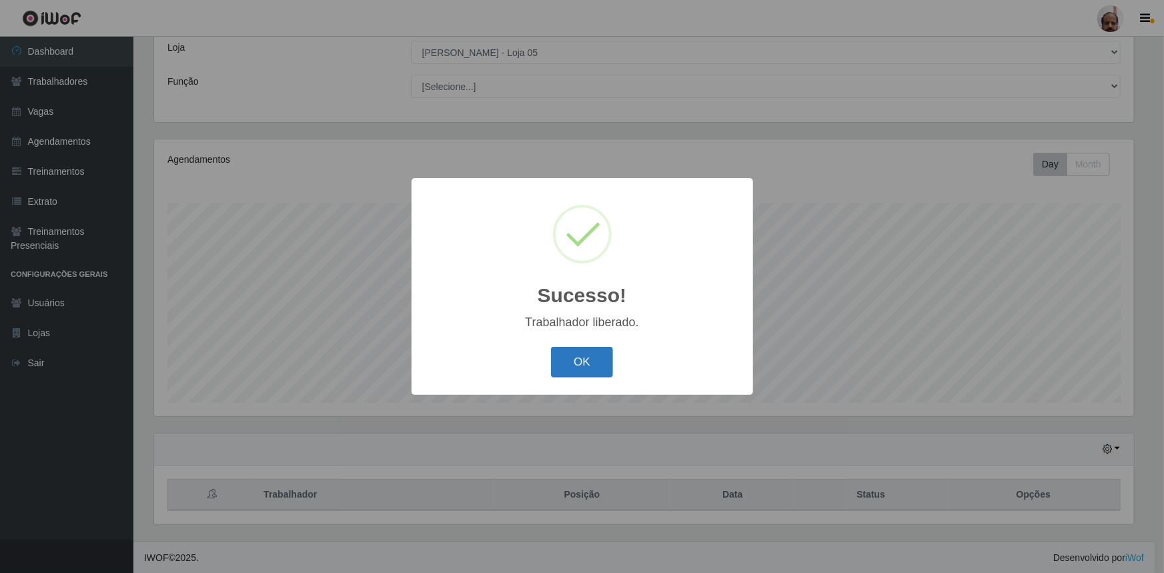
click at [586, 367] on button "OK" at bounding box center [582, 362] width 62 height 31
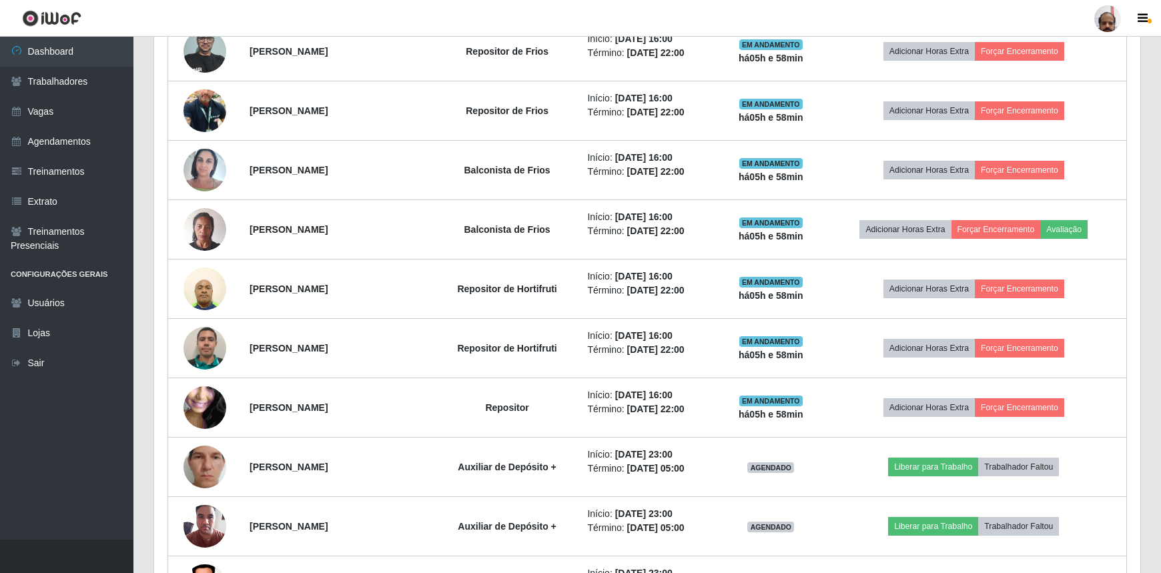
scroll to position [741, 0]
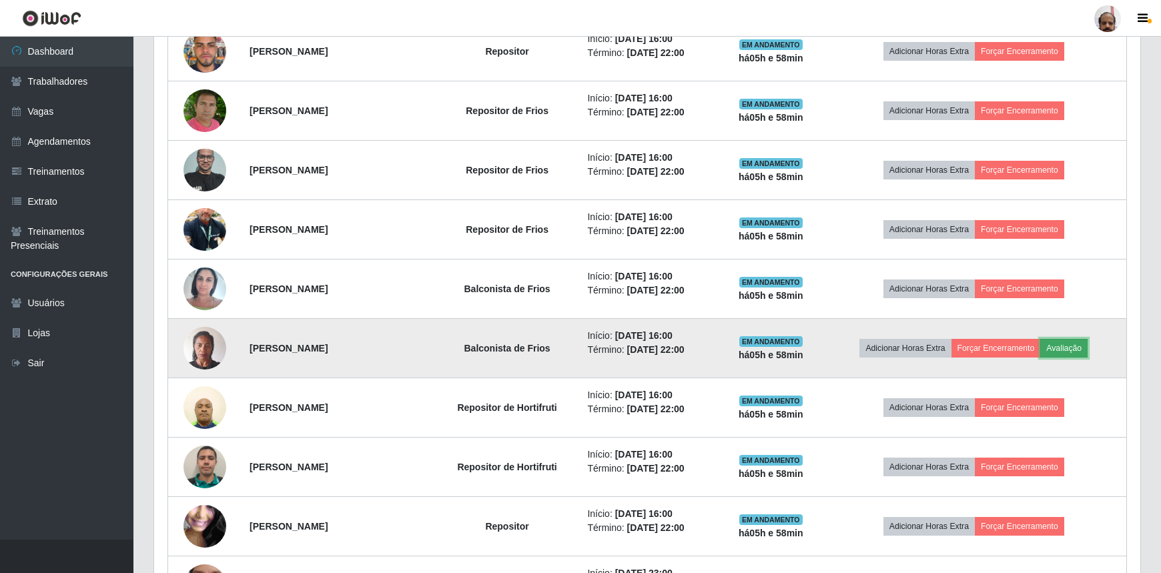
click at [1075, 346] on button "Avaliação" at bounding box center [1063, 348] width 47 height 19
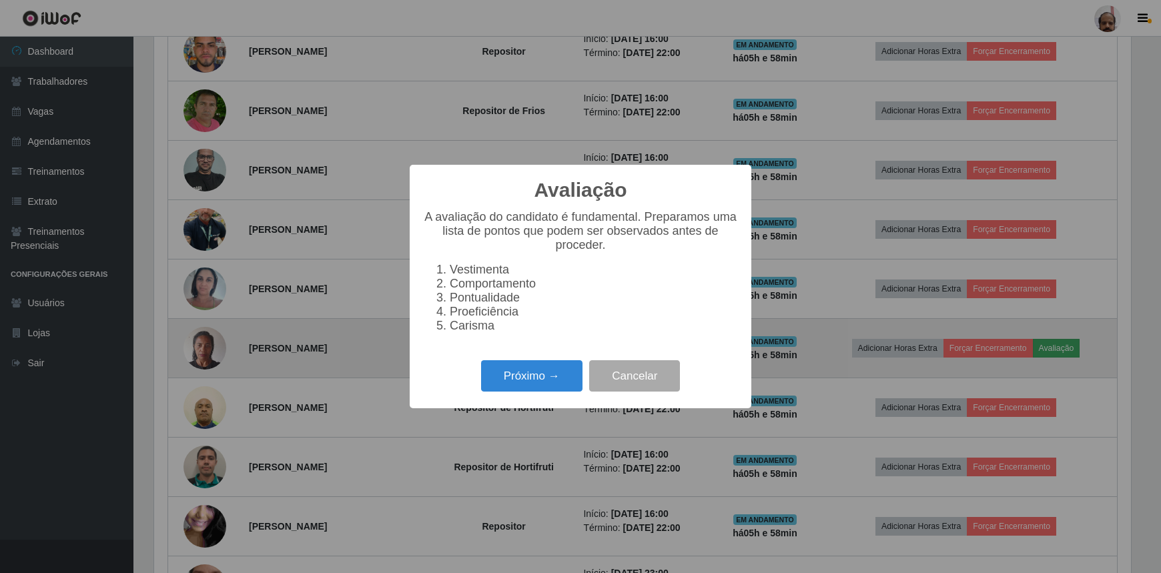
scroll to position [666958, 666254]
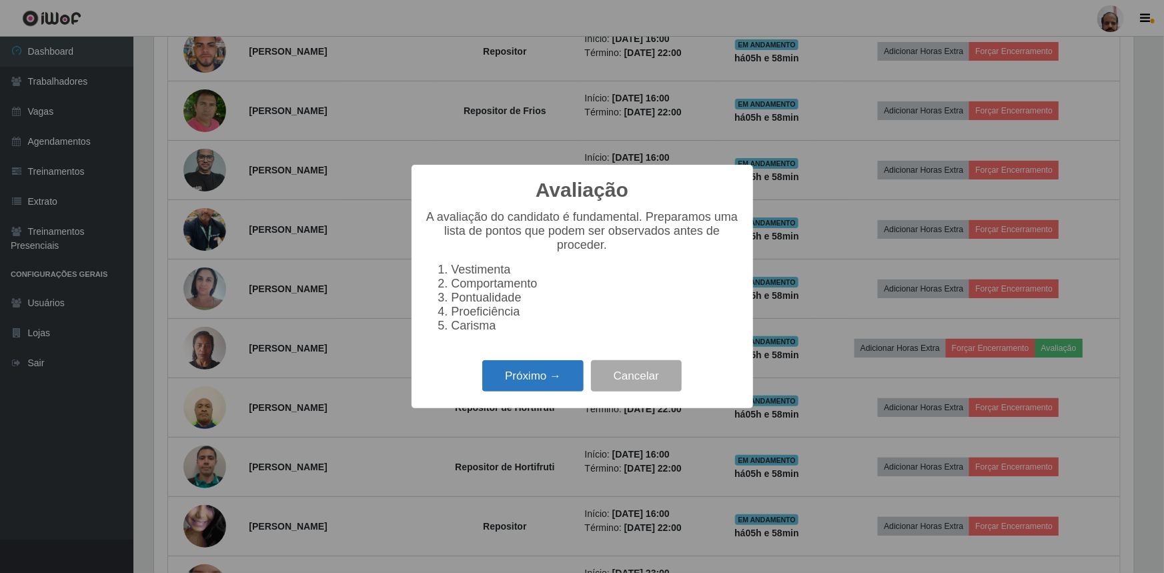
click at [514, 382] on button "Próximo →" at bounding box center [532, 375] width 101 height 31
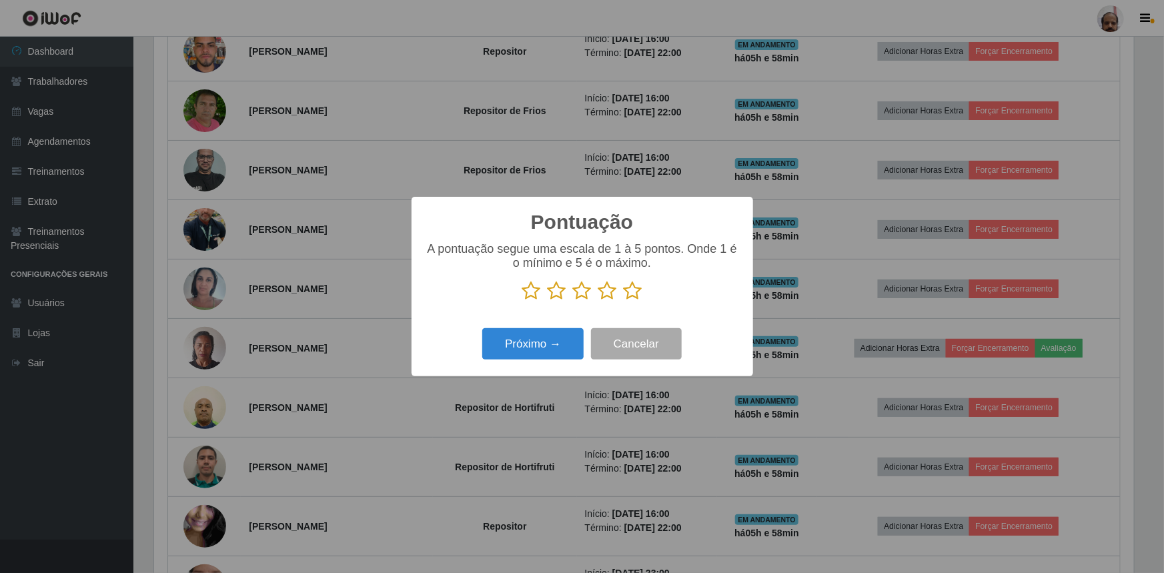
click at [634, 296] on icon at bounding box center [633, 291] width 19 height 20
click at [624, 301] on input "radio" at bounding box center [624, 301] width 0 height 0
click at [564, 350] on button "Próximo →" at bounding box center [532, 343] width 101 height 31
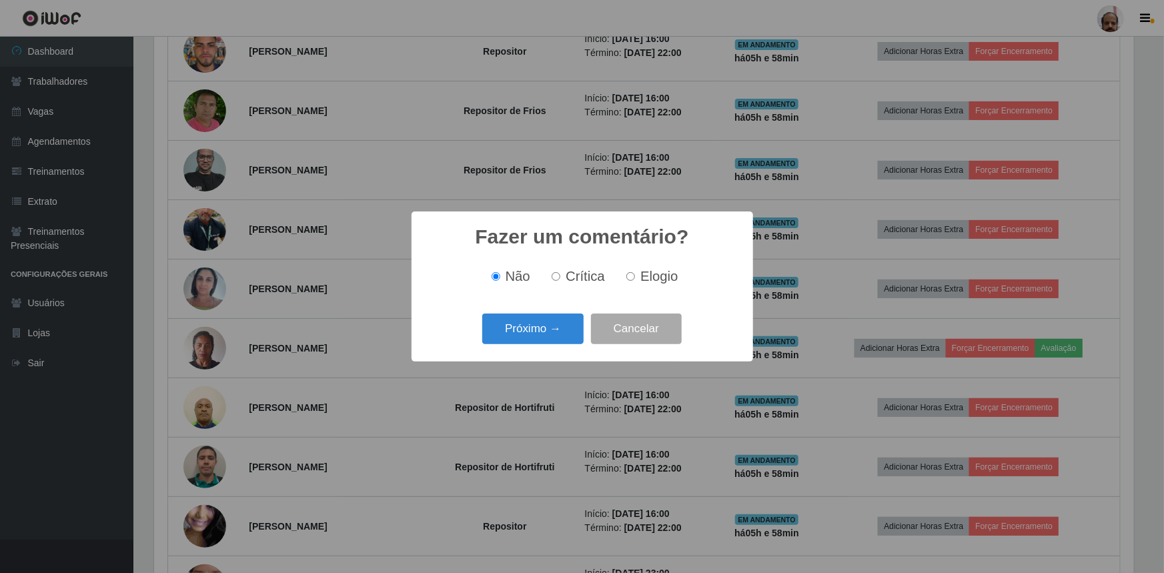
click at [623, 279] on label "Elogio" at bounding box center [649, 276] width 57 height 15
click at [627, 279] on input "Elogio" at bounding box center [631, 276] width 9 height 9
radio input "true"
click at [558, 330] on button "Próximo →" at bounding box center [532, 329] width 101 height 31
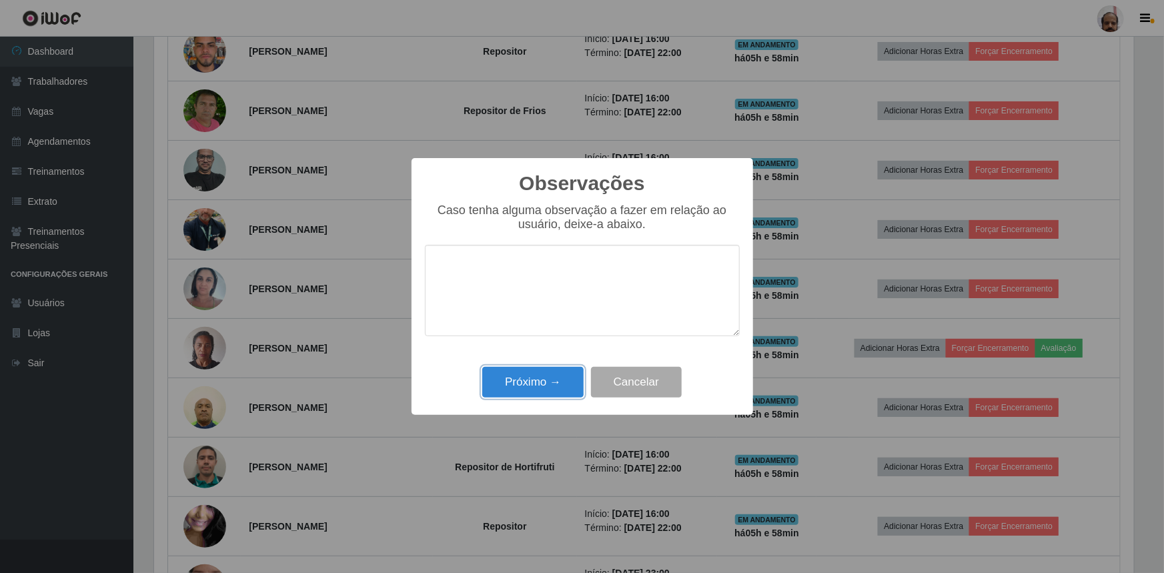
click at [532, 379] on button "Próximo →" at bounding box center [532, 382] width 101 height 31
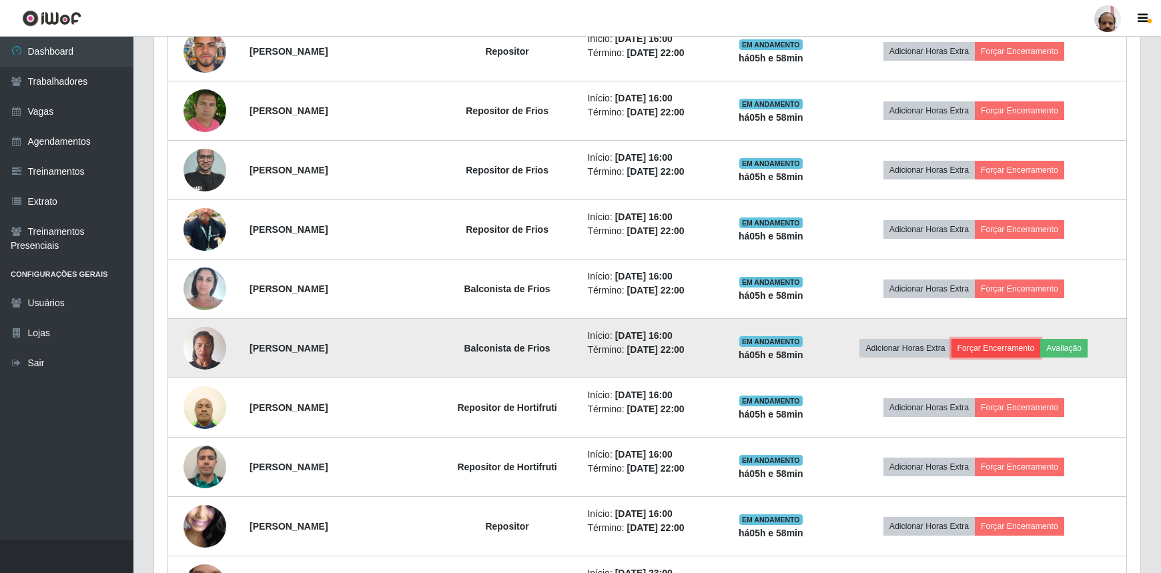
click at [981, 342] on button "Forçar Encerramento" at bounding box center [995, 348] width 89 height 19
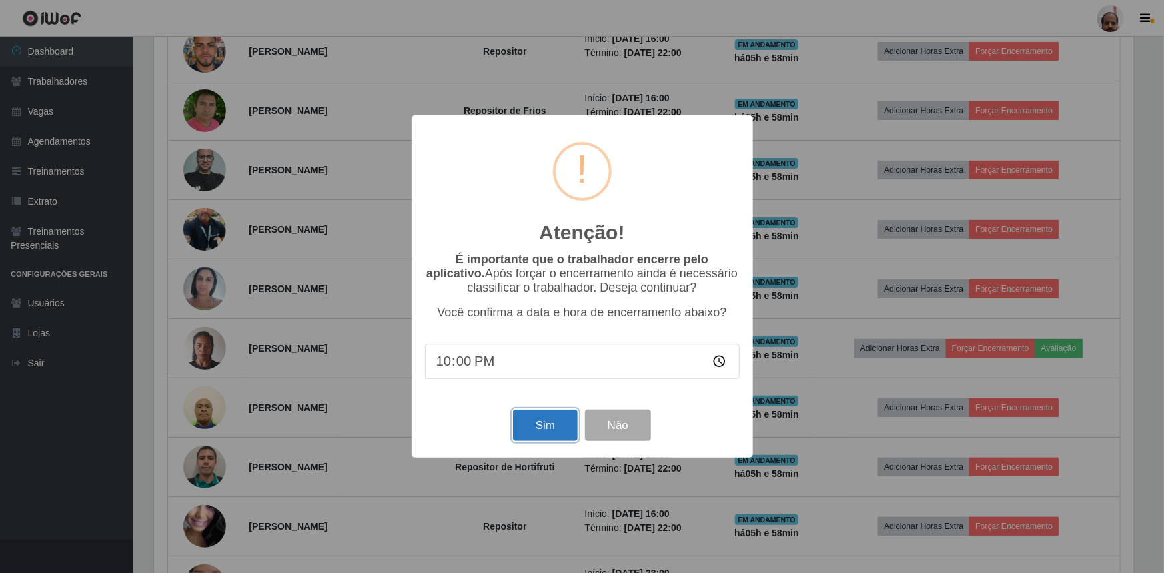
click at [548, 431] on button "Sim" at bounding box center [545, 425] width 65 height 31
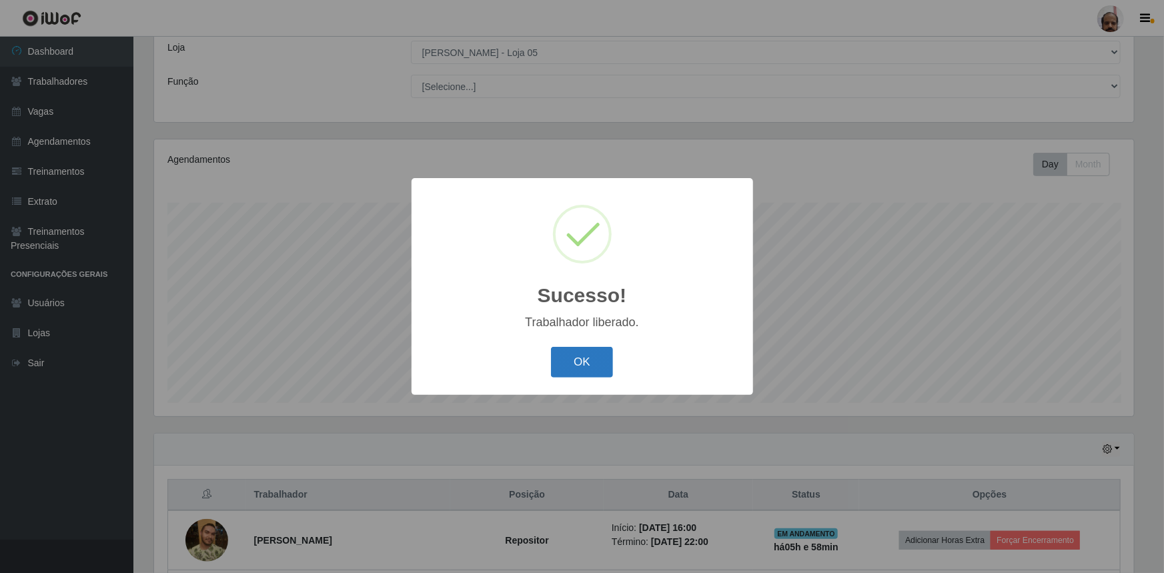
click at [580, 356] on button "OK" at bounding box center [582, 362] width 62 height 31
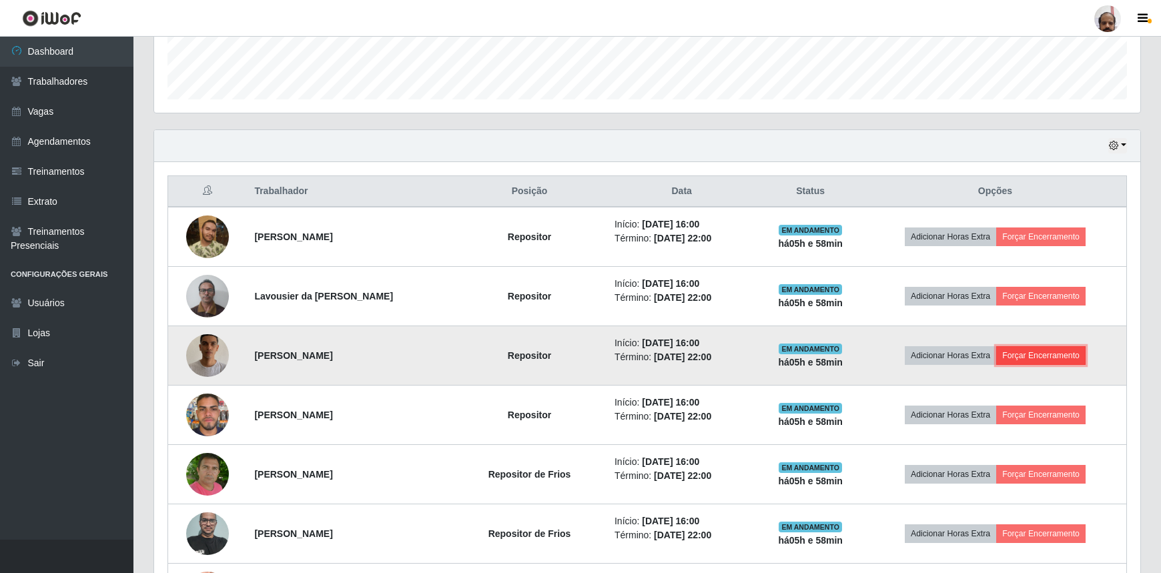
click at [1070, 354] on button "Forçar Encerramento" at bounding box center [1040, 355] width 89 height 19
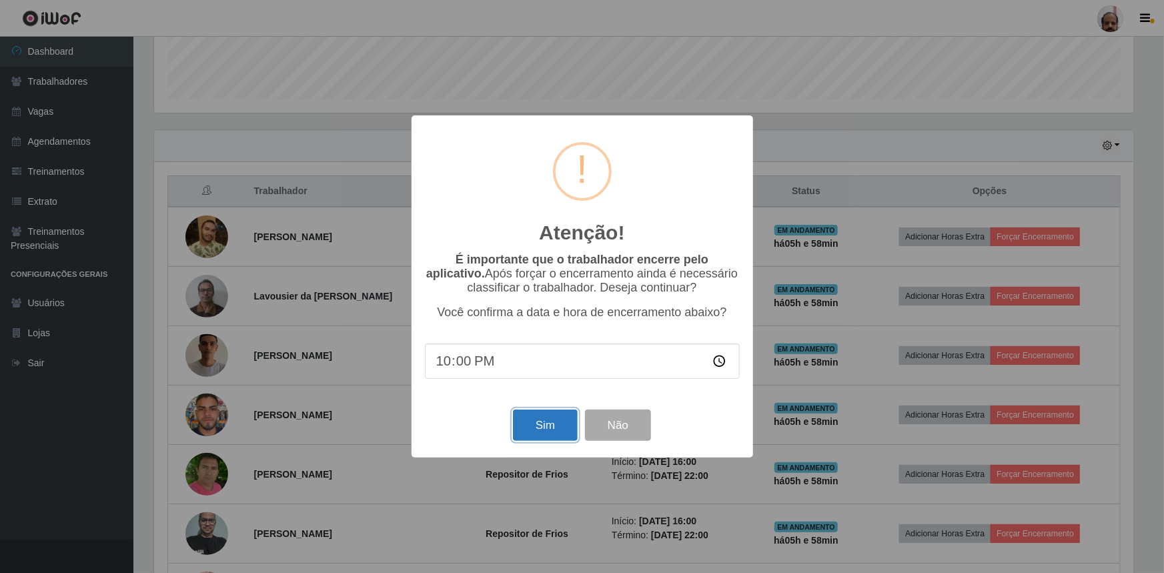
click at [555, 432] on button "Sim" at bounding box center [545, 425] width 65 height 31
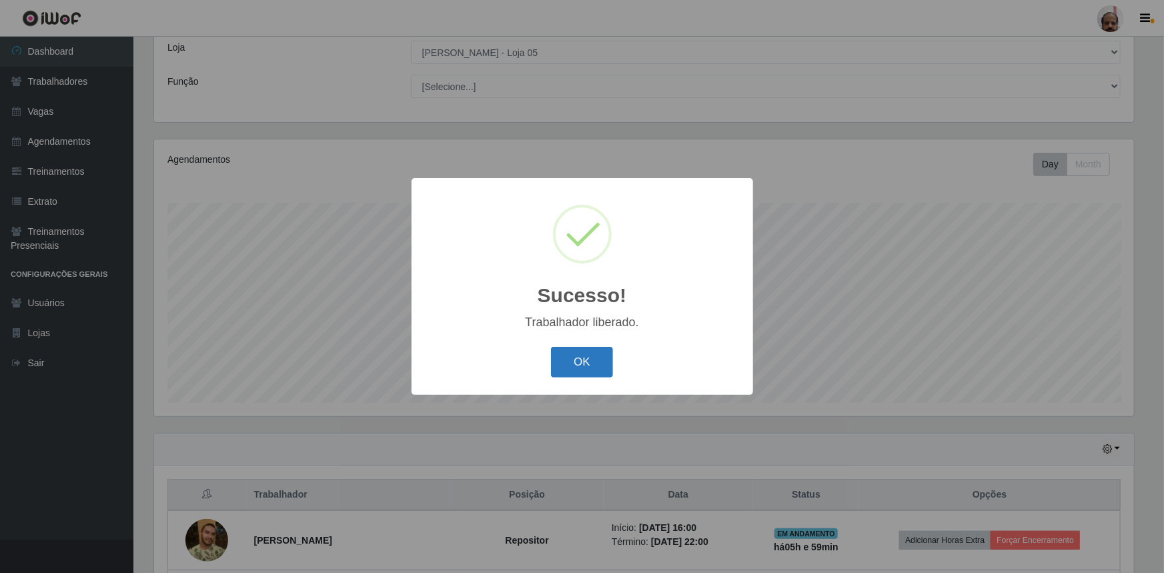
click at [580, 363] on button "OK" at bounding box center [582, 362] width 62 height 31
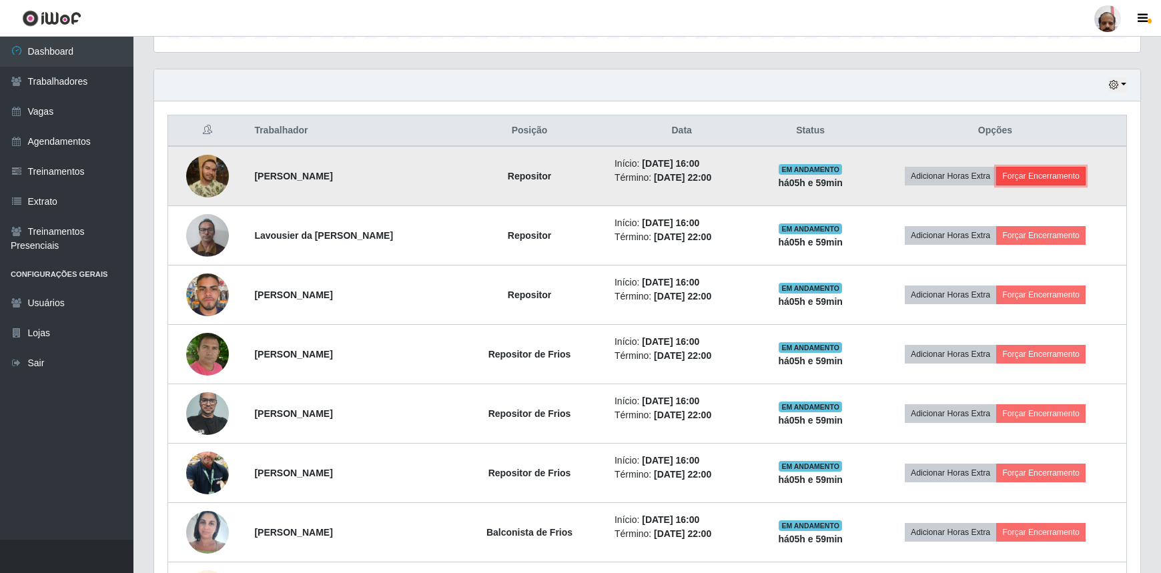
click at [1074, 172] on button "Forçar Encerramento" at bounding box center [1040, 176] width 89 height 19
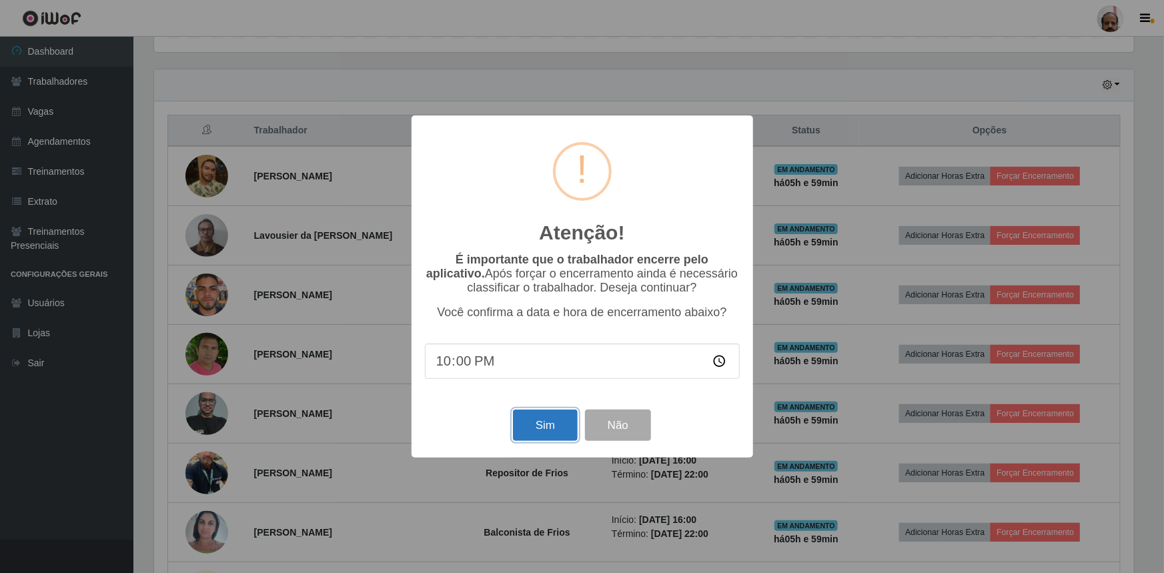
click at [550, 420] on button "Sim" at bounding box center [545, 425] width 65 height 31
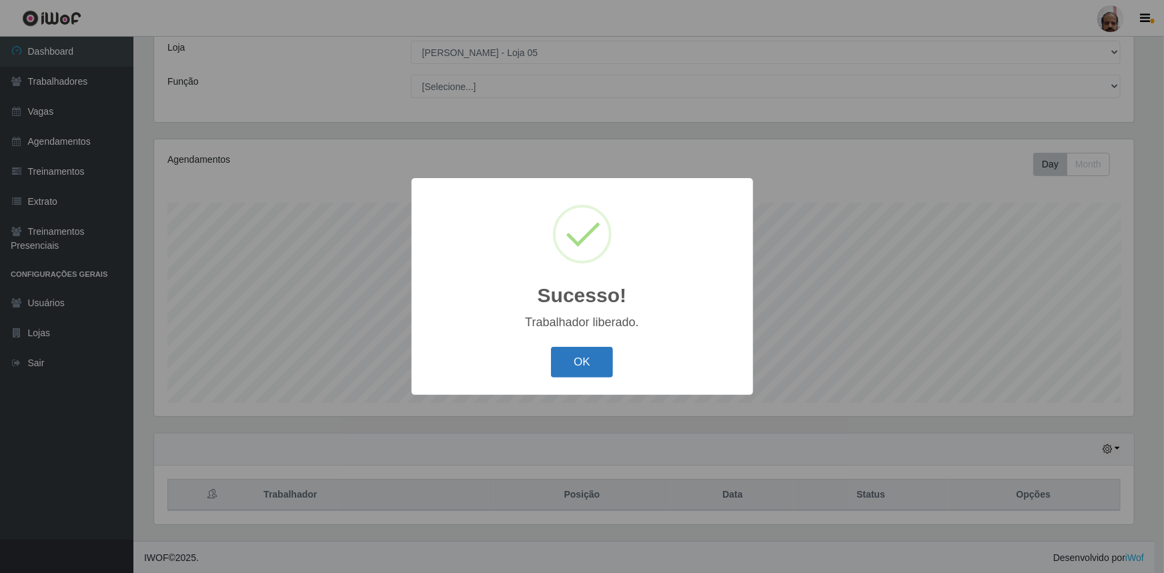
click at [584, 352] on button "OK" at bounding box center [582, 362] width 62 height 31
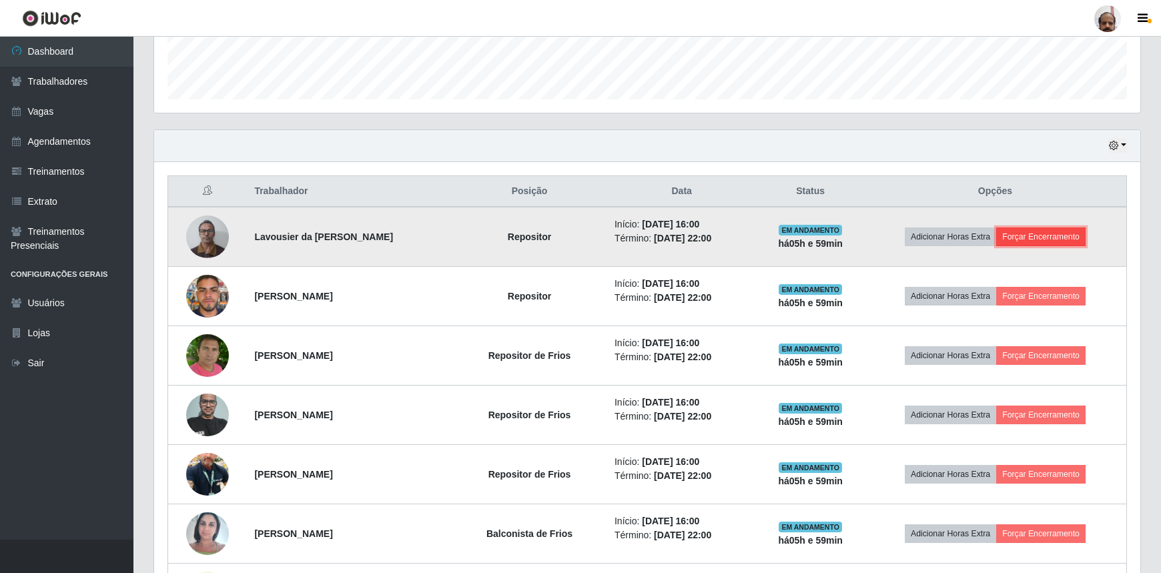
click at [1025, 234] on button "Forçar Encerramento" at bounding box center [1040, 237] width 89 height 19
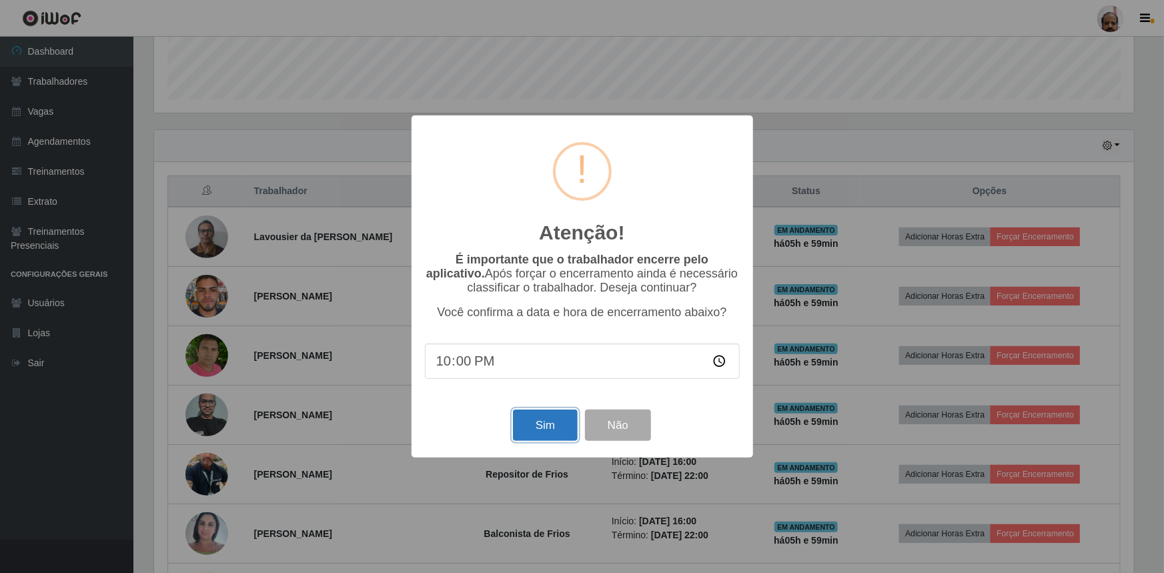
click at [536, 420] on button "Sim" at bounding box center [545, 425] width 65 height 31
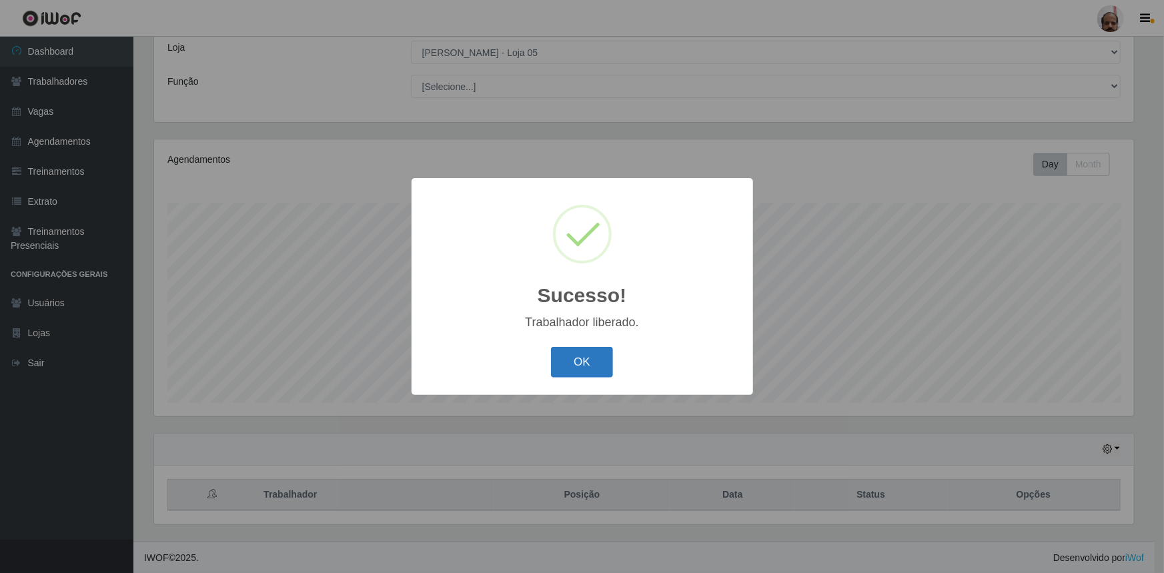
click at [607, 370] on button "OK" at bounding box center [582, 362] width 62 height 31
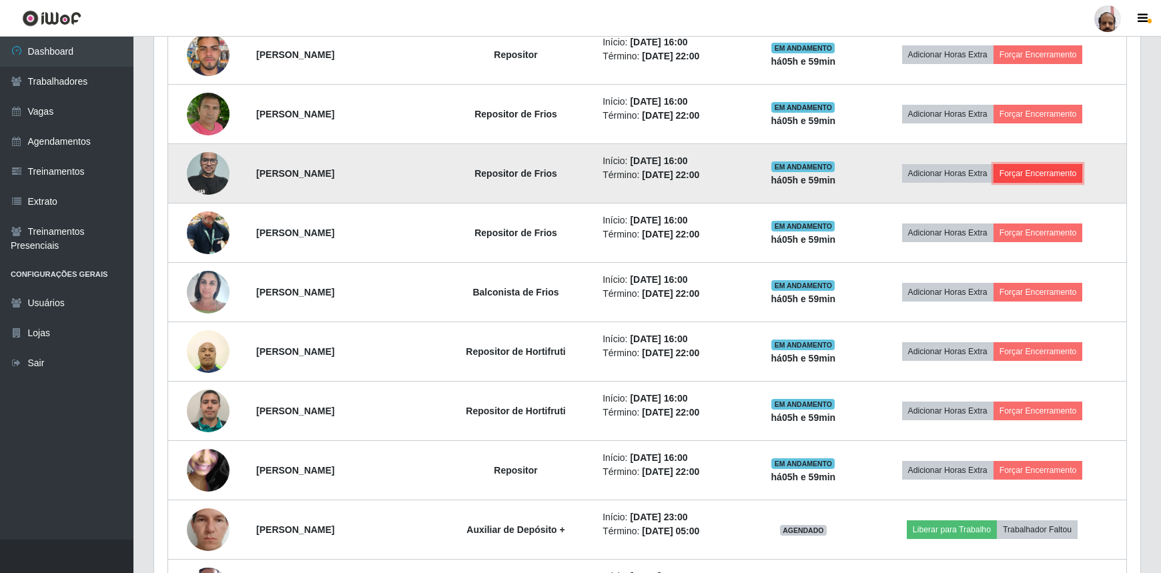
click at [1058, 165] on button "Forçar Encerramento" at bounding box center [1038, 173] width 89 height 19
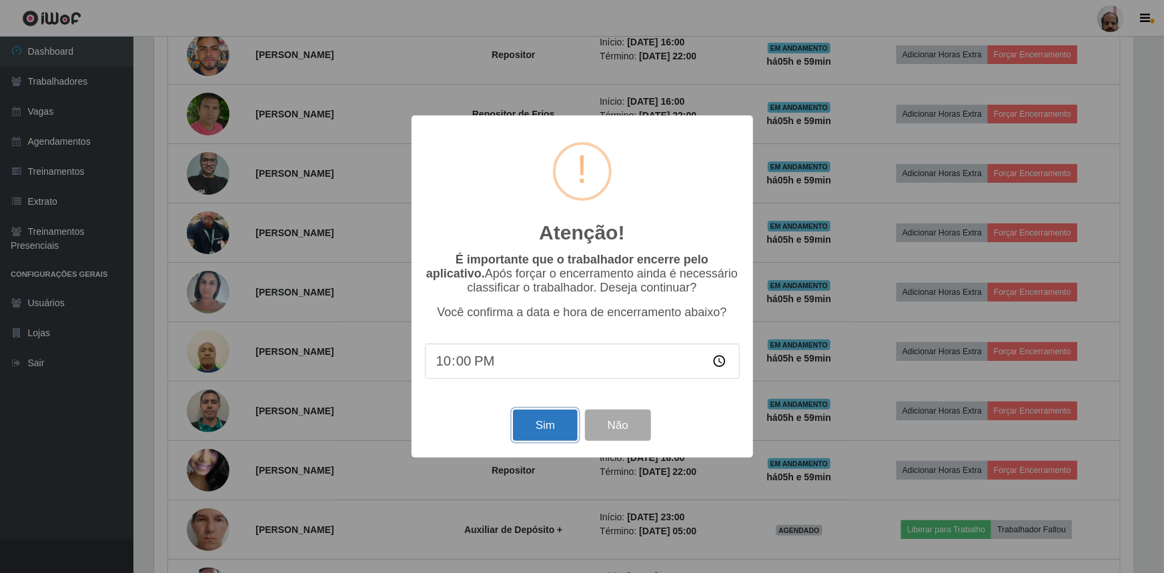
click at [562, 430] on button "Sim" at bounding box center [545, 425] width 65 height 31
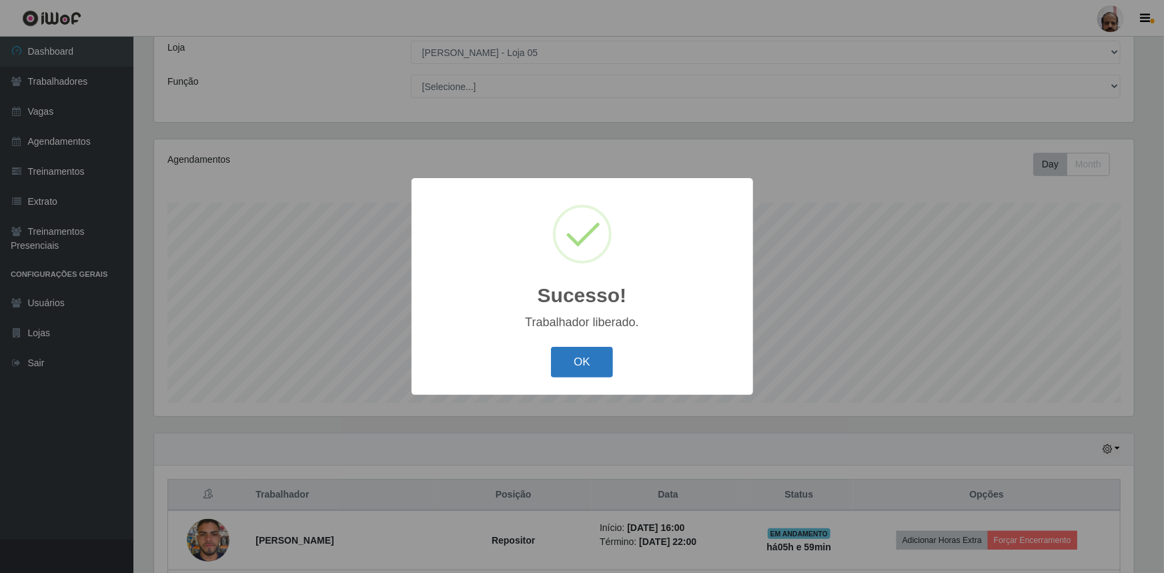
click at [582, 353] on button "OK" at bounding box center [582, 362] width 62 height 31
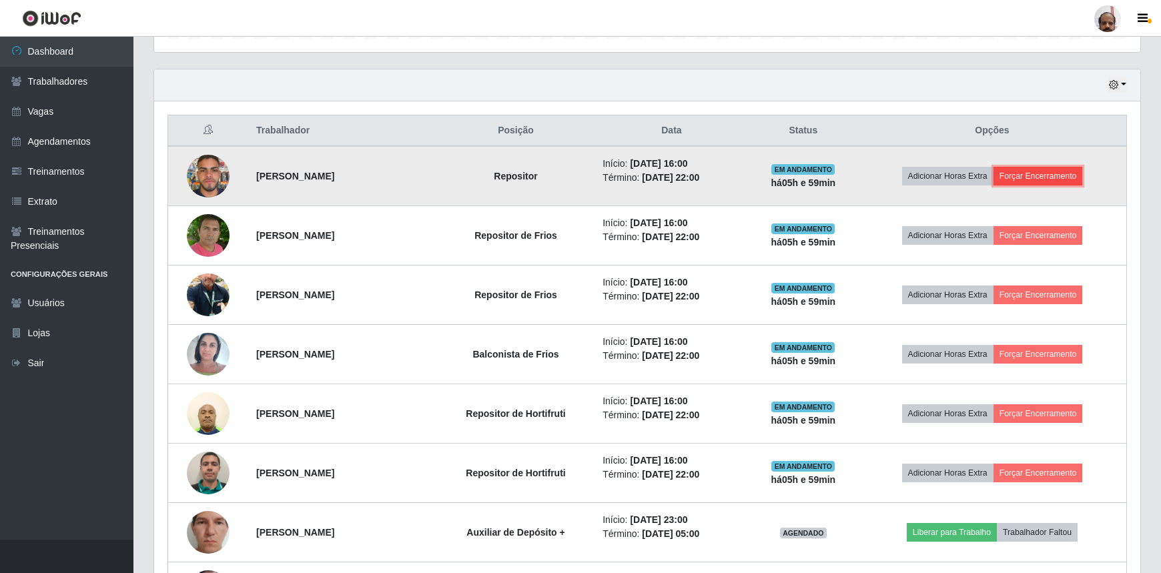
click at [1062, 174] on button "Forçar Encerramento" at bounding box center [1038, 176] width 89 height 19
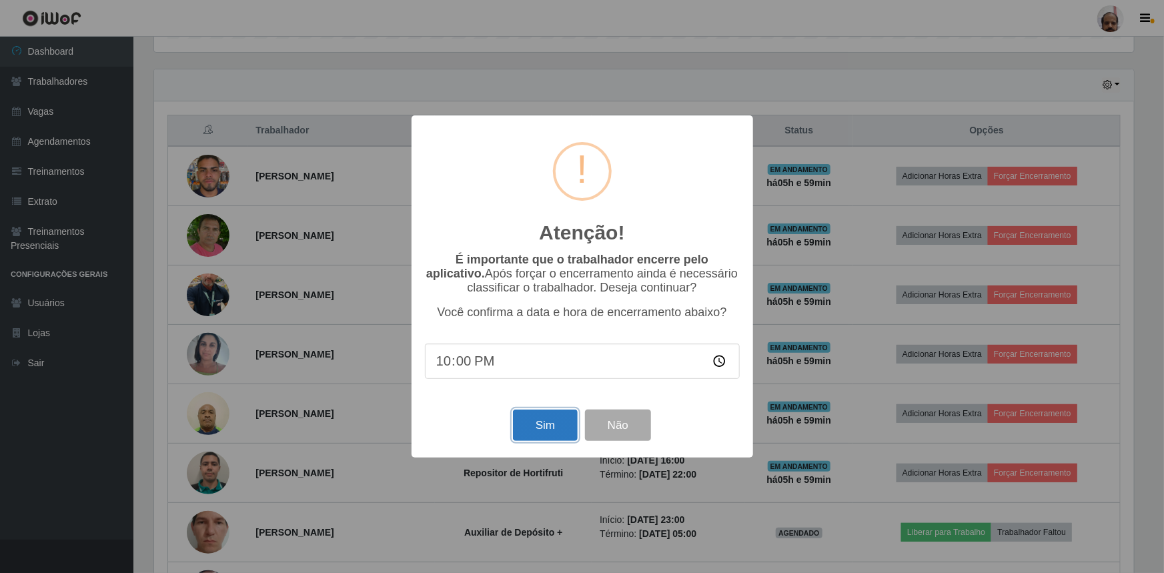
click at [520, 426] on button "Sim" at bounding box center [545, 425] width 65 height 31
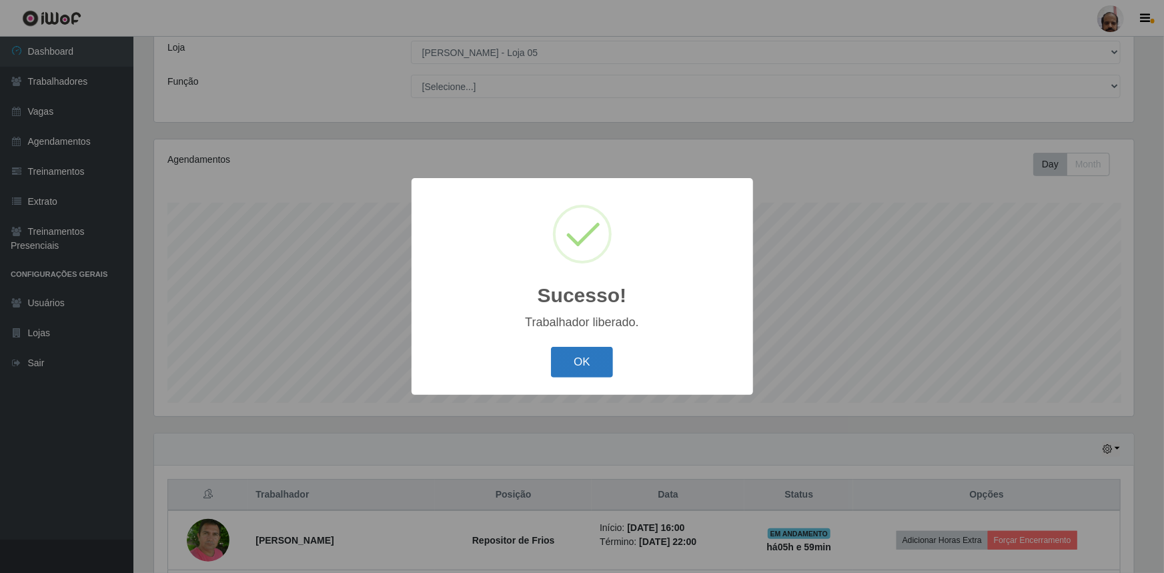
click at [588, 358] on button "OK" at bounding box center [582, 362] width 62 height 31
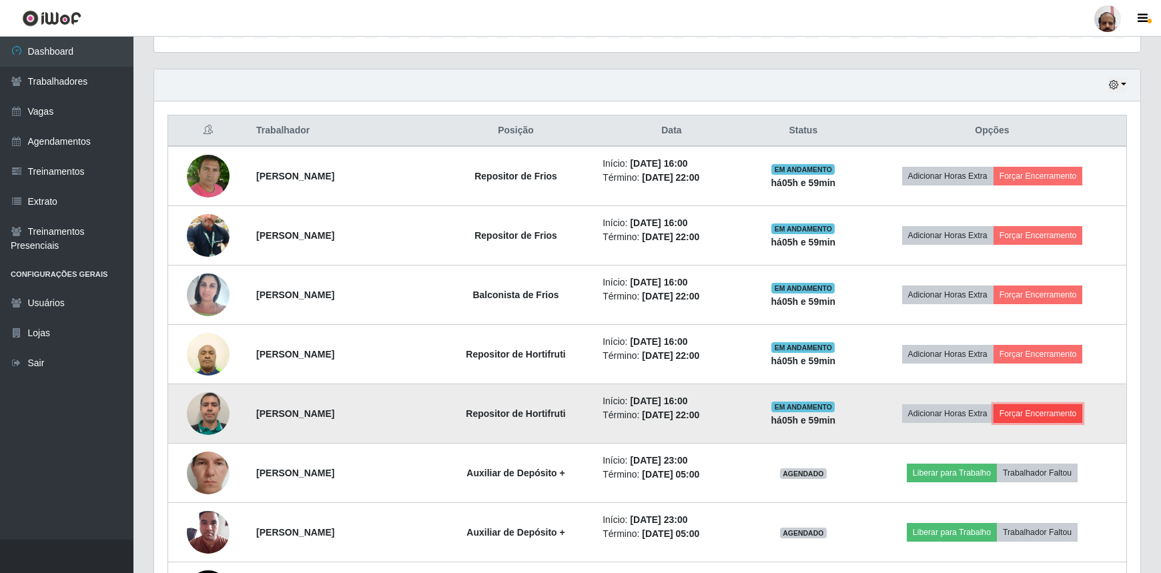
click at [1070, 408] on button "Forçar Encerramento" at bounding box center [1038, 413] width 89 height 19
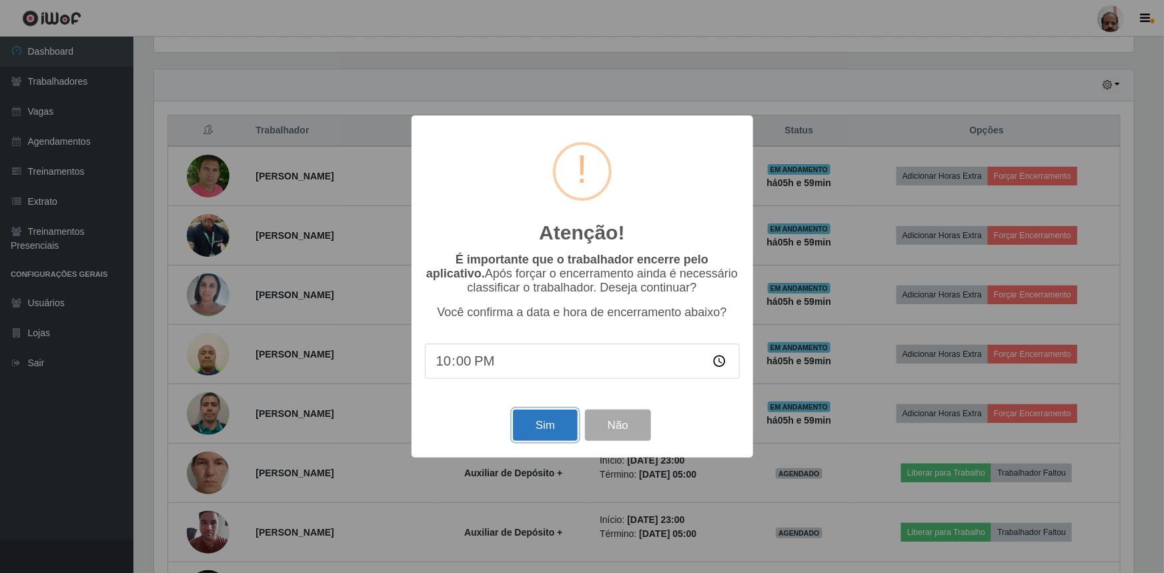
click at [552, 429] on button "Sim" at bounding box center [545, 425] width 65 height 31
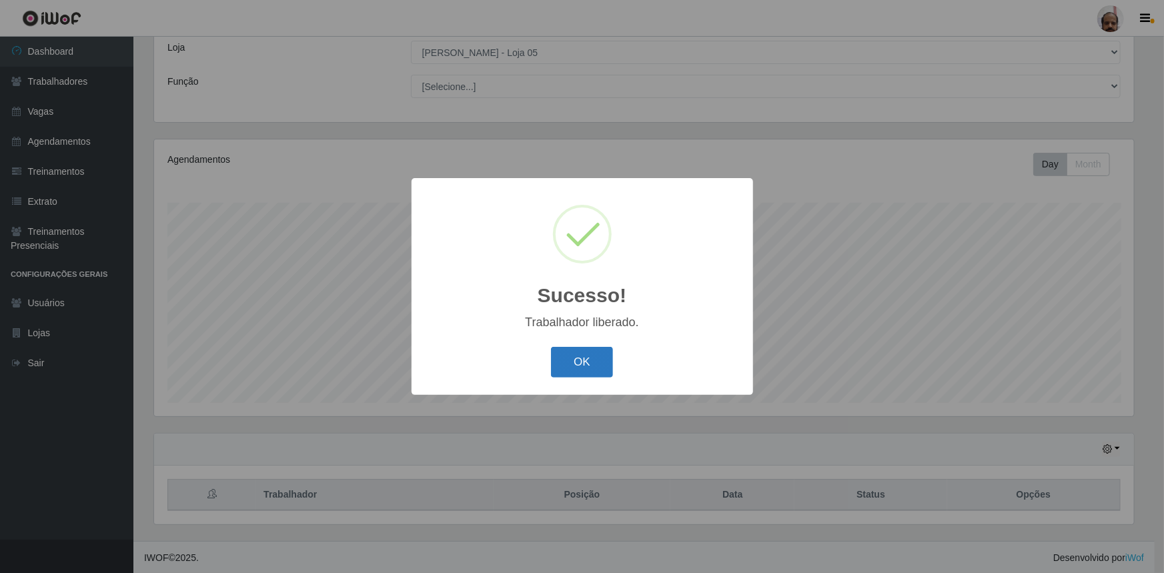
click at [572, 369] on button "OK" at bounding box center [582, 362] width 62 height 31
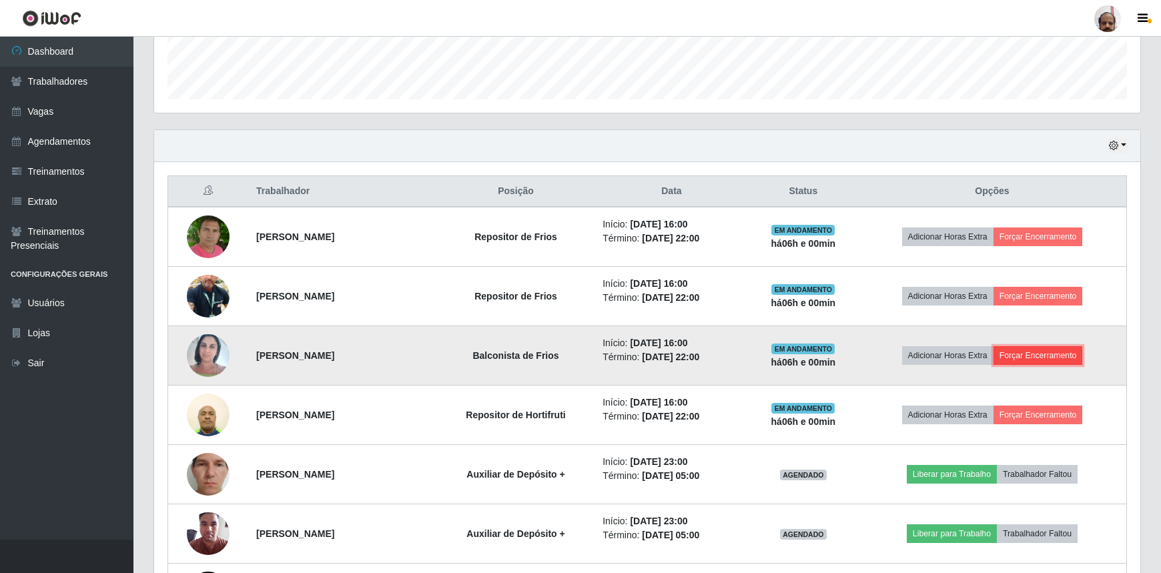
click at [1062, 358] on button "Forçar Encerramento" at bounding box center [1038, 355] width 89 height 19
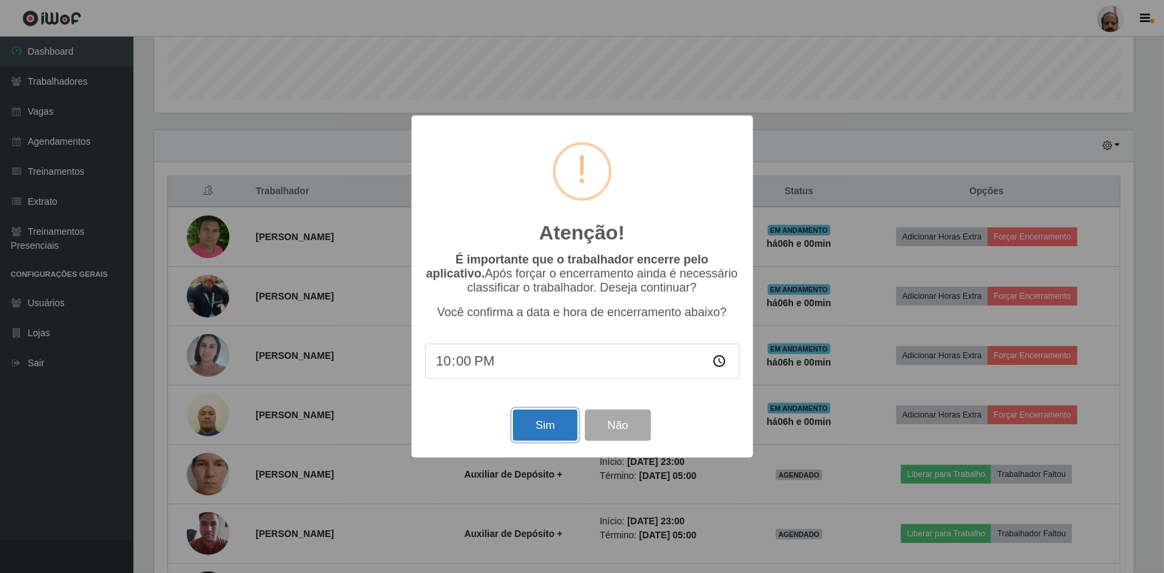
click at [543, 418] on button "Sim" at bounding box center [545, 425] width 65 height 31
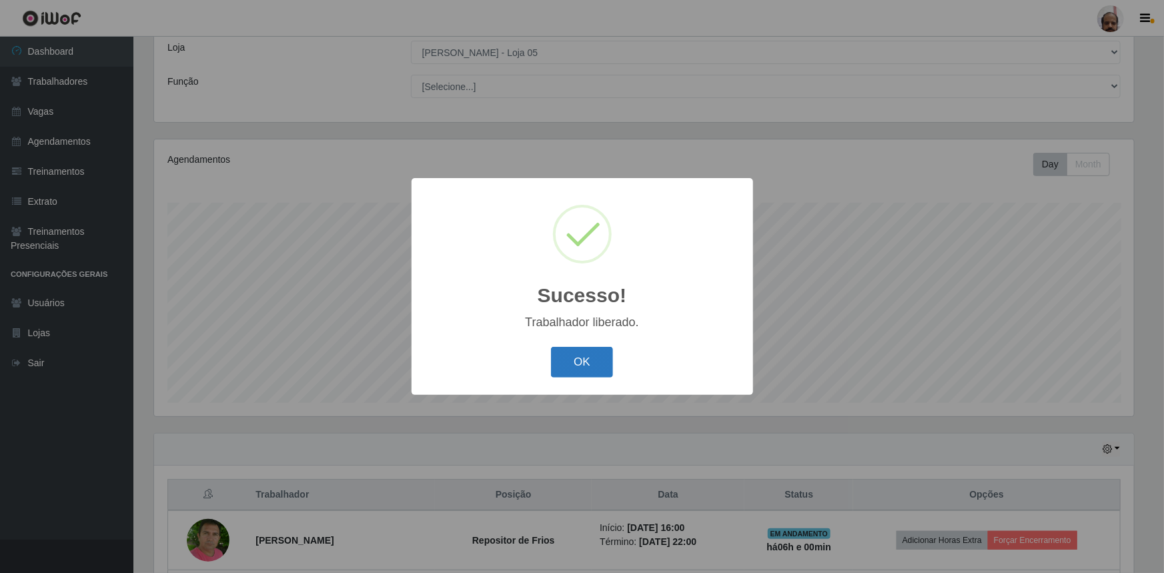
click at [590, 364] on button "OK" at bounding box center [582, 362] width 62 height 31
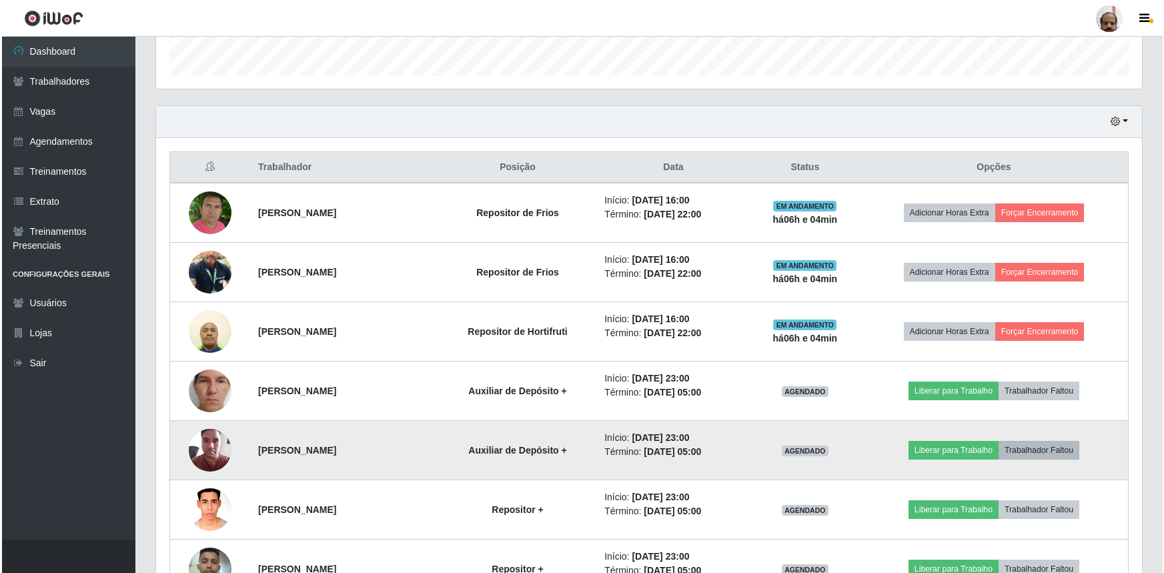
scroll to position [362, 0]
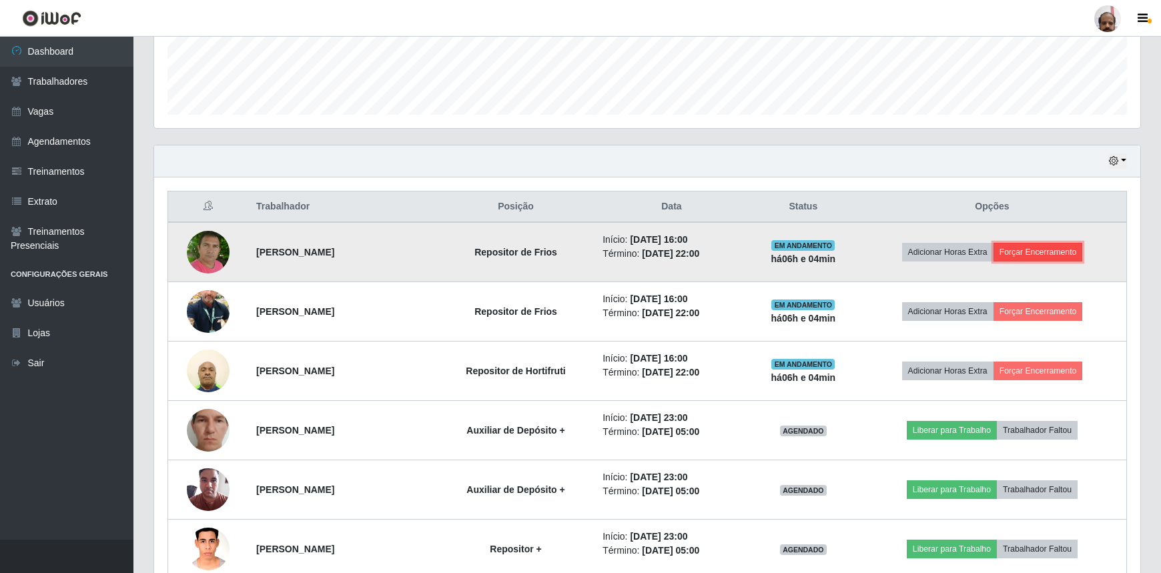
click at [1061, 251] on button "Forçar Encerramento" at bounding box center [1038, 252] width 89 height 19
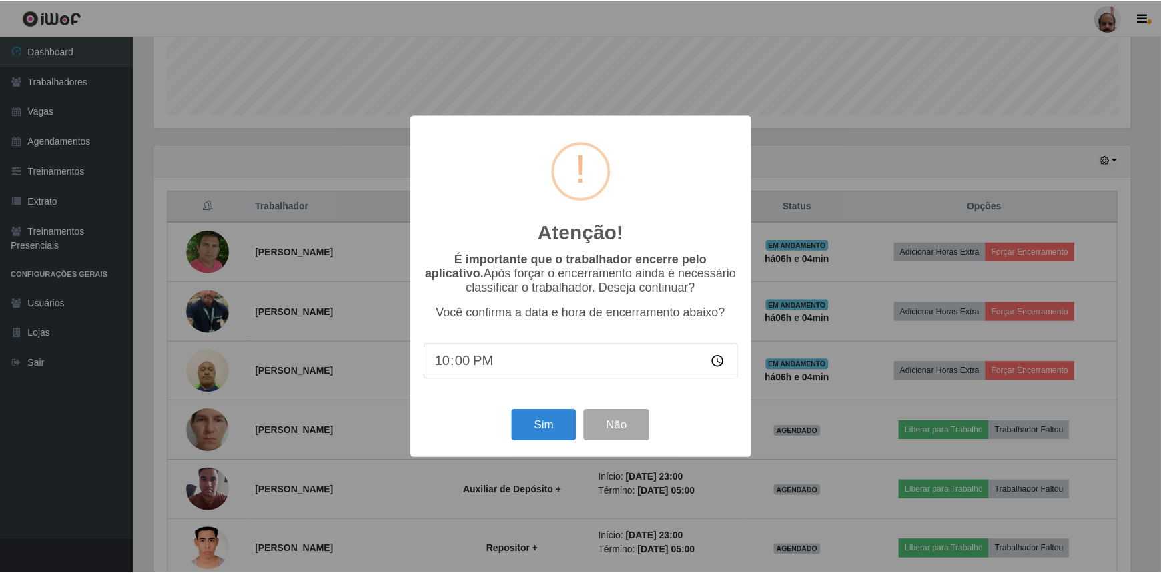
scroll to position [277, 980]
click at [534, 431] on button "Sim" at bounding box center [545, 425] width 65 height 31
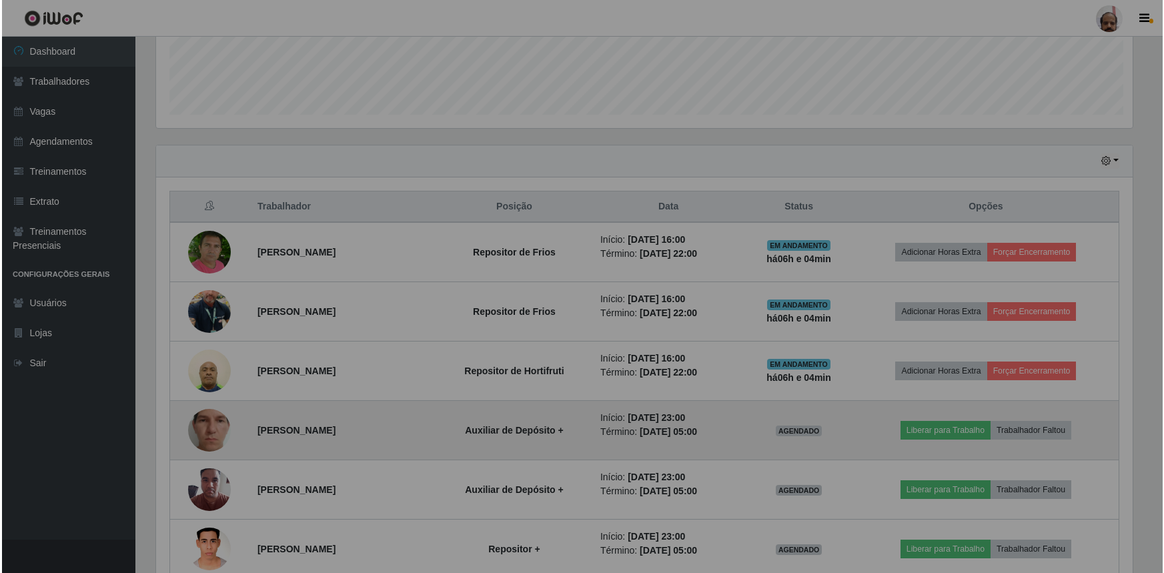
scroll to position [277, 986]
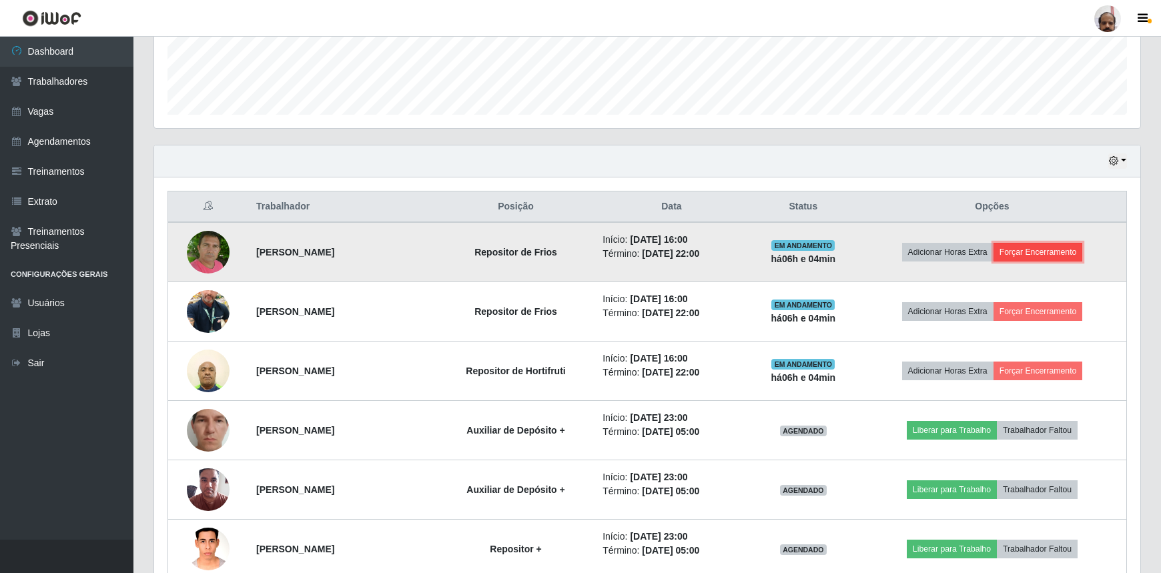
click at [1048, 256] on button "Forçar Encerramento" at bounding box center [1038, 252] width 89 height 19
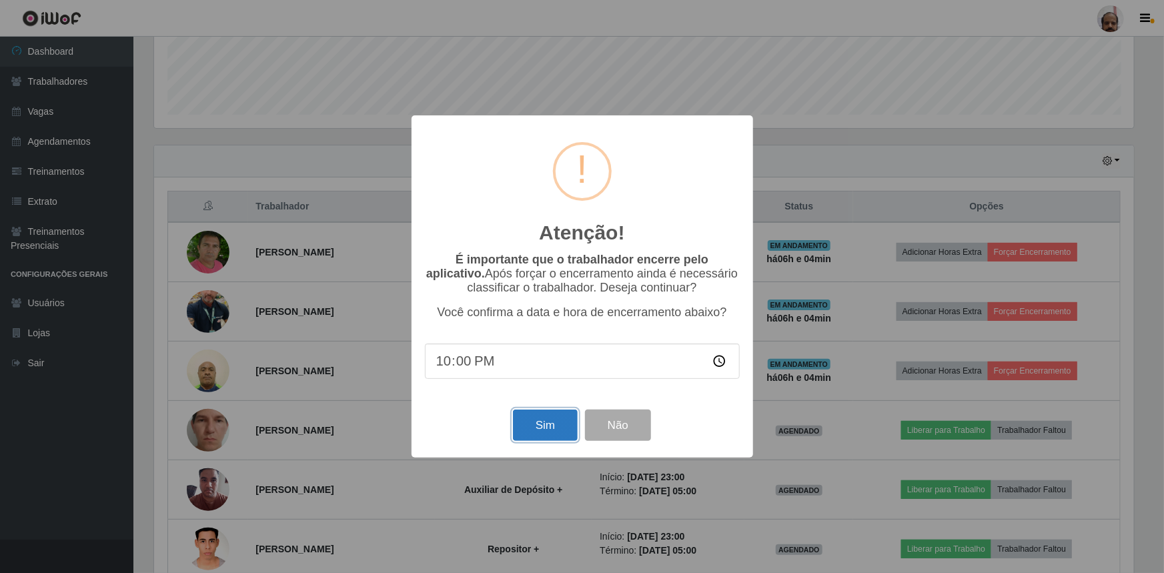
click at [547, 425] on button "Sim" at bounding box center [545, 425] width 65 height 31
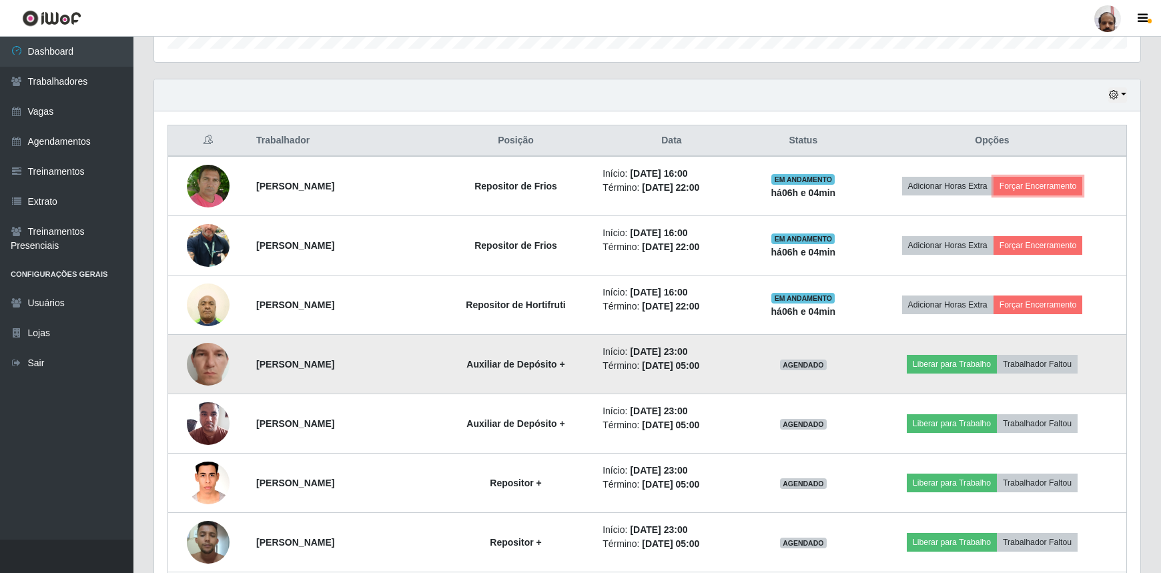
scroll to position [362, 0]
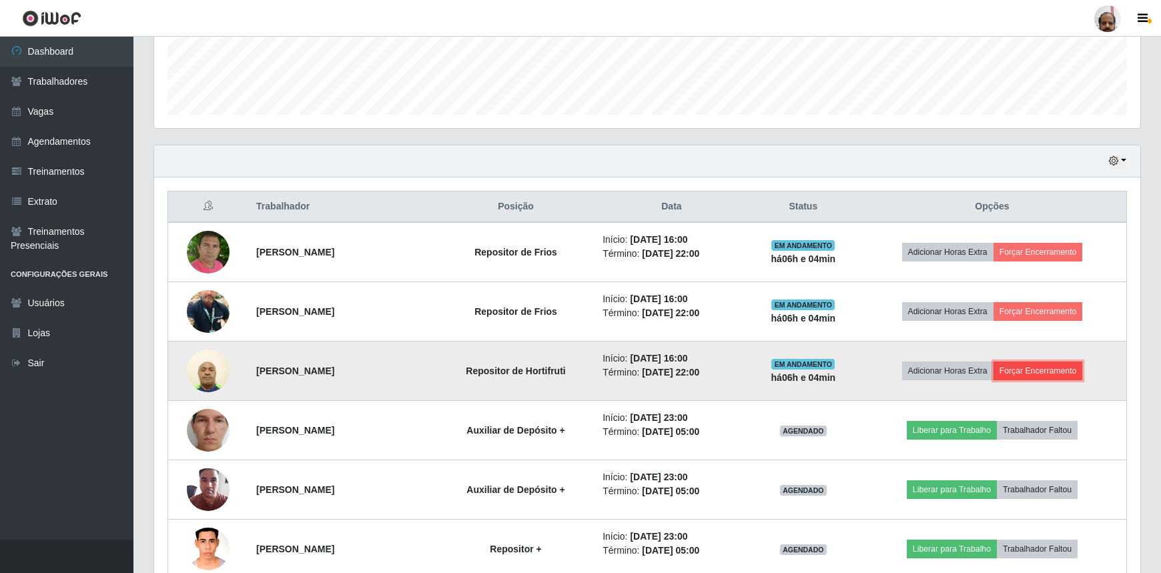
click at [1047, 371] on button "Forçar Encerramento" at bounding box center [1038, 371] width 89 height 19
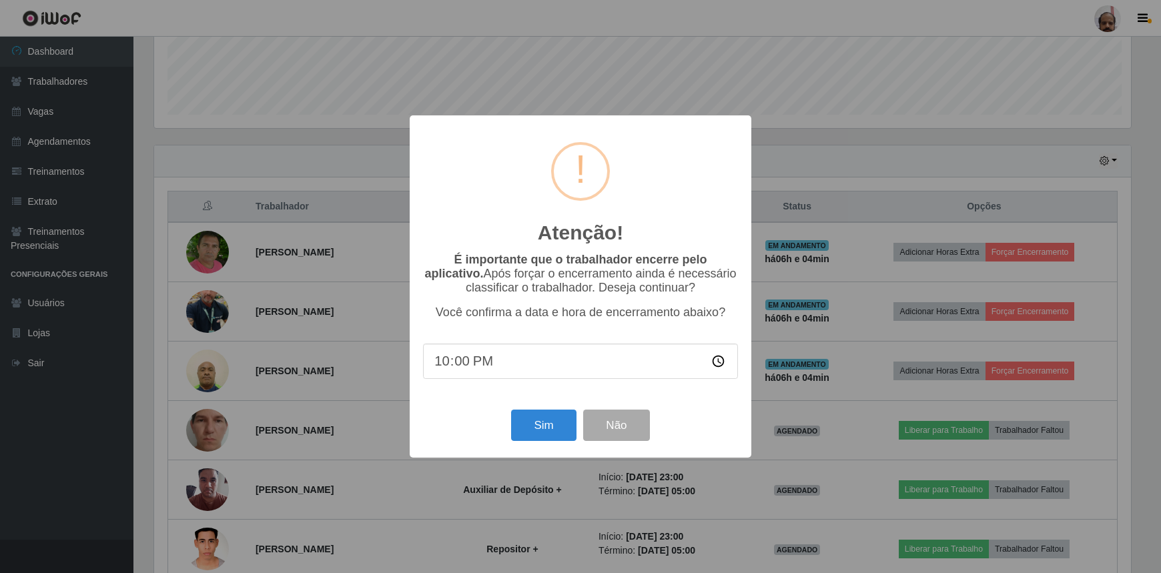
scroll to position [277, 980]
click at [550, 427] on button "Sim" at bounding box center [545, 425] width 65 height 31
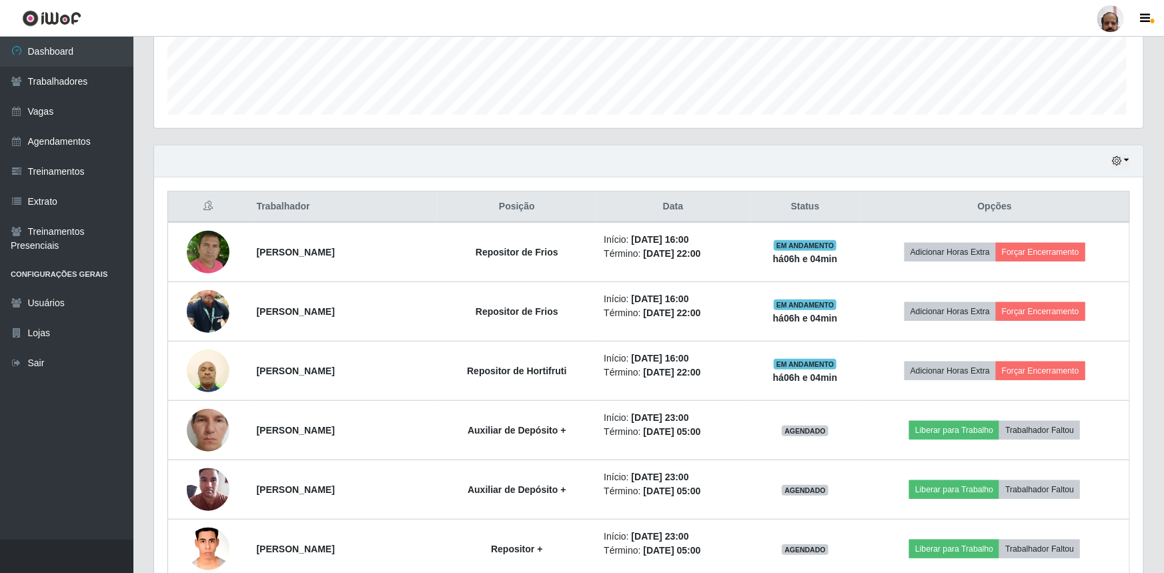
scroll to position [277, 986]
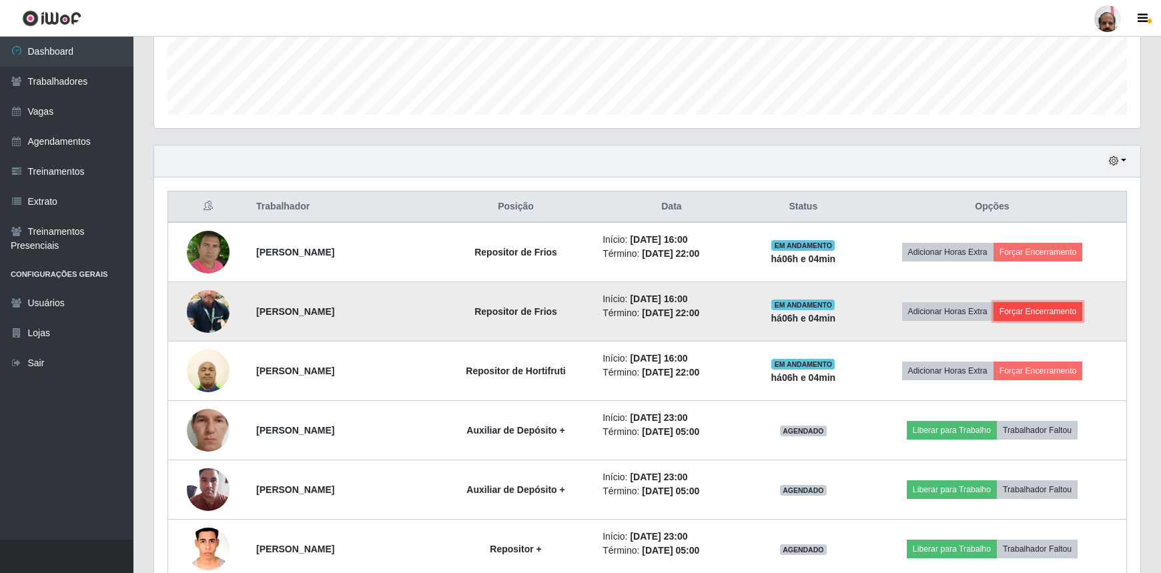
click at [1052, 316] on button "Forçar Encerramento" at bounding box center [1038, 311] width 89 height 19
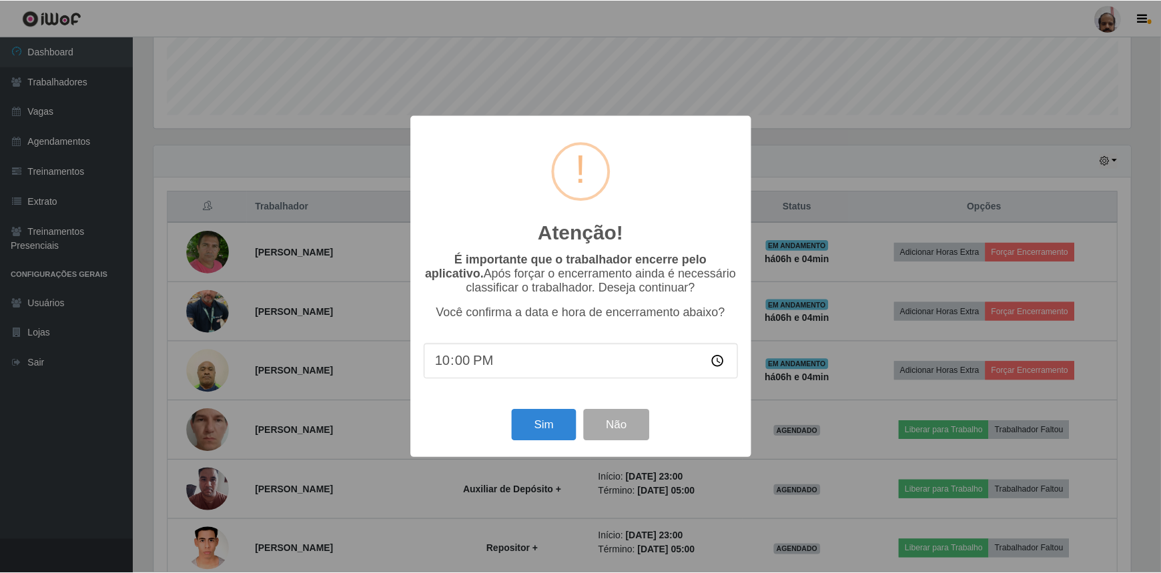
scroll to position [277, 980]
click at [560, 428] on button "Sim" at bounding box center [545, 425] width 65 height 31
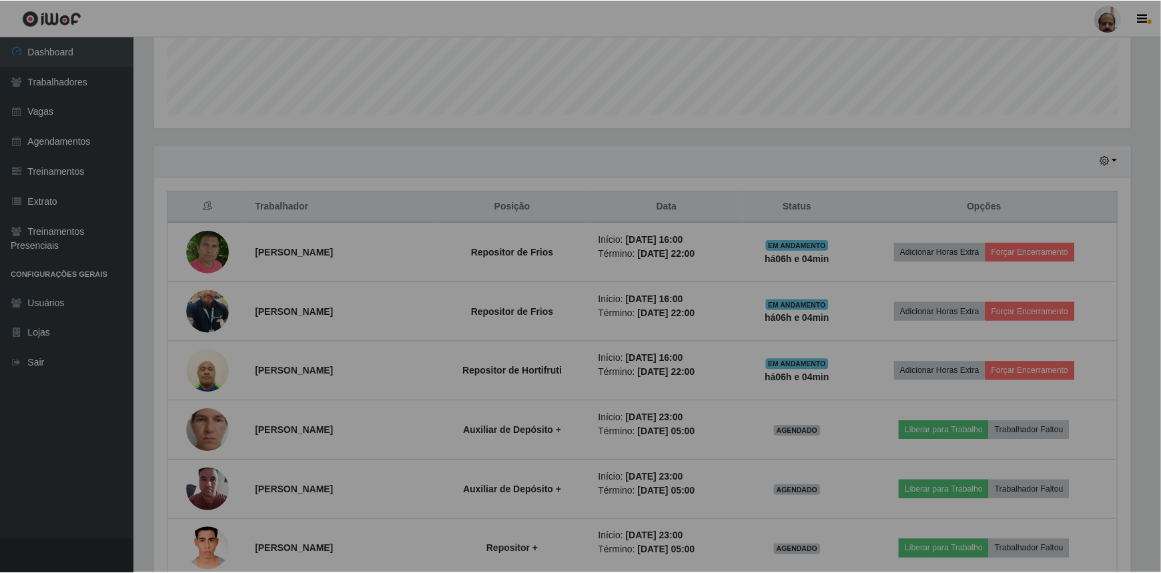
scroll to position [277, 986]
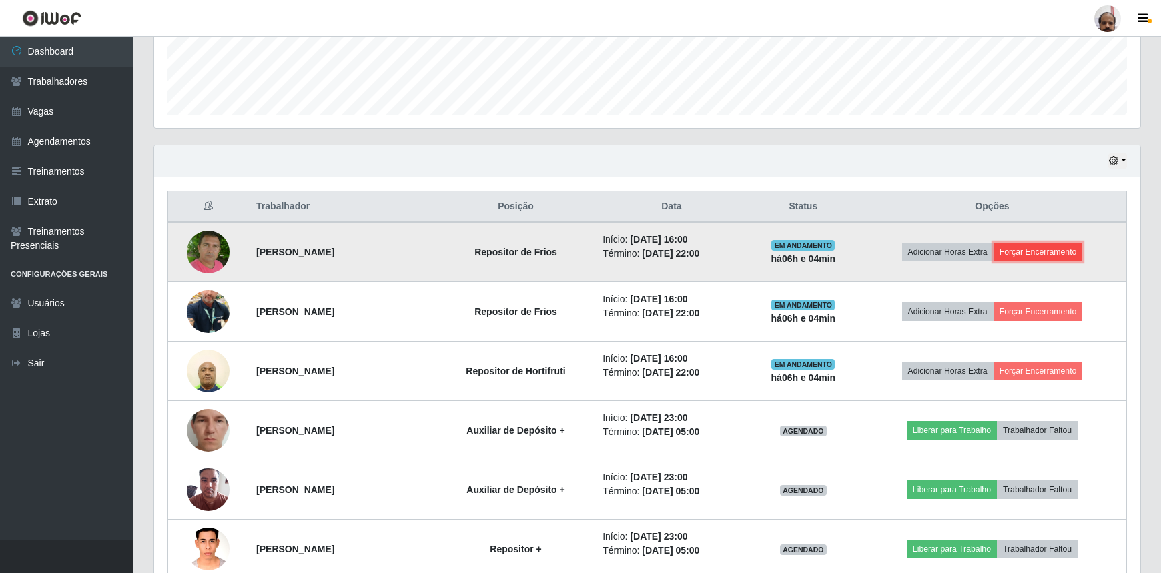
click at [1053, 252] on button "Forçar Encerramento" at bounding box center [1038, 252] width 89 height 19
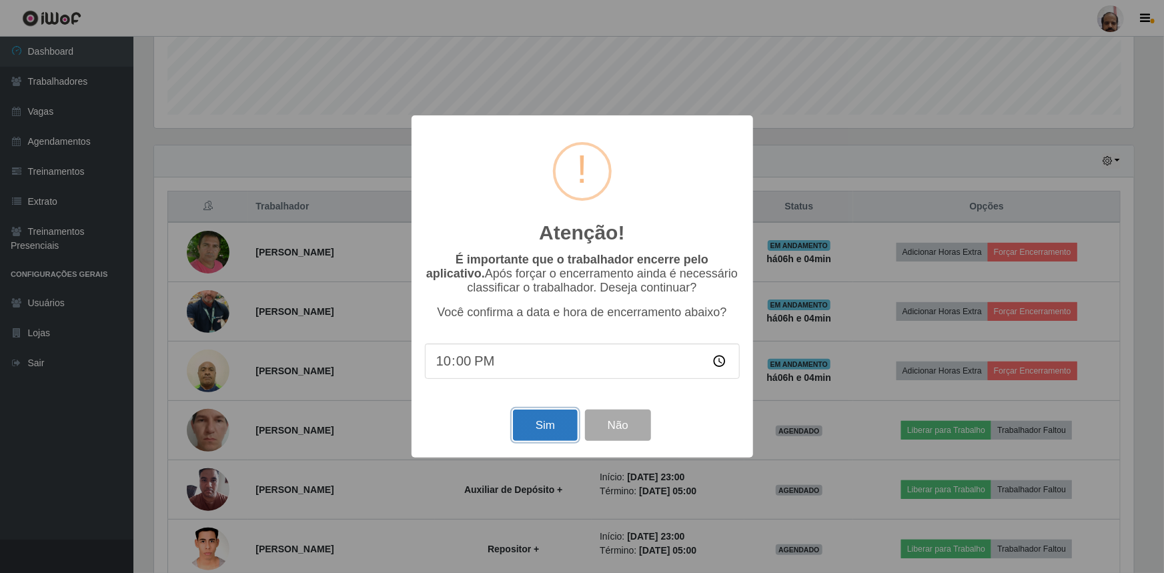
click at [542, 424] on button "Sim" at bounding box center [545, 425] width 65 height 31
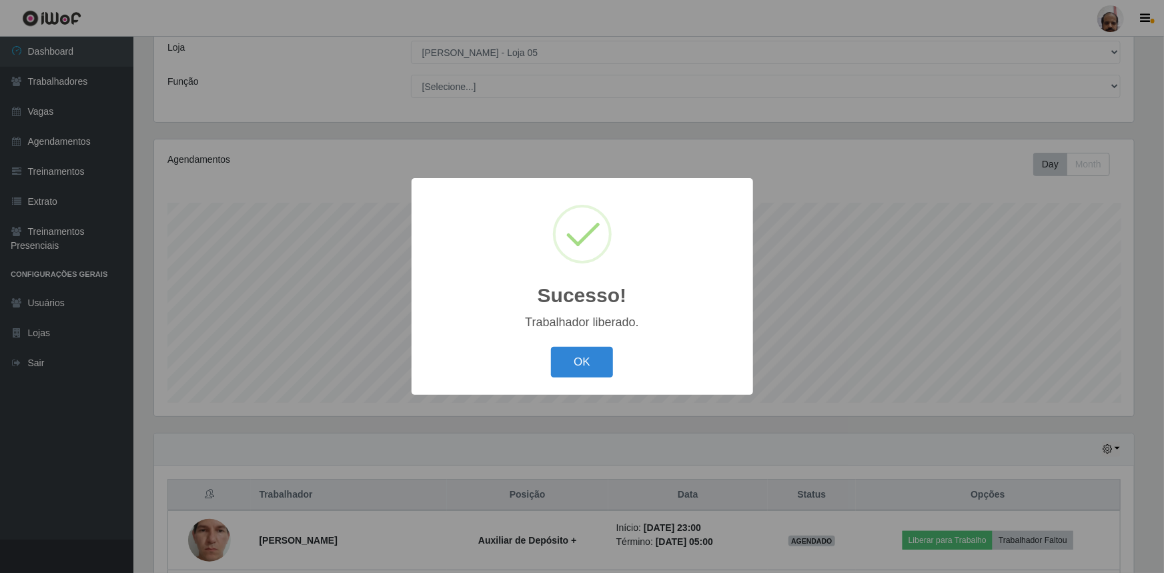
click at [579, 345] on div "OK Cancel" at bounding box center [582, 362] width 315 height 38
click at [574, 362] on button "OK" at bounding box center [582, 362] width 62 height 31
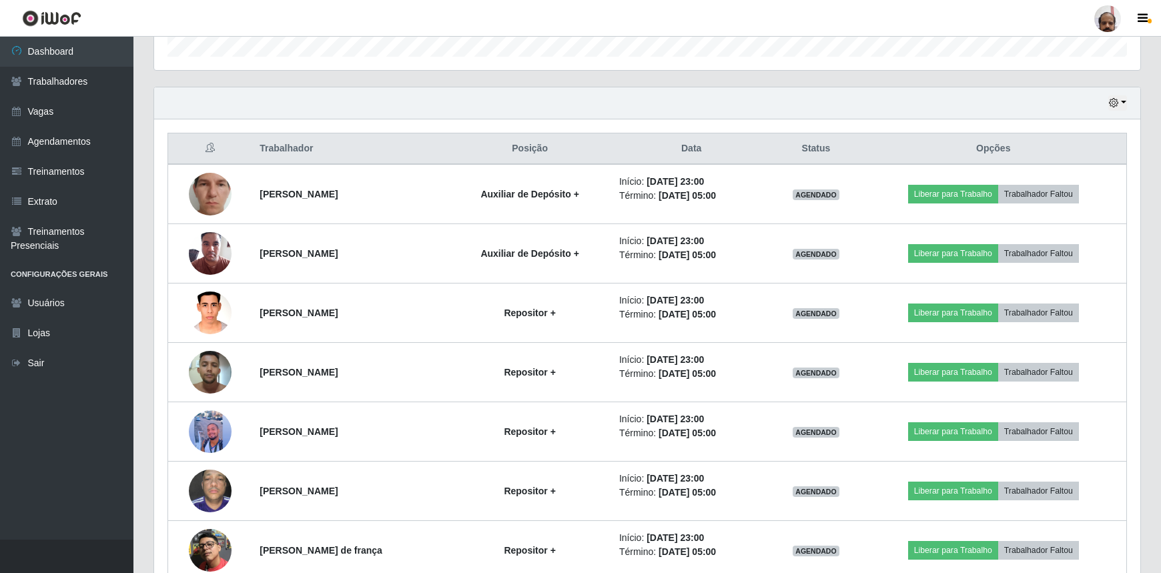
scroll to position [488, 0]
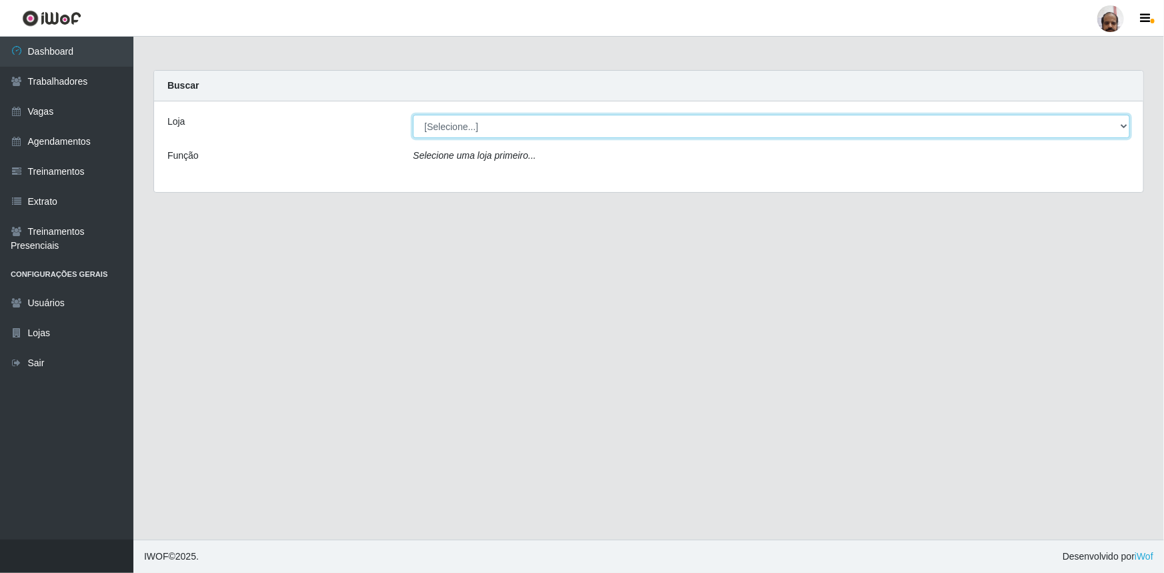
click at [576, 124] on select "[Selecione...] Mar Vermelho - Loja 05" at bounding box center [771, 126] width 717 height 23
select select "252"
click at [413, 115] on select "[Selecione...] Mar Vermelho - Loja 05" at bounding box center [771, 126] width 717 height 23
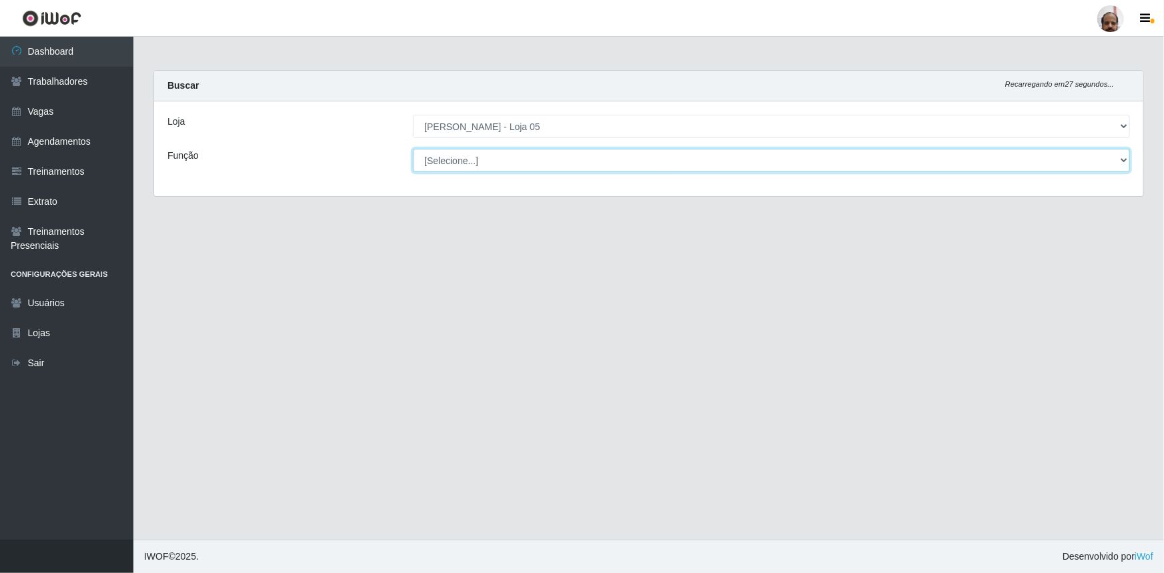
click at [576, 157] on select "[Selecione...] ASG ASG + ASG ++ Auxiliar de Depósito Auxiliar de Depósito + Aux…" at bounding box center [771, 160] width 717 height 23
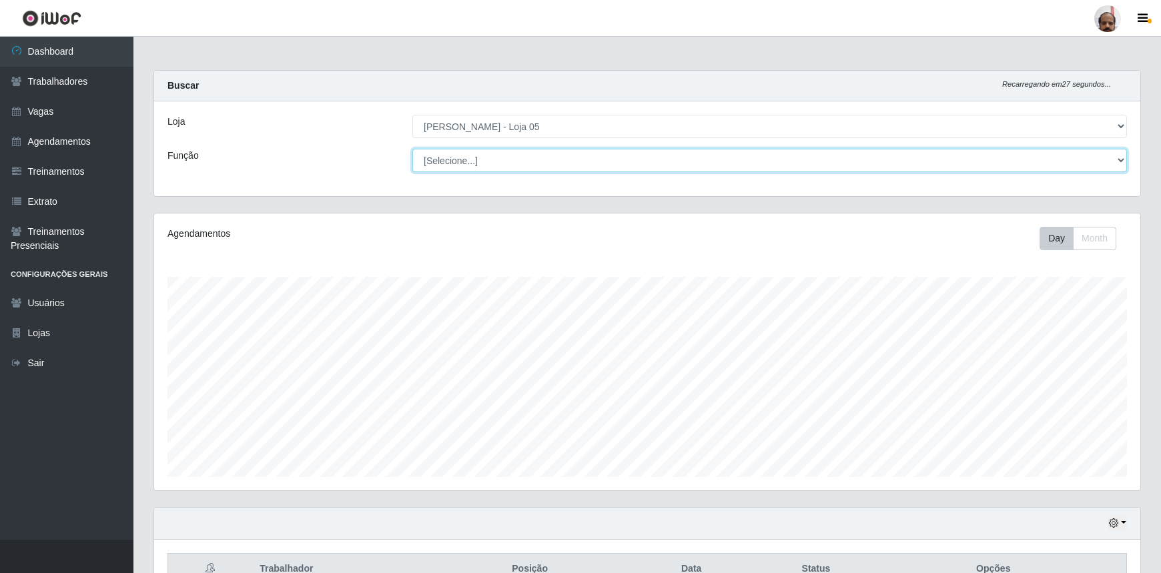
scroll to position [277, 986]
click at [576, 31] on header "Perfil Alterar Senha Sair" at bounding box center [580, 18] width 1161 height 37
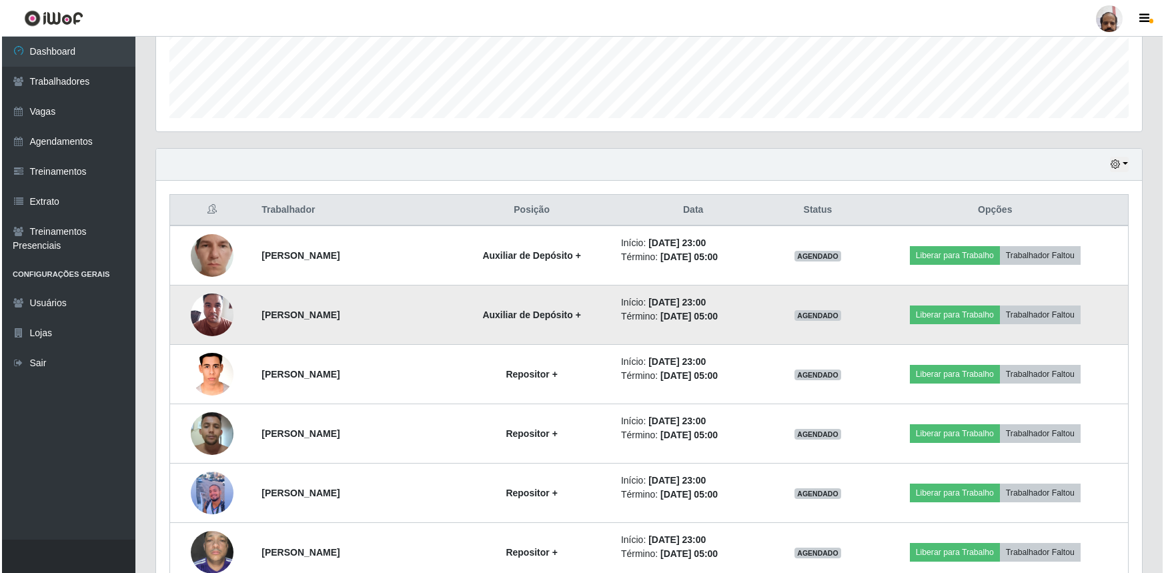
scroll to position [364, 0]
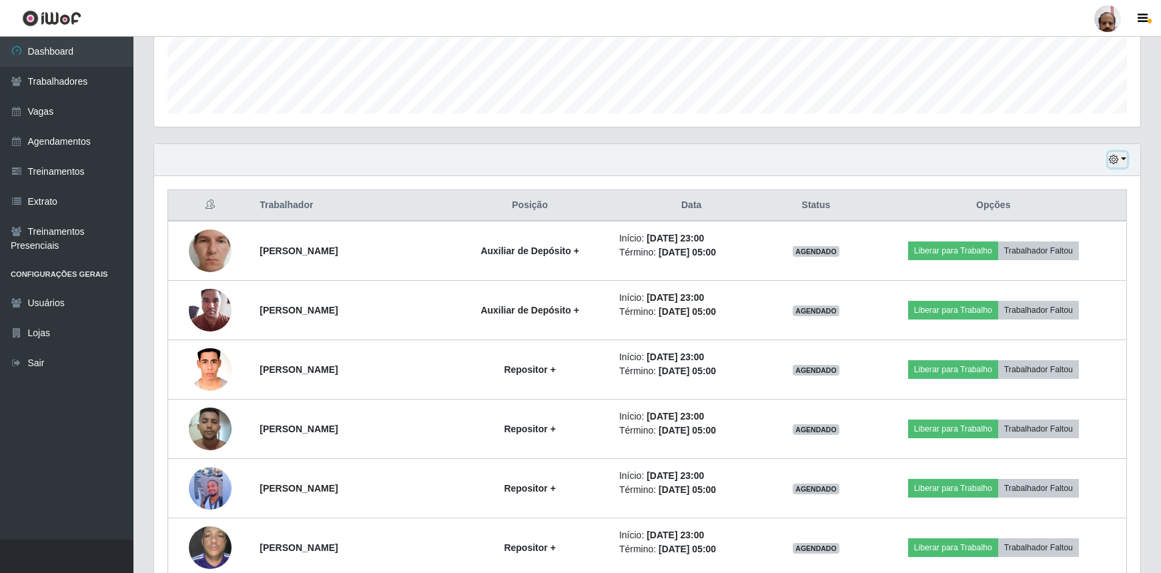
click at [576, 155] on icon "button" at bounding box center [1113, 159] width 9 height 9
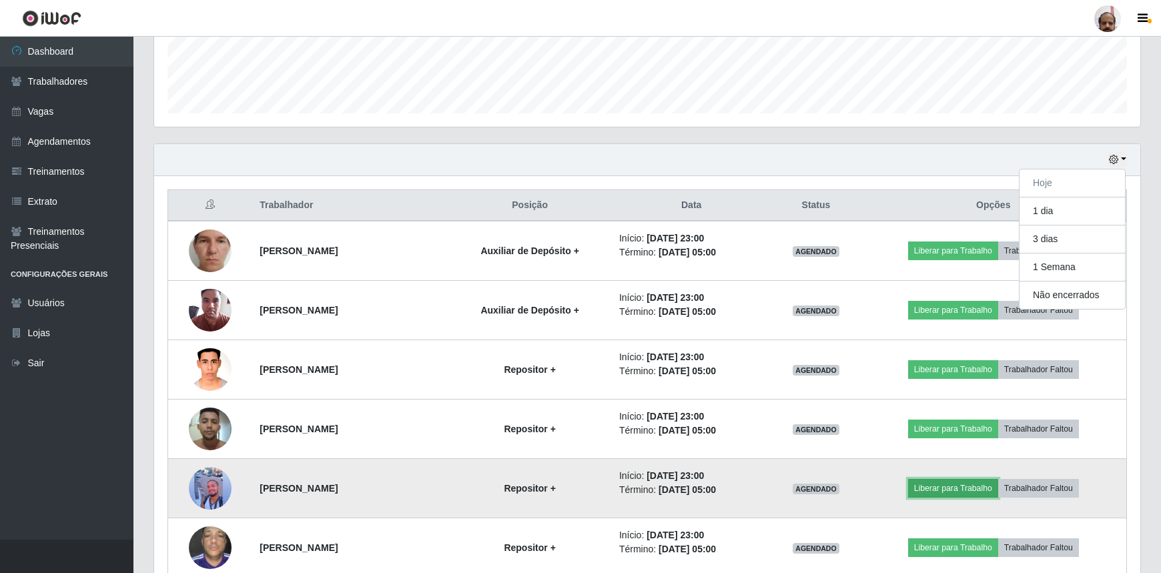
click at [576, 383] on button "Liberar para Trabalho" at bounding box center [953, 488] width 90 height 19
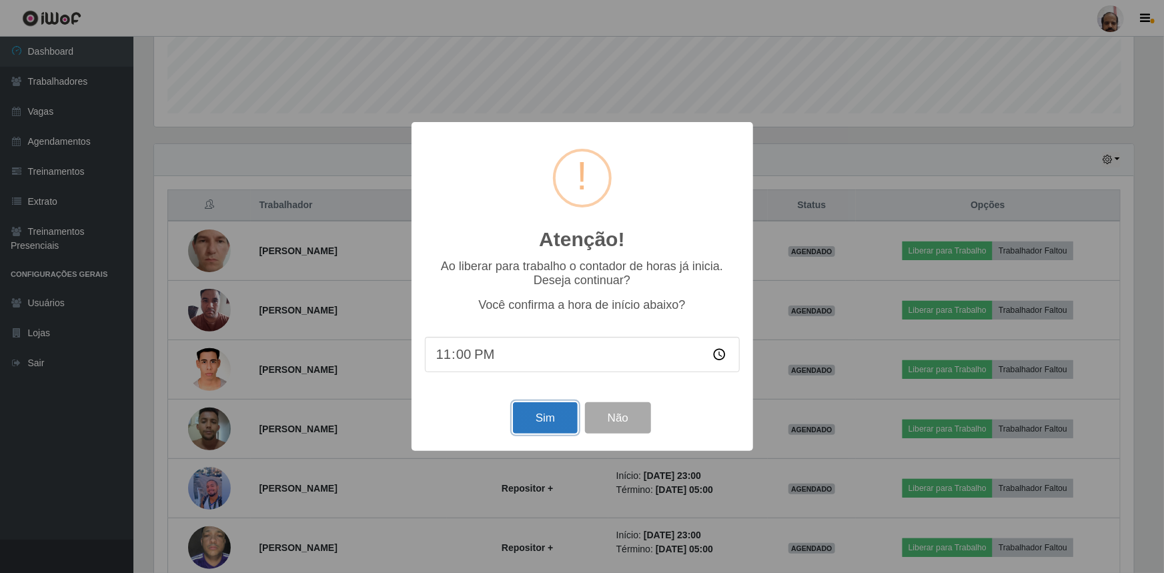
click at [537, 383] on button "Sim" at bounding box center [545, 417] width 65 height 31
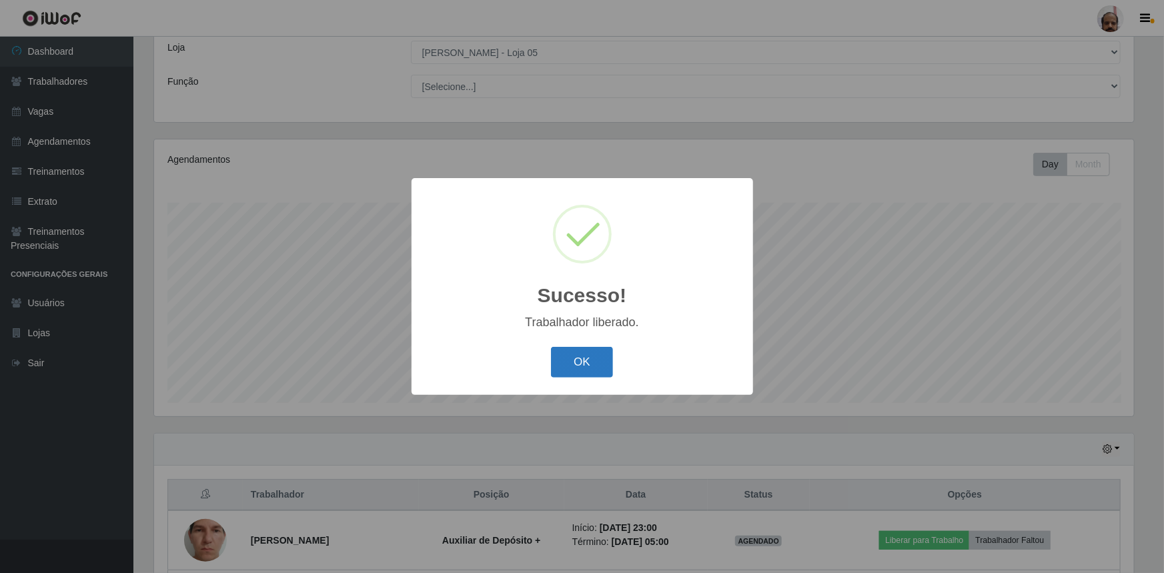
click at [560, 366] on button "OK" at bounding box center [582, 362] width 62 height 31
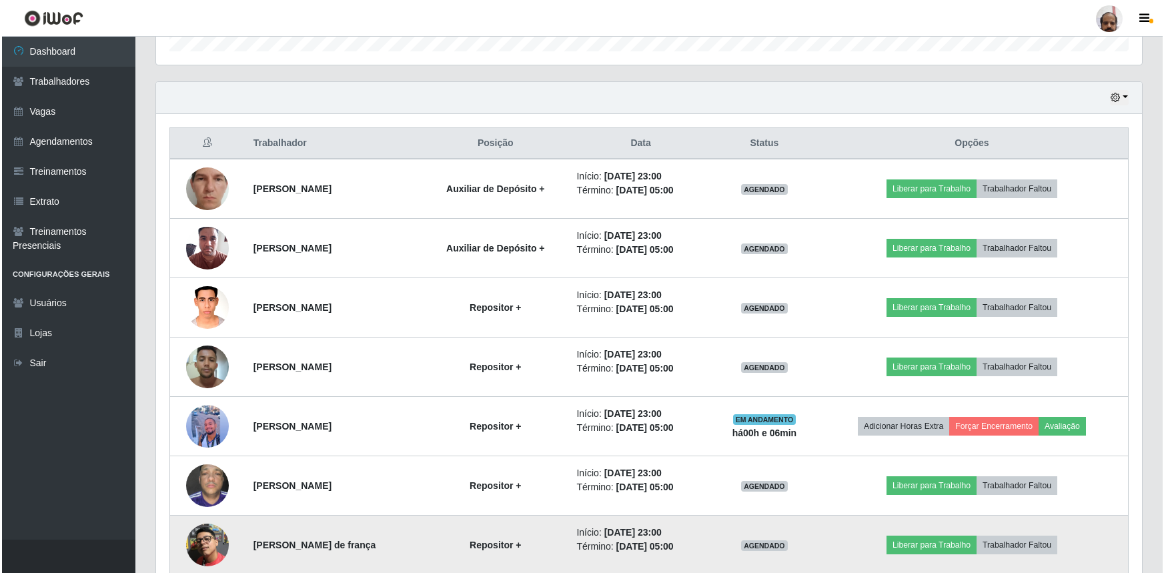
scroll to position [438, 0]
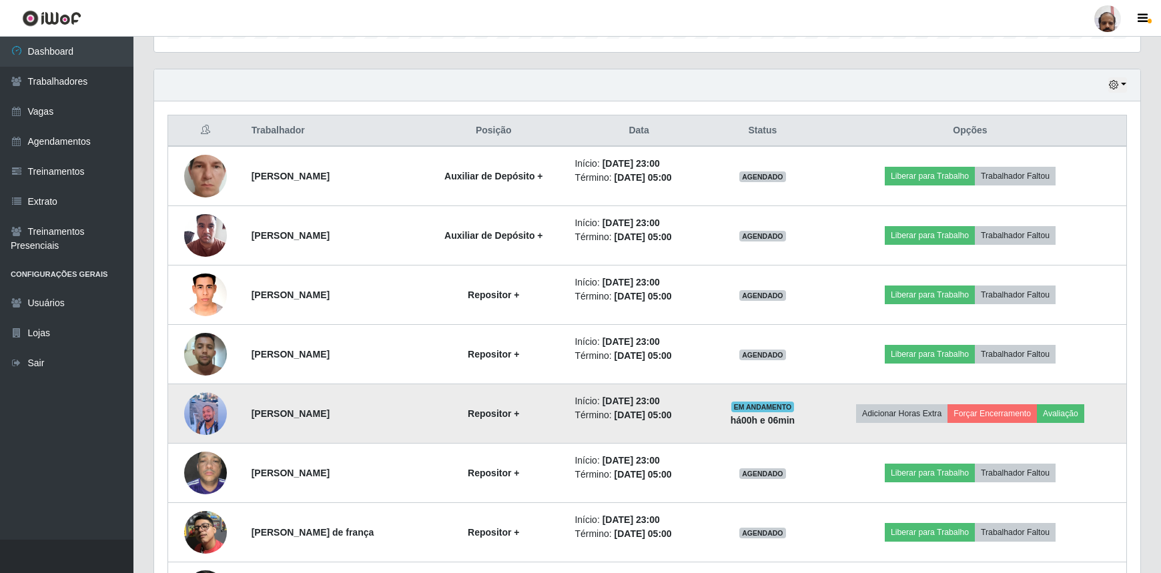
click at [212, 383] on img at bounding box center [205, 414] width 43 height 50
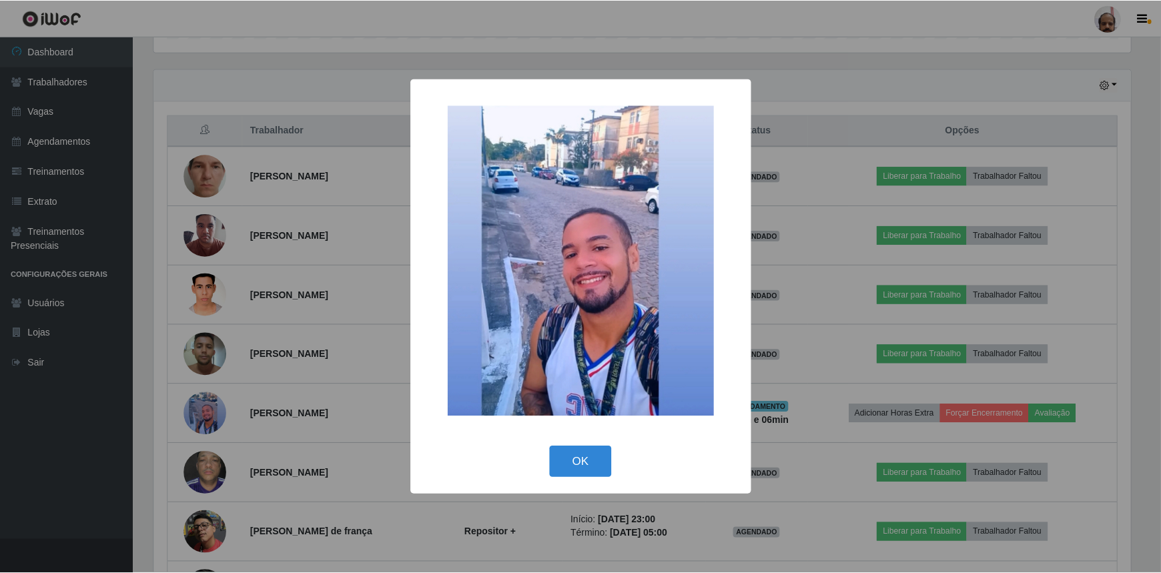
scroll to position [277, 980]
click at [576, 383] on button "OK" at bounding box center [582, 461] width 62 height 31
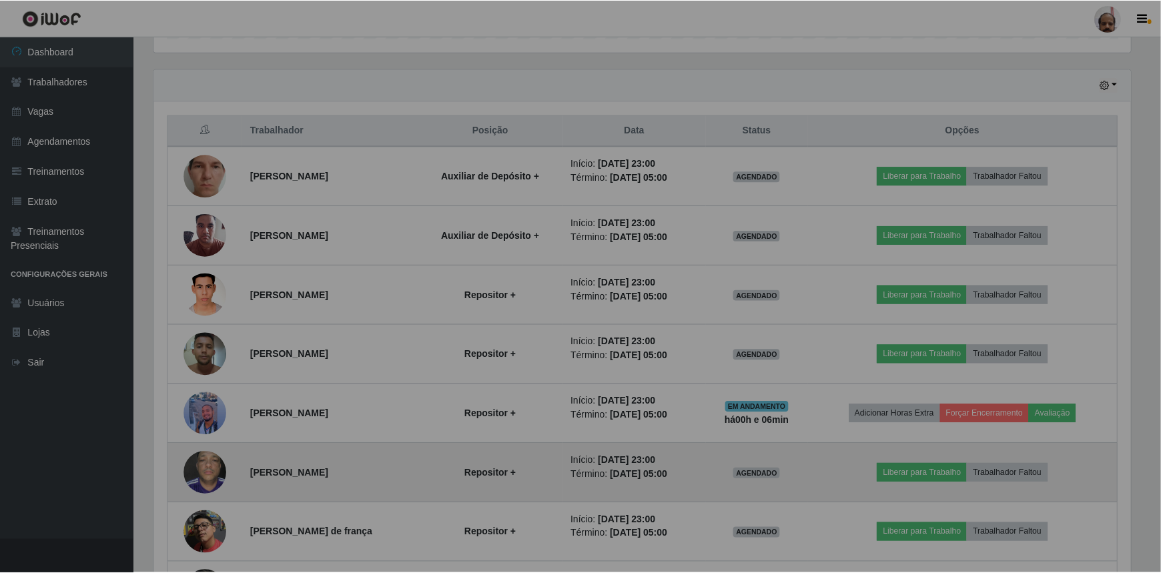
scroll to position [277, 986]
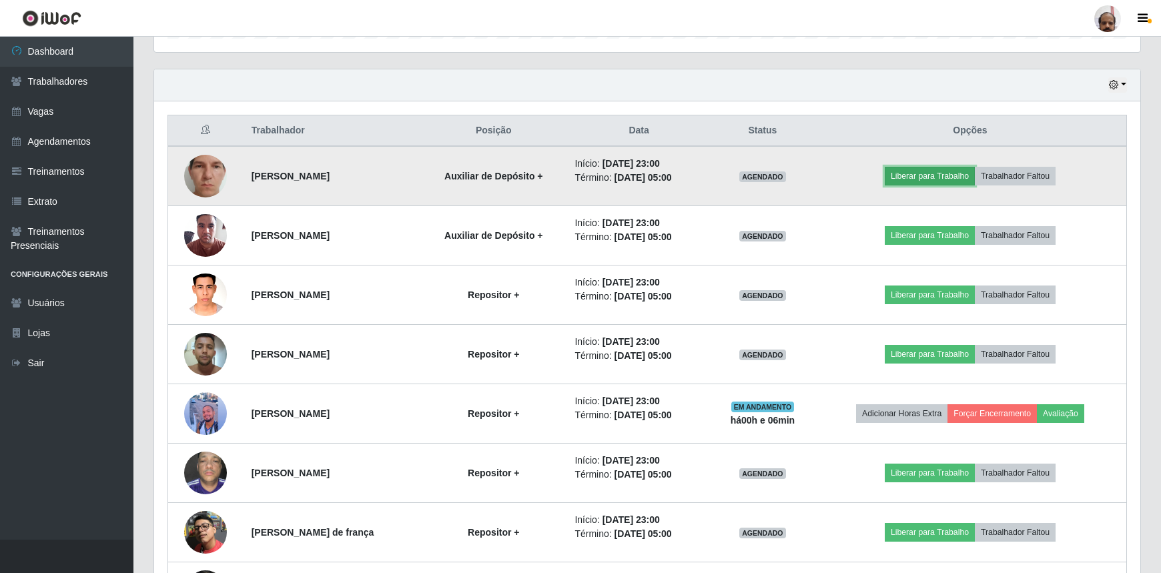
click at [576, 167] on button "Liberar para Trabalho" at bounding box center [930, 176] width 90 height 19
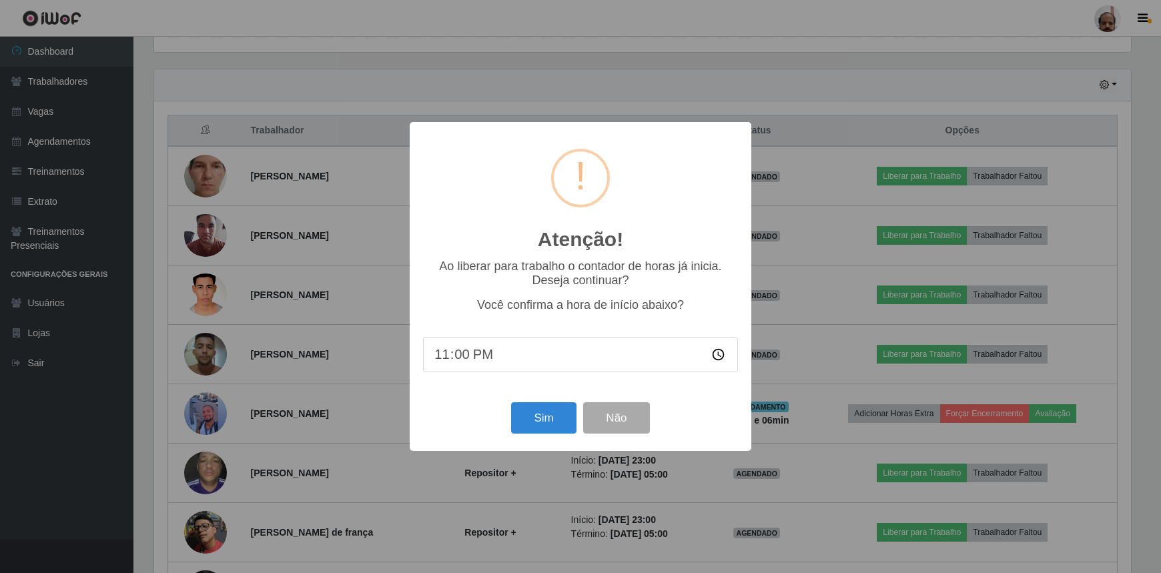
scroll to position [277, 980]
click at [544, 383] on button "Sim" at bounding box center [545, 417] width 65 height 31
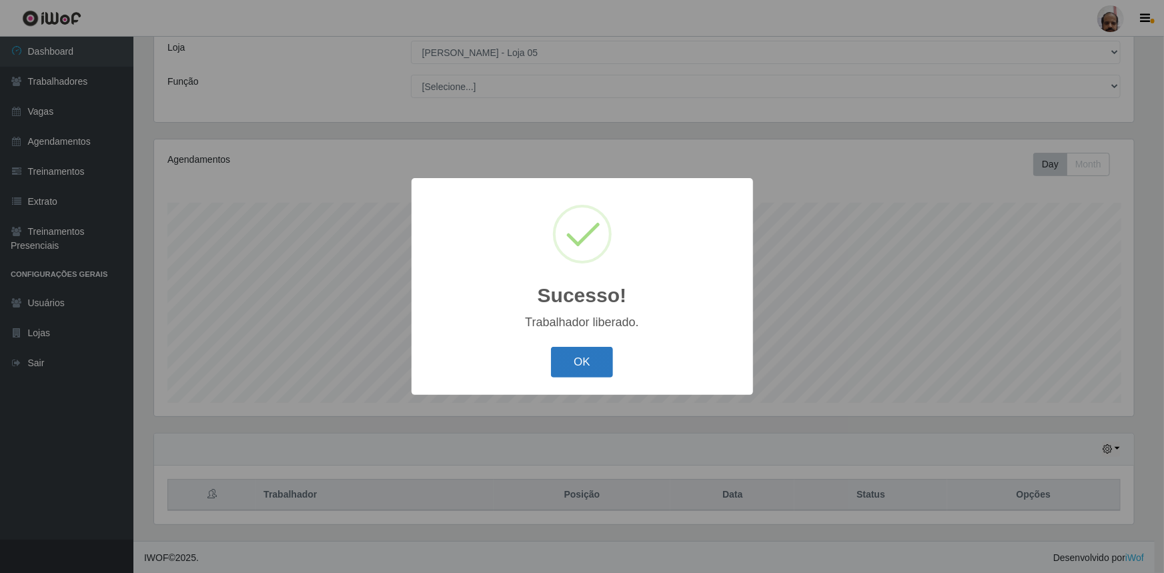
click at [576, 362] on button "OK" at bounding box center [582, 362] width 62 height 31
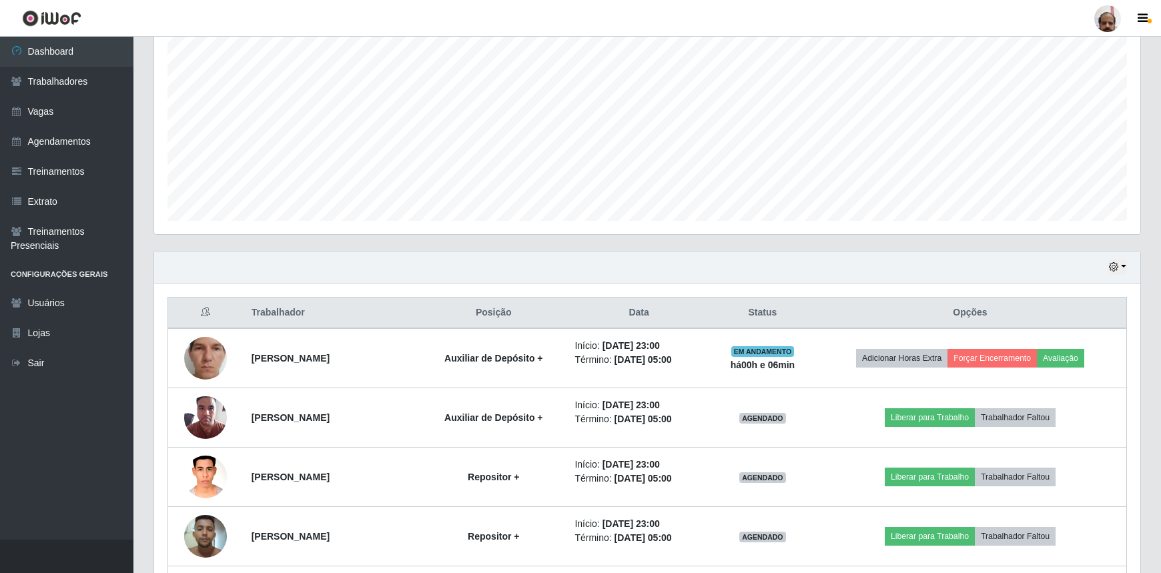
scroll to position [378, 0]
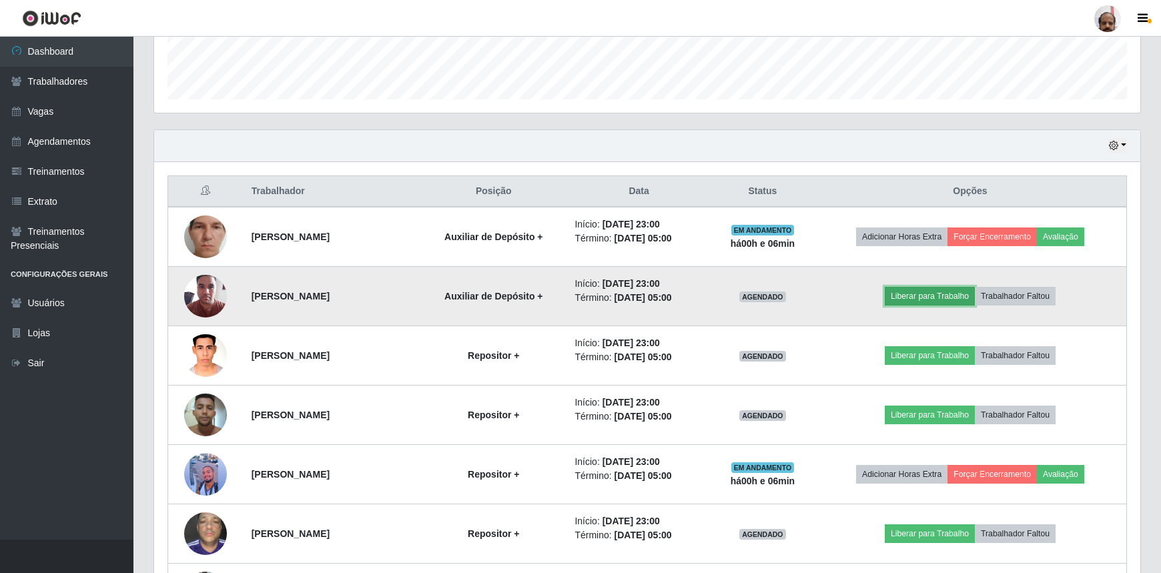
click at [576, 295] on button "Liberar para Trabalho" at bounding box center [930, 296] width 90 height 19
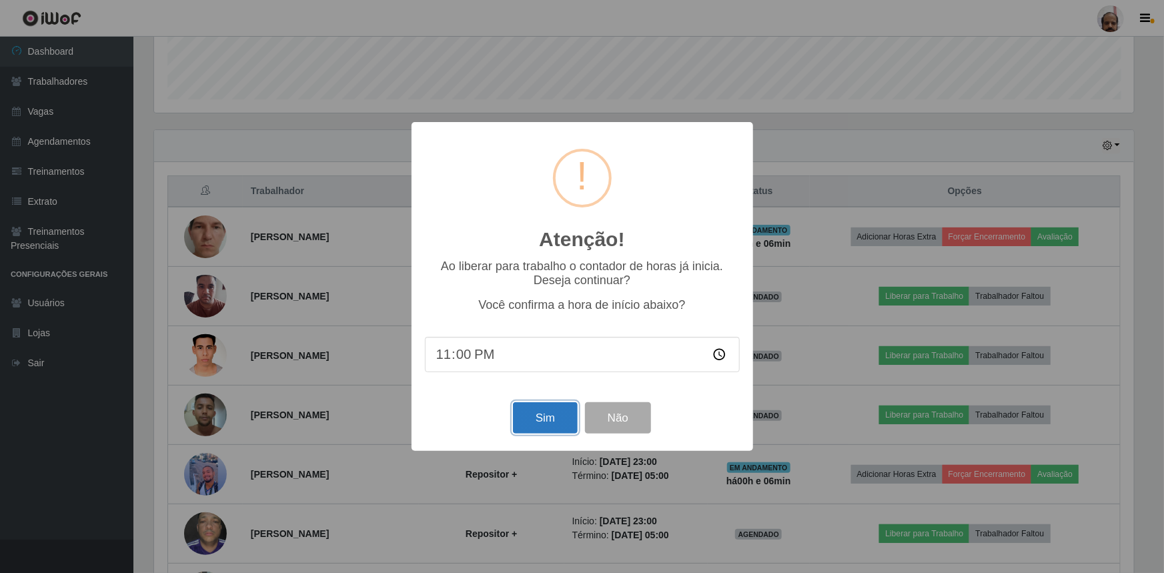
click at [567, 383] on button "Sim" at bounding box center [545, 417] width 65 height 31
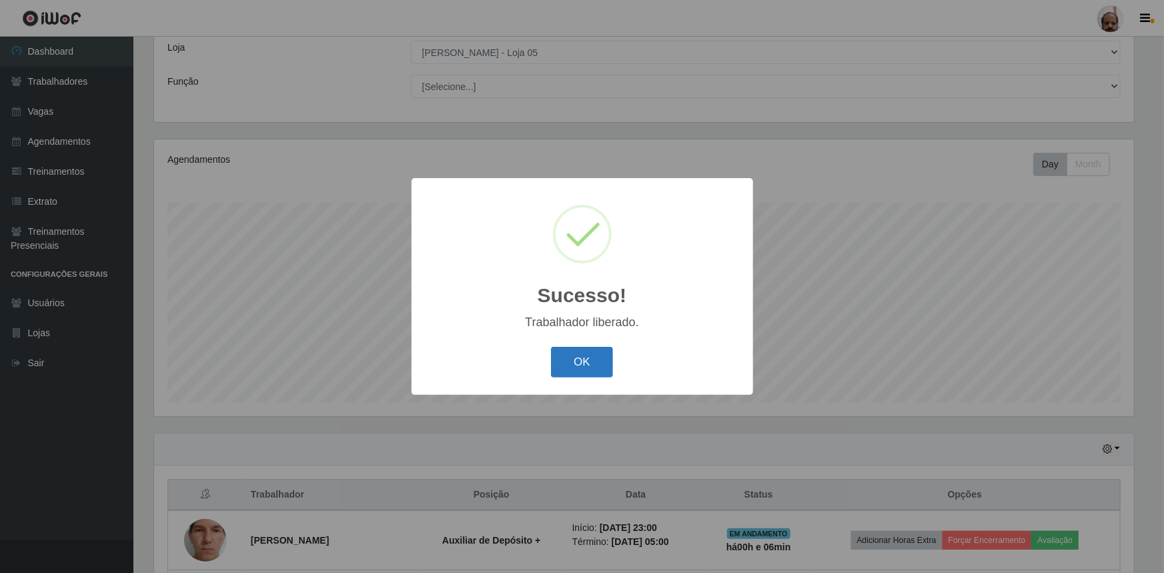
click at [576, 367] on button "OK" at bounding box center [582, 362] width 62 height 31
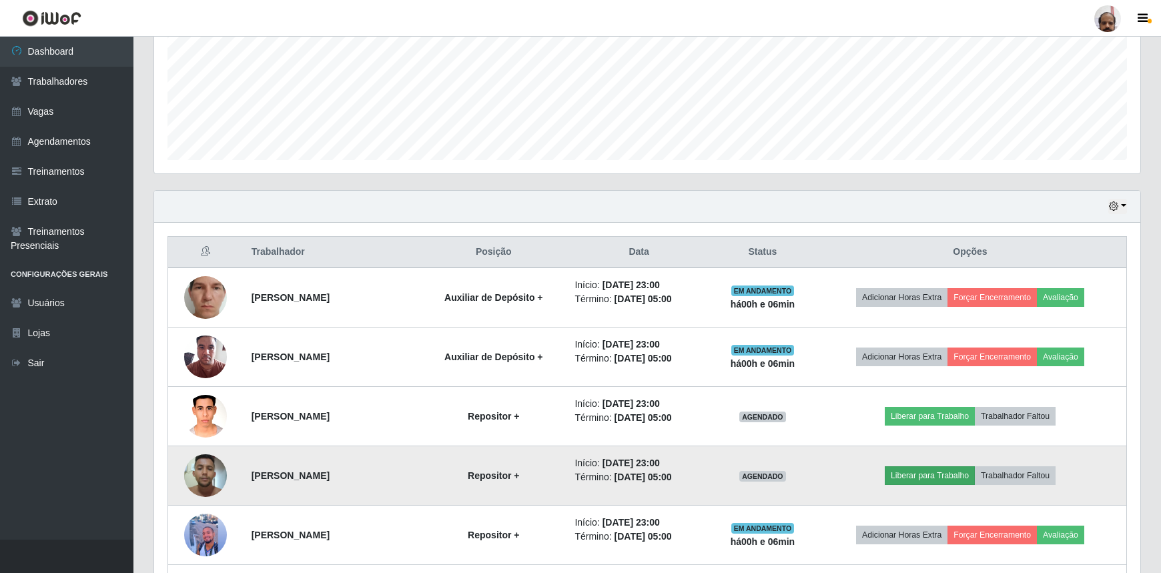
scroll to position [438, 0]
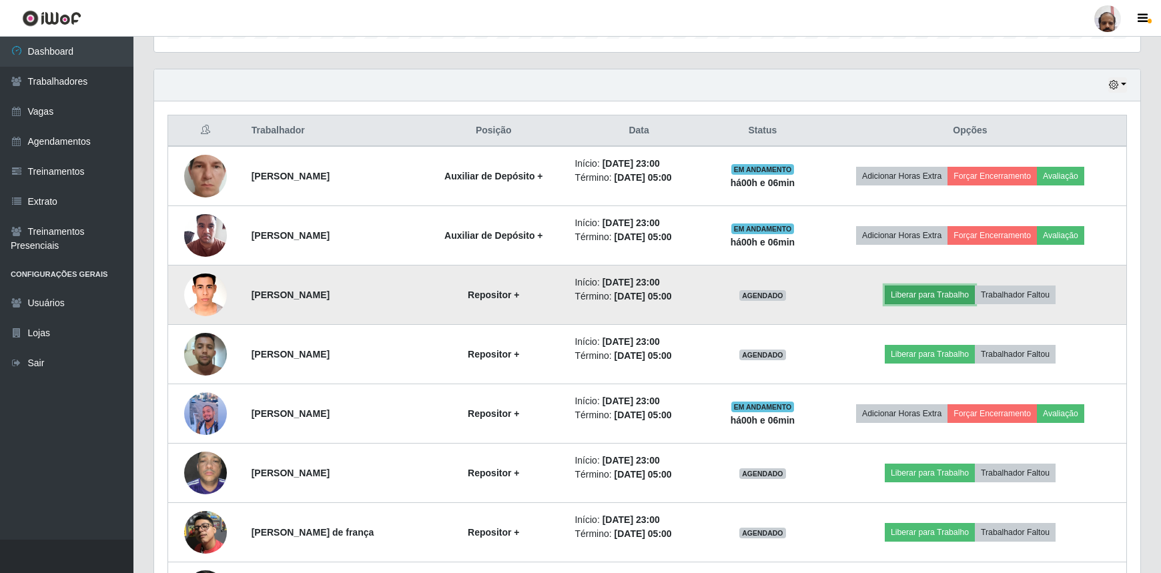
click at [576, 294] on button "Liberar para Trabalho" at bounding box center [930, 295] width 90 height 19
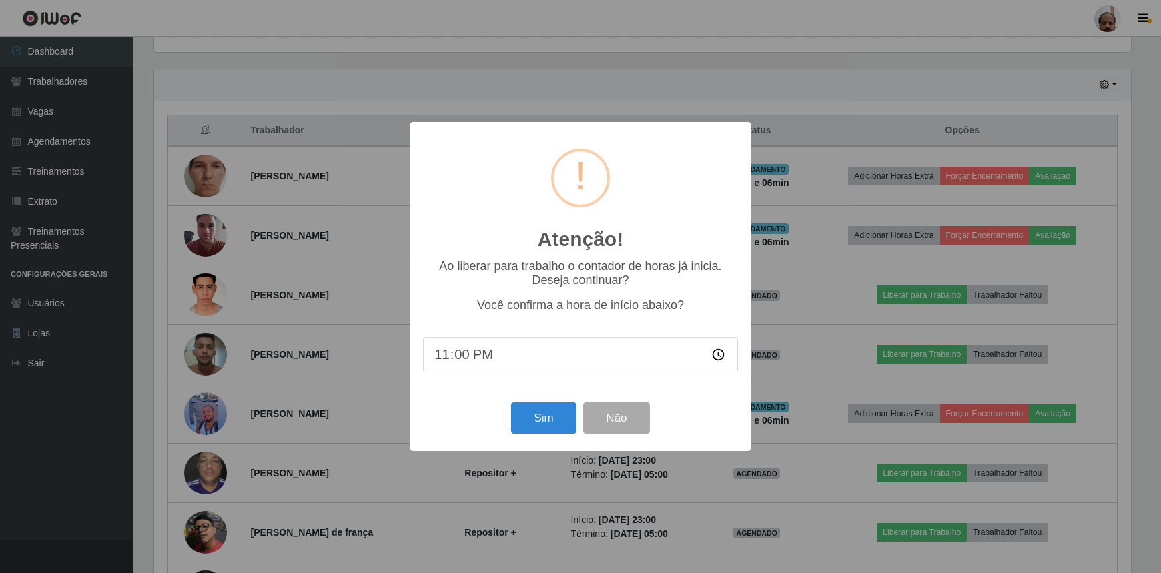
scroll to position [277, 980]
click at [548, 383] on button "Sim" at bounding box center [545, 417] width 65 height 31
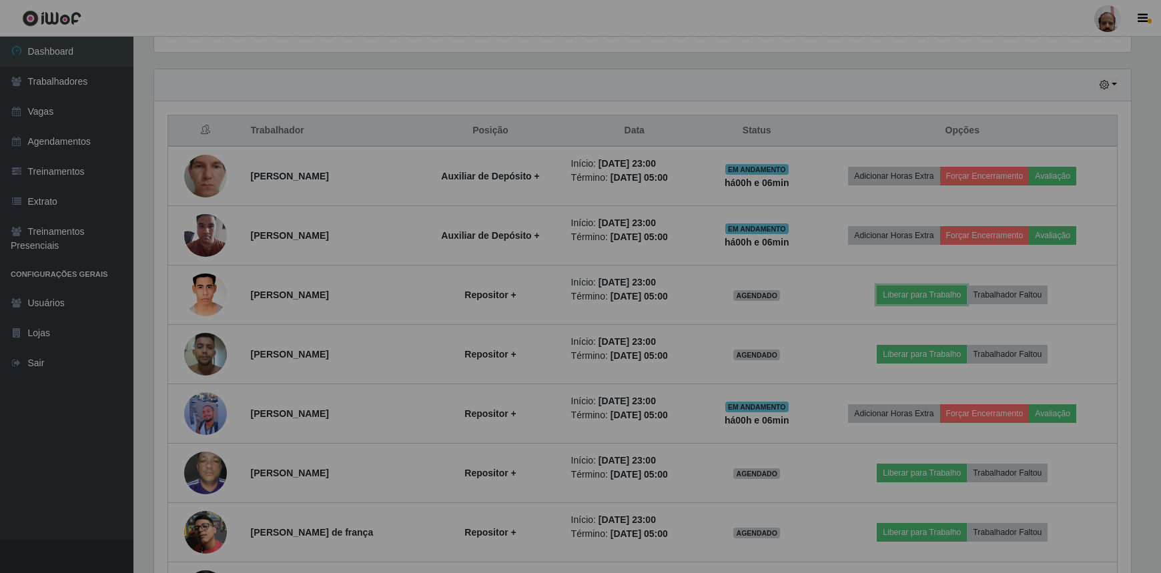
scroll to position [0, 0]
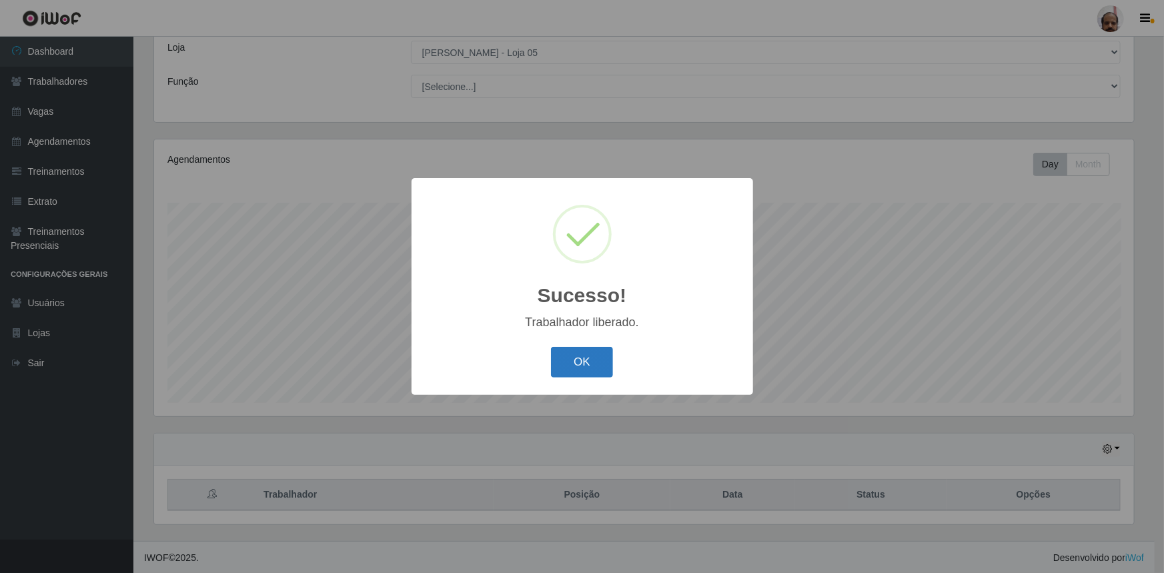
click at [576, 367] on button "OK" at bounding box center [582, 362] width 62 height 31
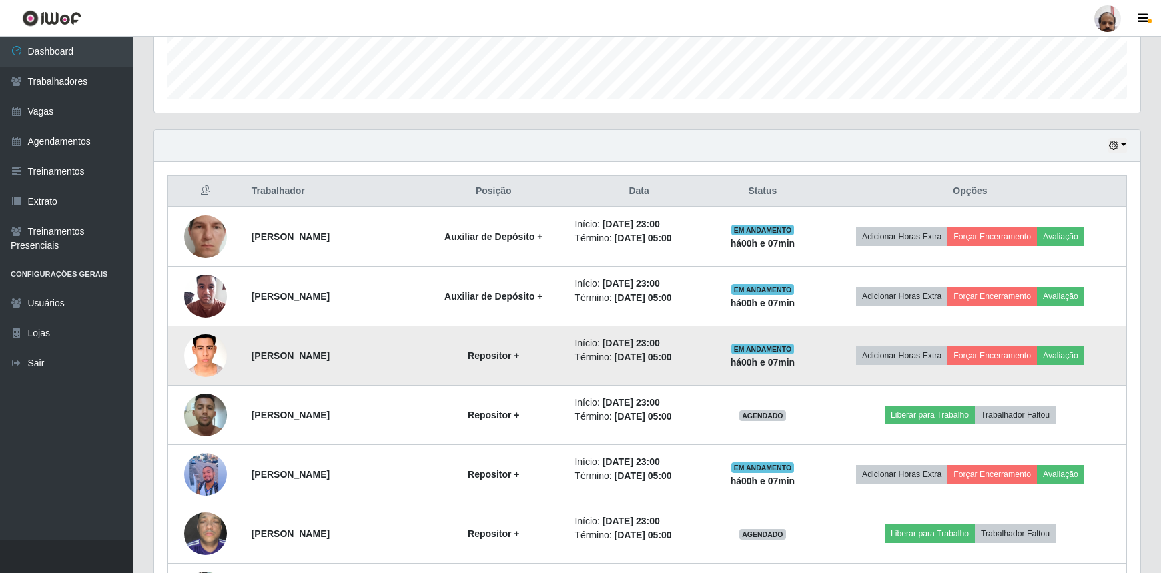
click at [200, 358] on img at bounding box center [205, 355] width 43 height 57
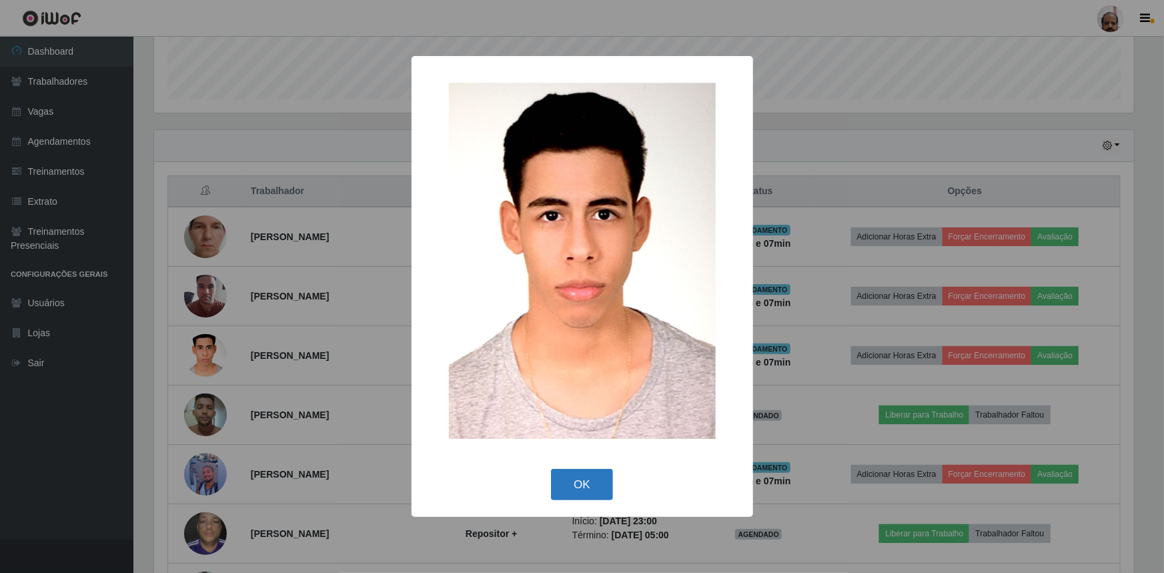
click at [576, 383] on button "OK" at bounding box center [582, 484] width 62 height 31
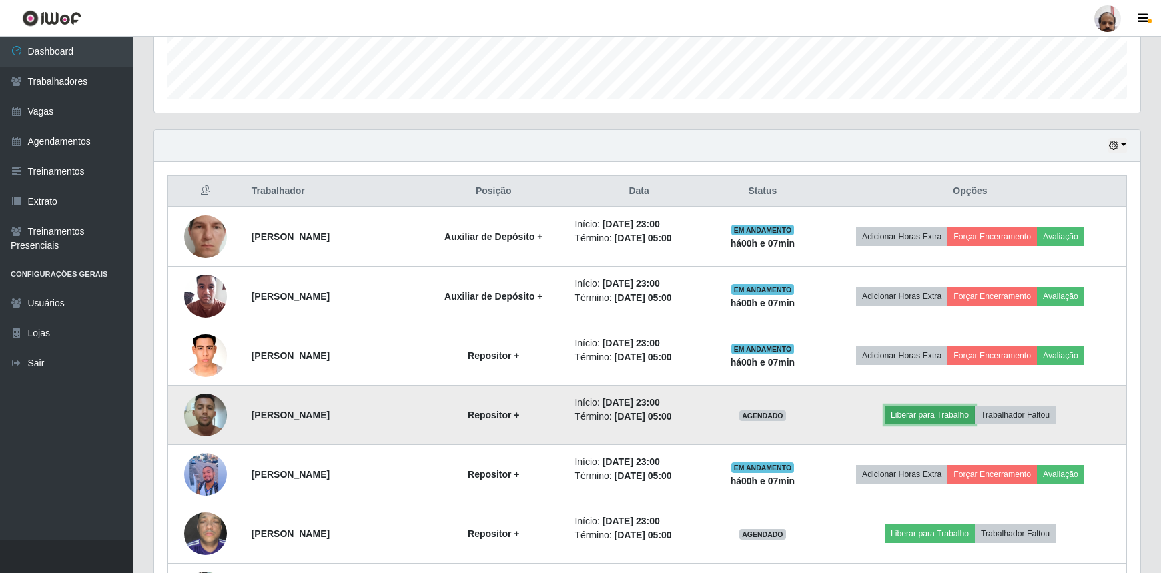
click at [576, 383] on button "Liberar para Trabalho" at bounding box center [930, 415] width 90 height 19
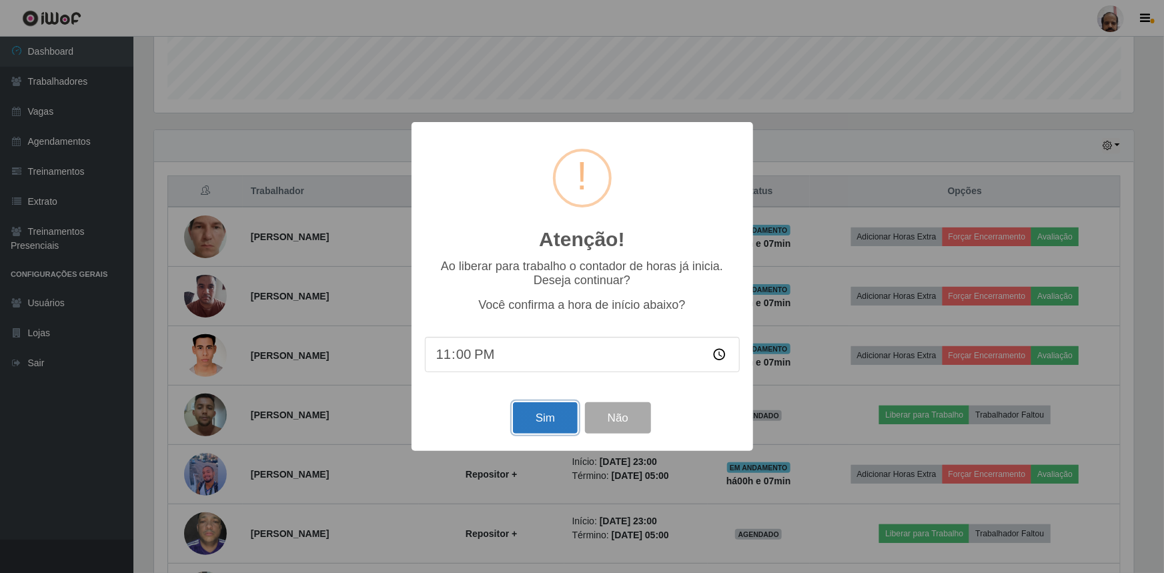
click at [522, 383] on button "Sim" at bounding box center [545, 417] width 65 height 31
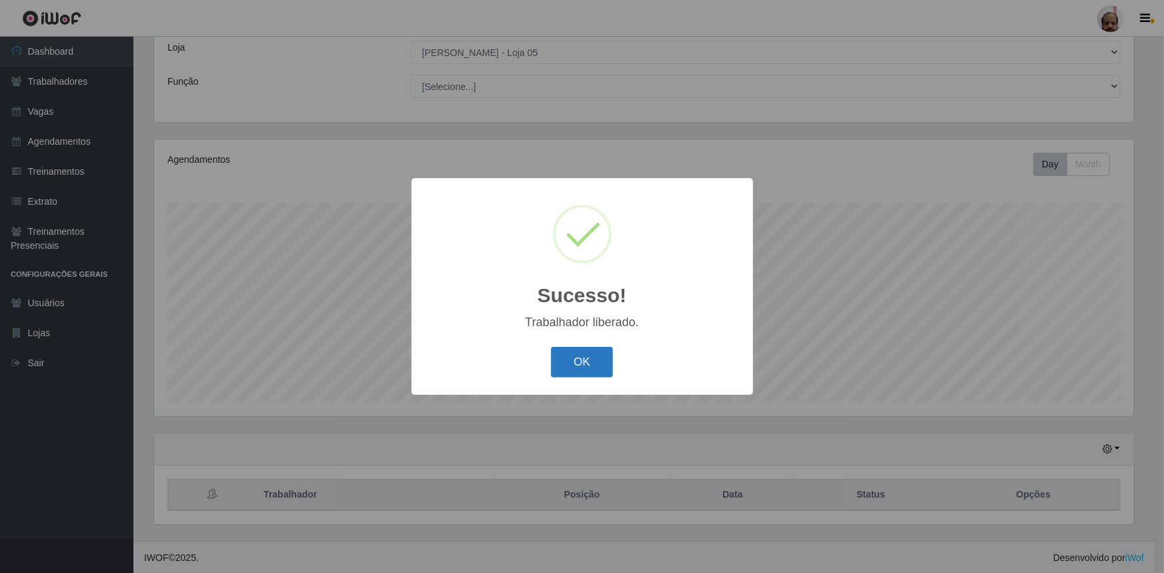
click at [576, 370] on button "OK" at bounding box center [582, 362] width 62 height 31
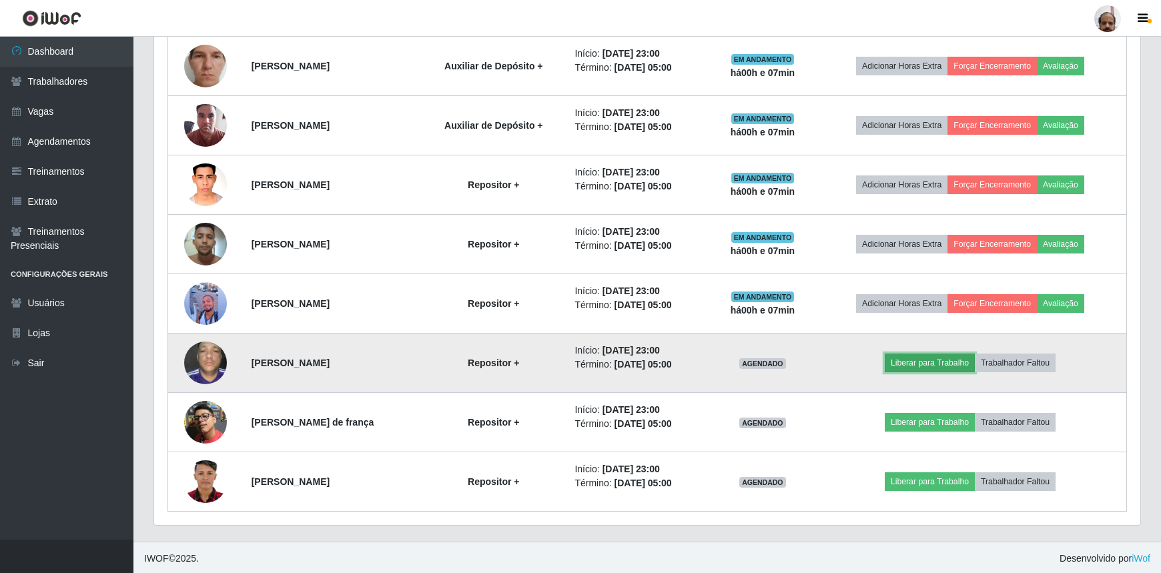
click at [576, 361] on button "Liberar para Trabalho" at bounding box center [930, 363] width 90 height 19
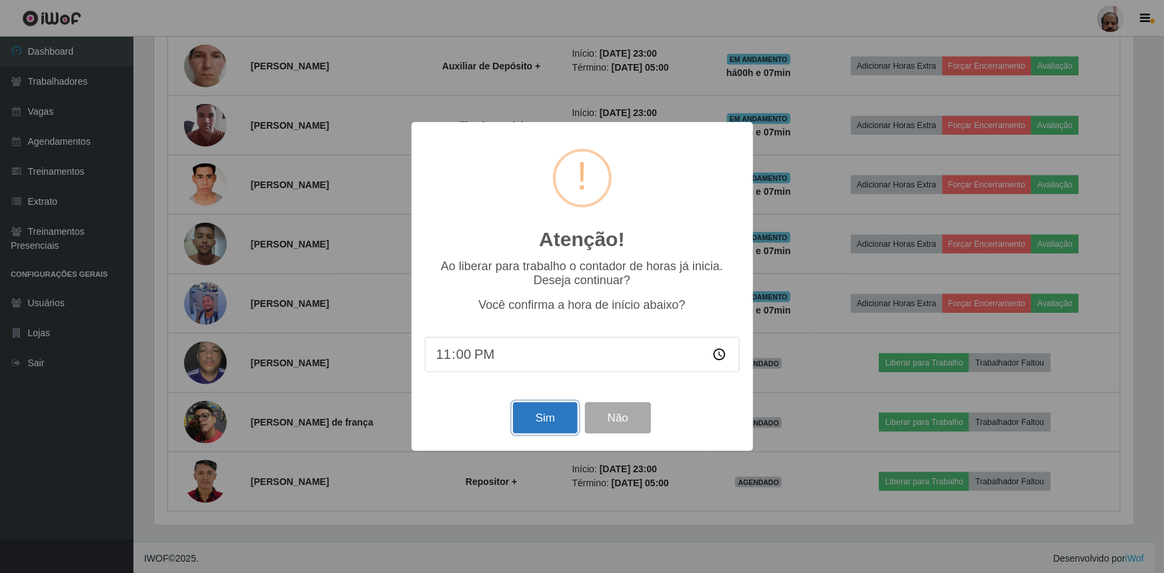
click at [540, 383] on button "Sim" at bounding box center [545, 417] width 65 height 31
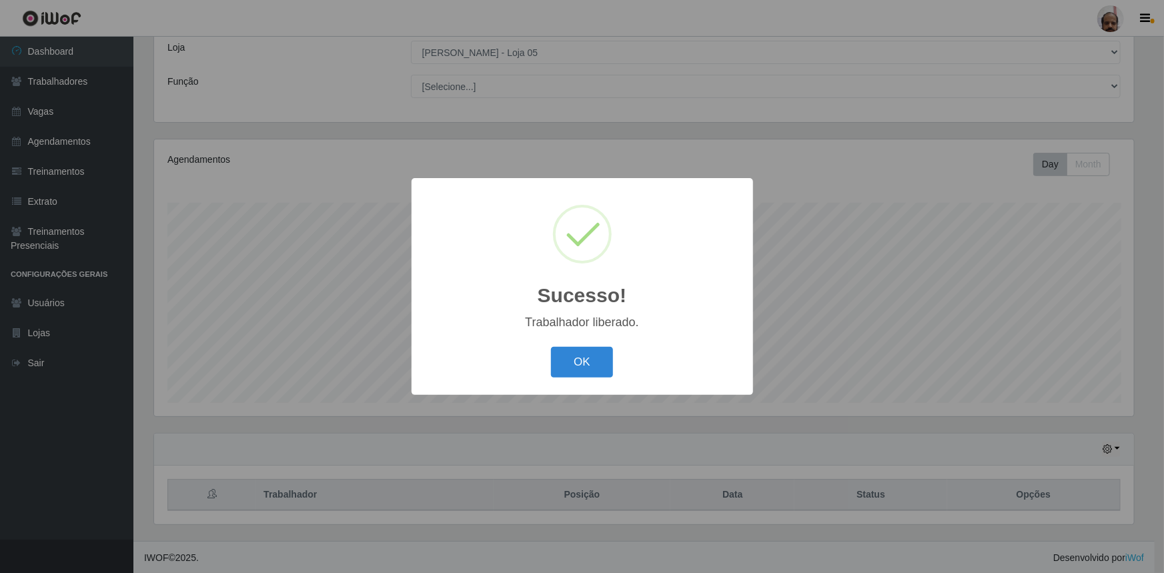
drag, startPoint x: 571, startPoint y: 362, endPoint x: 611, endPoint y: 356, distance: 40.4
click at [572, 363] on button "OK" at bounding box center [582, 362] width 62 height 31
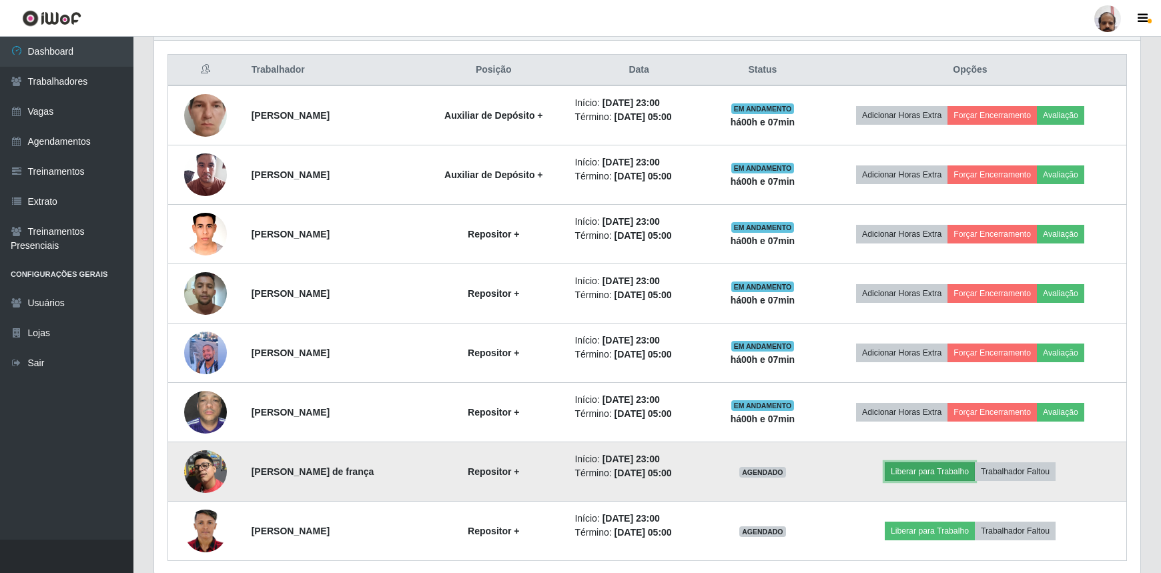
click at [576, 383] on button "Liberar para Trabalho" at bounding box center [930, 471] width 90 height 19
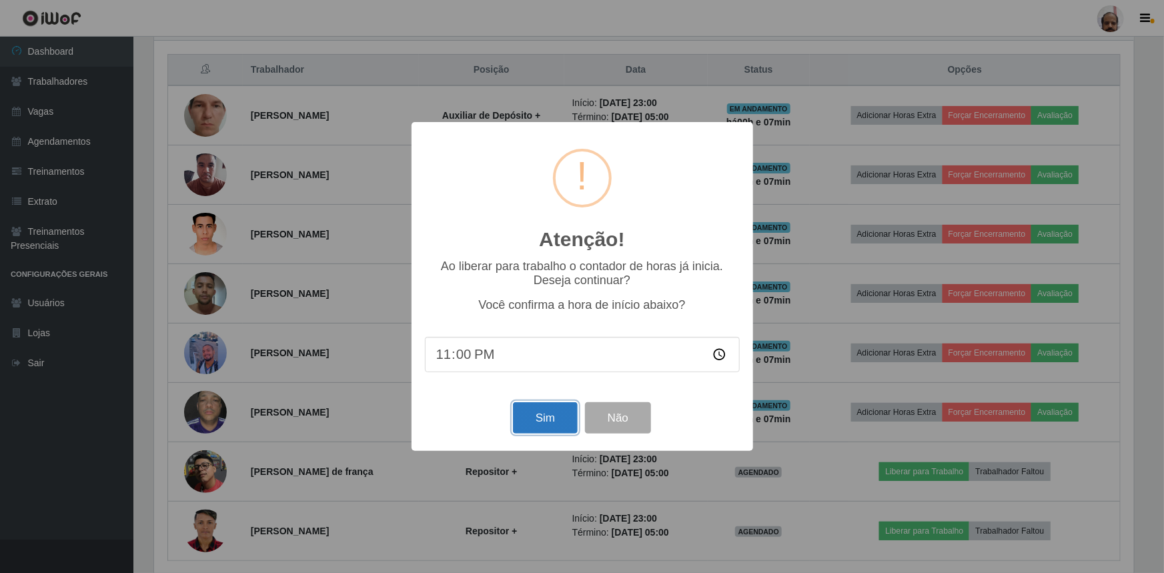
click at [538, 383] on button "Sim" at bounding box center [545, 417] width 65 height 31
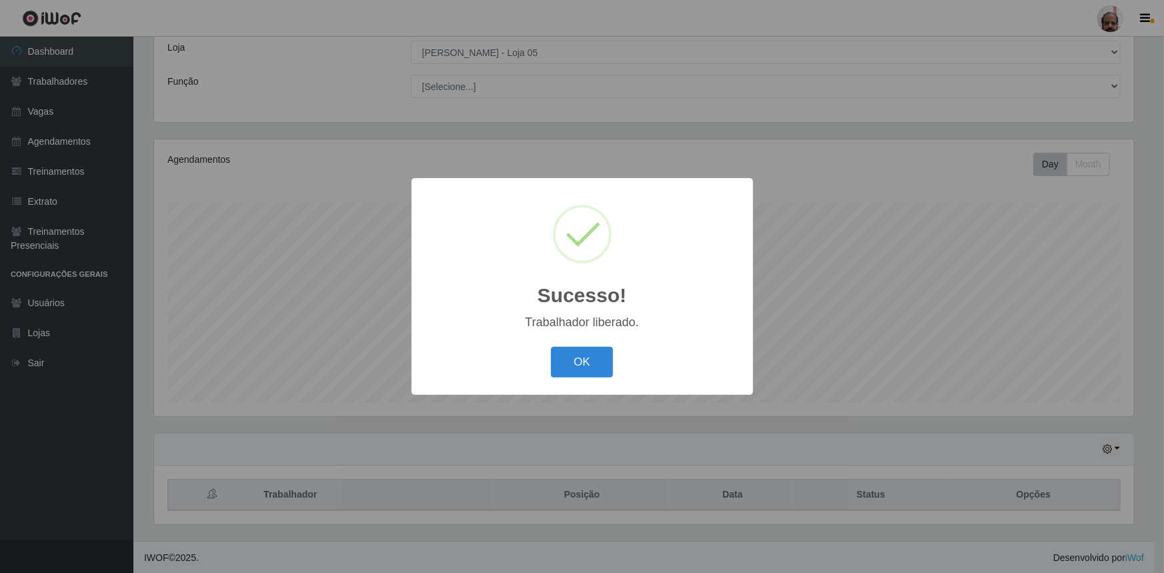
drag, startPoint x: 576, startPoint y: 362, endPoint x: 584, endPoint y: 362, distance: 7.4
click at [576, 362] on button "OK" at bounding box center [582, 362] width 62 height 31
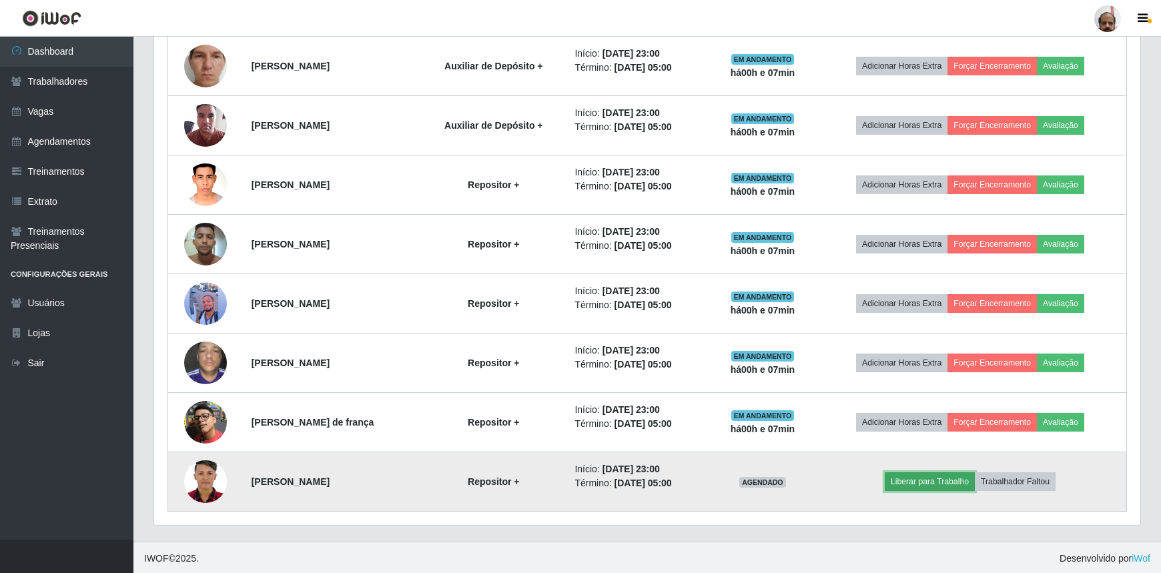
click at [576, 383] on button "Liberar para Trabalho" at bounding box center [930, 481] width 90 height 19
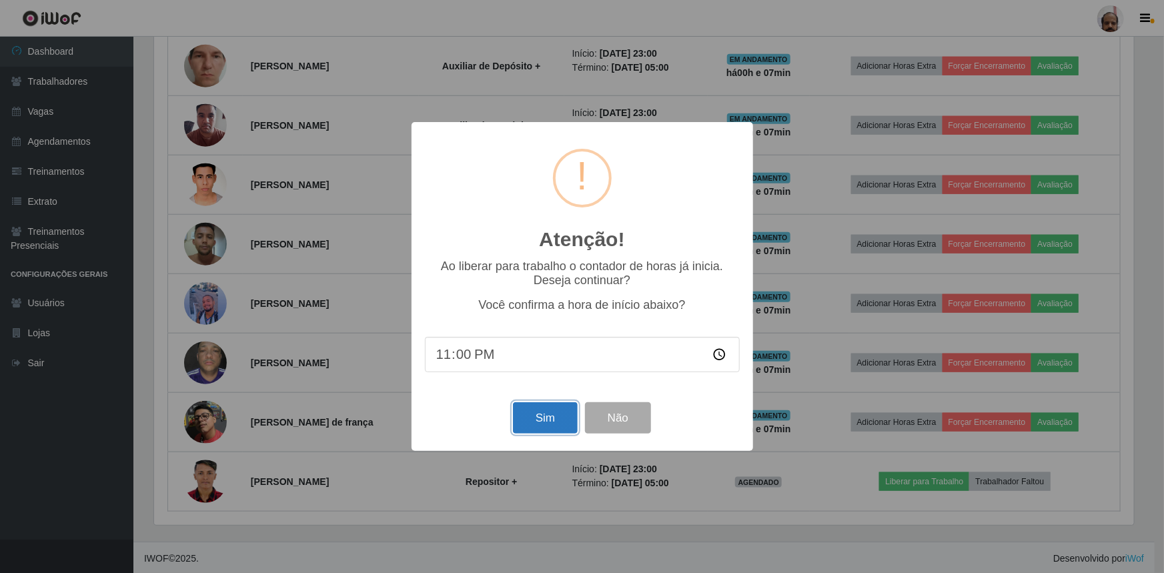
click at [530, 383] on button "Sim" at bounding box center [545, 417] width 65 height 31
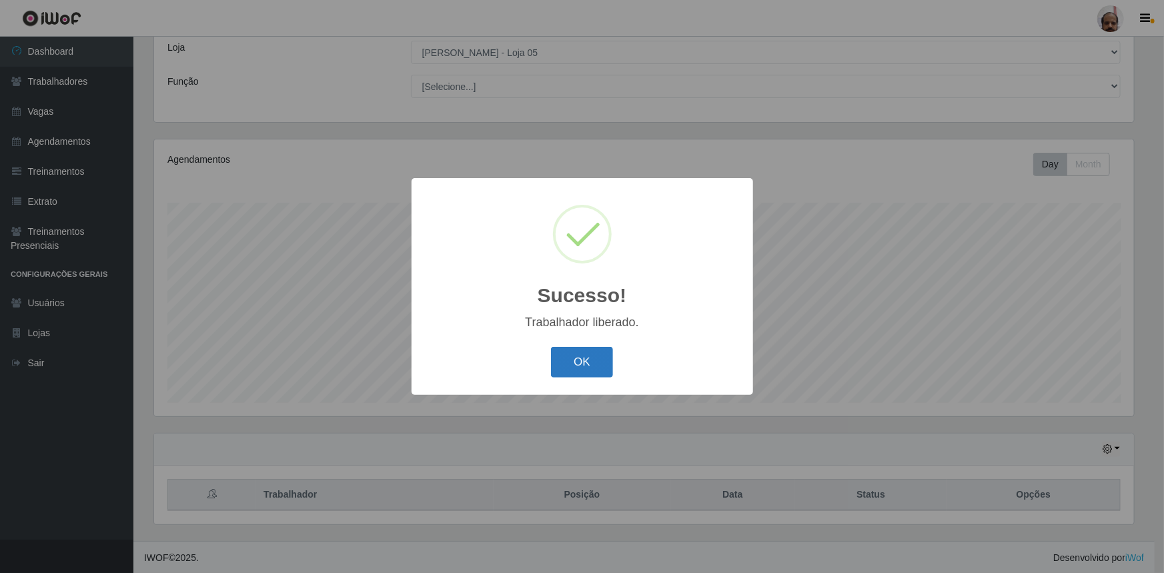
click at [576, 358] on button "OK" at bounding box center [582, 362] width 62 height 31
